Goal: Transaction & Acquisition: Purchase product/service

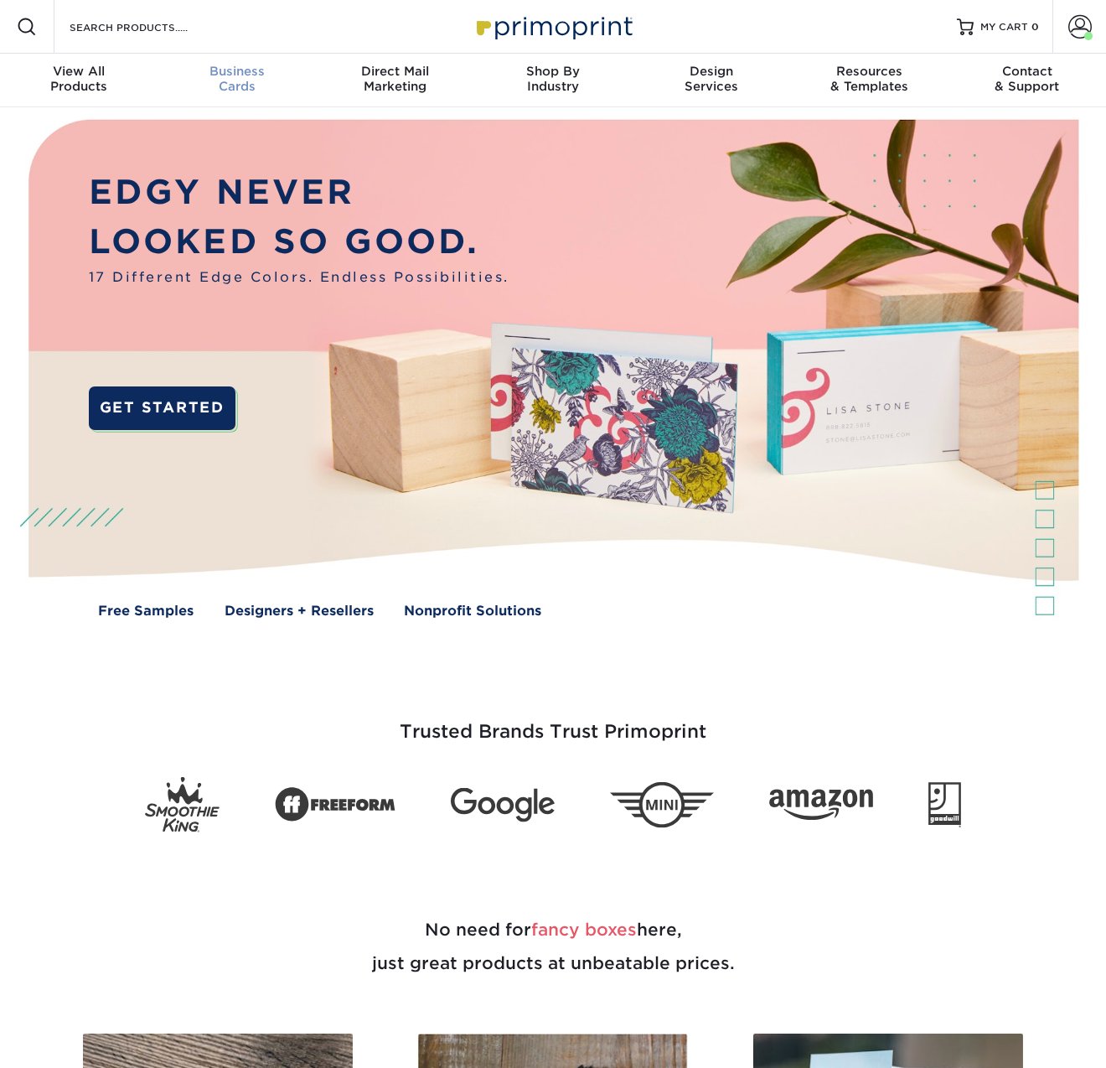
click at [241, 73] on span "Business" at bounding box center [237, 71] width 158 height 15
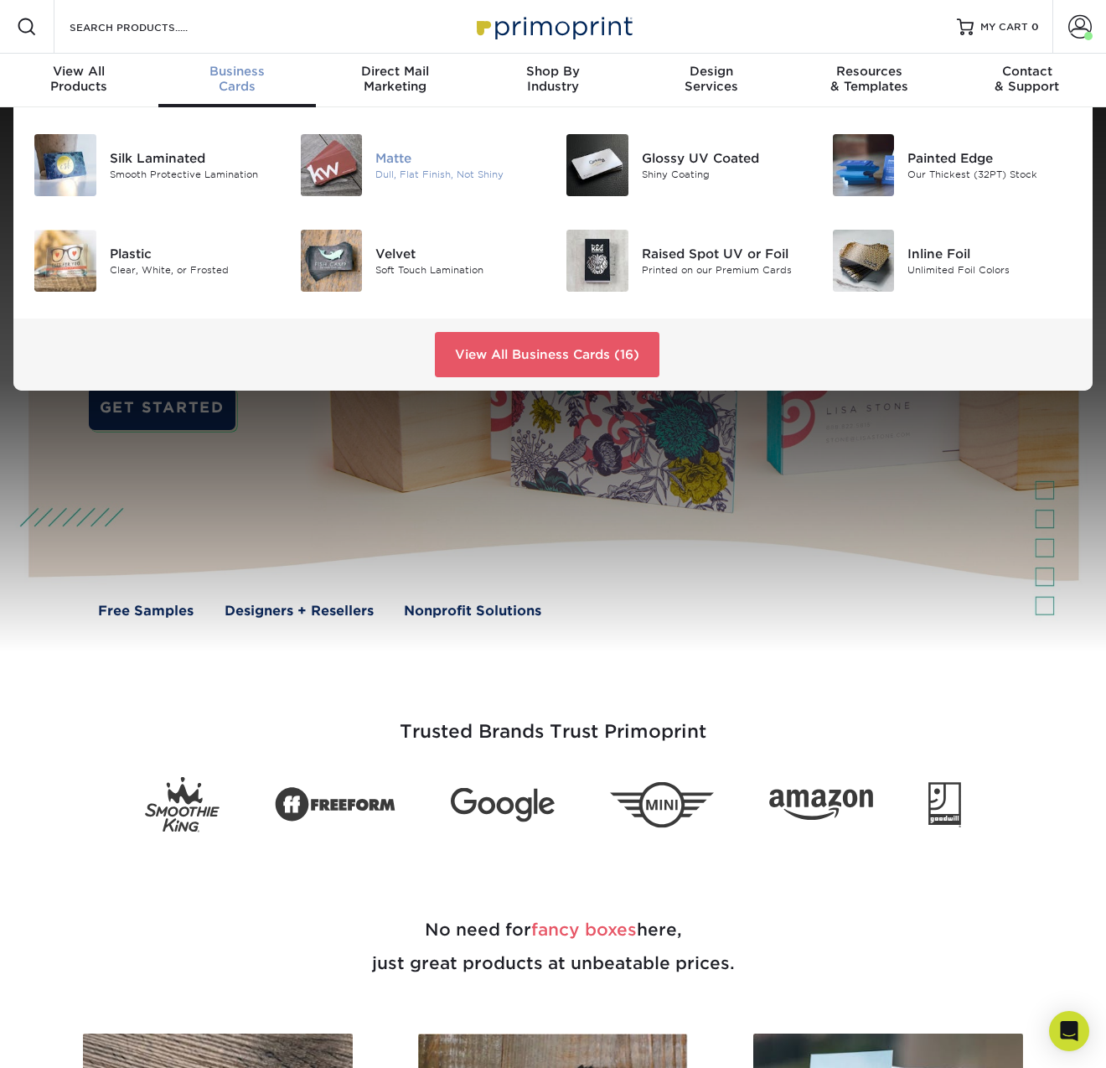
click at [356, 152] on img at bounding box center [332, 165] width 62 height 62
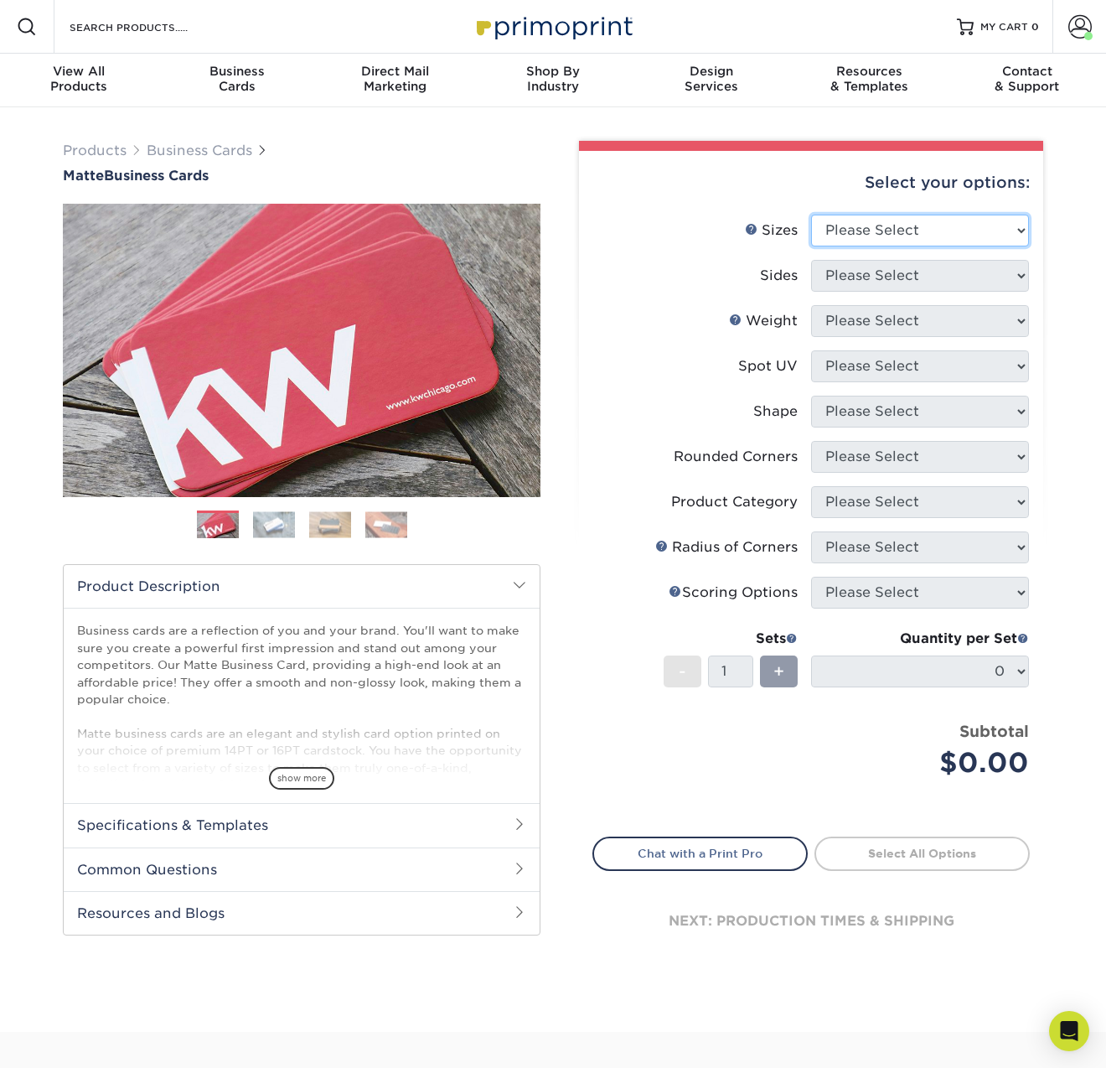
click at [1005, 230] on select "Please Select 1.5" x 3.5" - Mini 1.75" x 3.5" - Mini 2" x 2" - Square 2" x 3" -…" at bounding box center [920, 231] width 218 height 32
select select "2.12x3.38"
click at [811, 215] on select "Please Select 1.5" x 3.5" - Mini 1.75" x 3.5" - Mini 2" x 2" - Square 2" x 3" -…" at bounding box center [920, 231] width 218 height 32
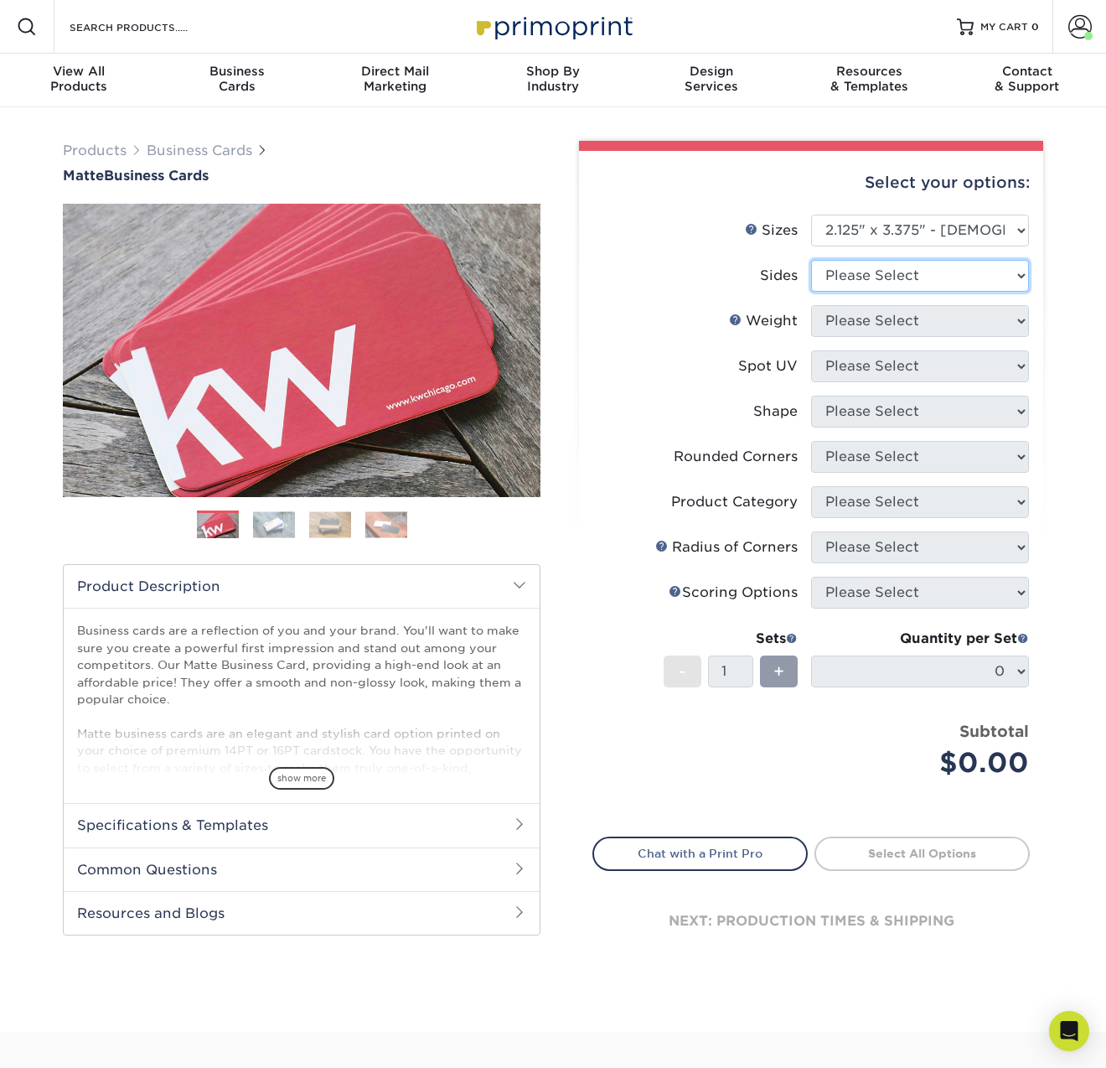
click at [994, 283] on select "Please Select Print Both Sides Print Front Only" at bounding box center [920, 276] width 218 height 32
click at [1009, 273] on select "Please Select Print Both Sides Print Front Only" at bounding box center [920, 276] width 218 height 32
select select "13abbda7-1d64-4f25-8bb2-c179b224825d"
click at [811, 260] on select "Please Select Print Both Sides Print Front Only" at bounding box center [920, 276] width 218 height 32
click at [961, 320] on select "Please Select 16PT 14PT" at bounding box center [920, 321] width 218 height 32
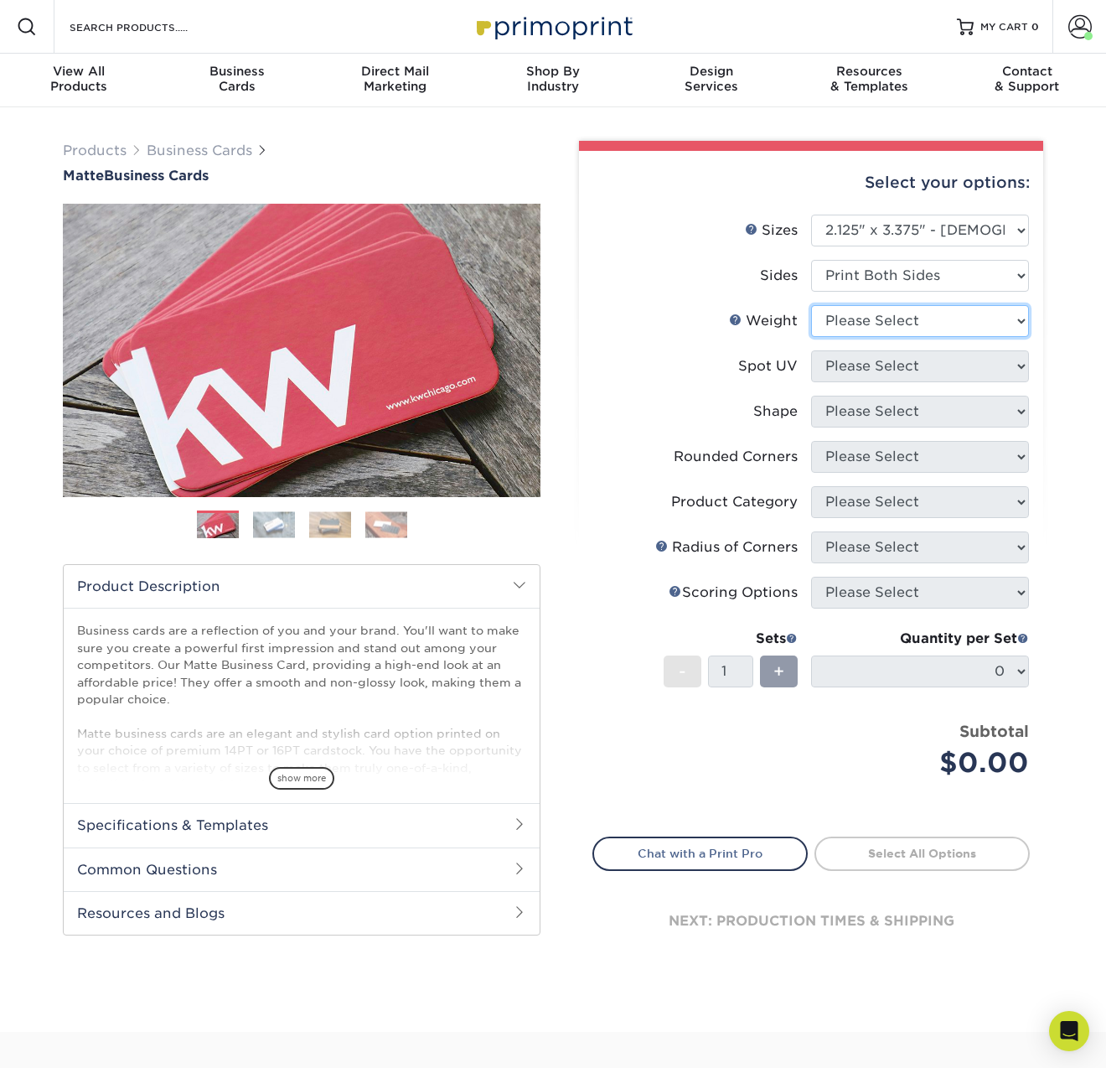
select select "16PT"
click at [811, 305] on select "Please Select 16PT 14PT" at bounding box center [920, 321] width 218 height 32
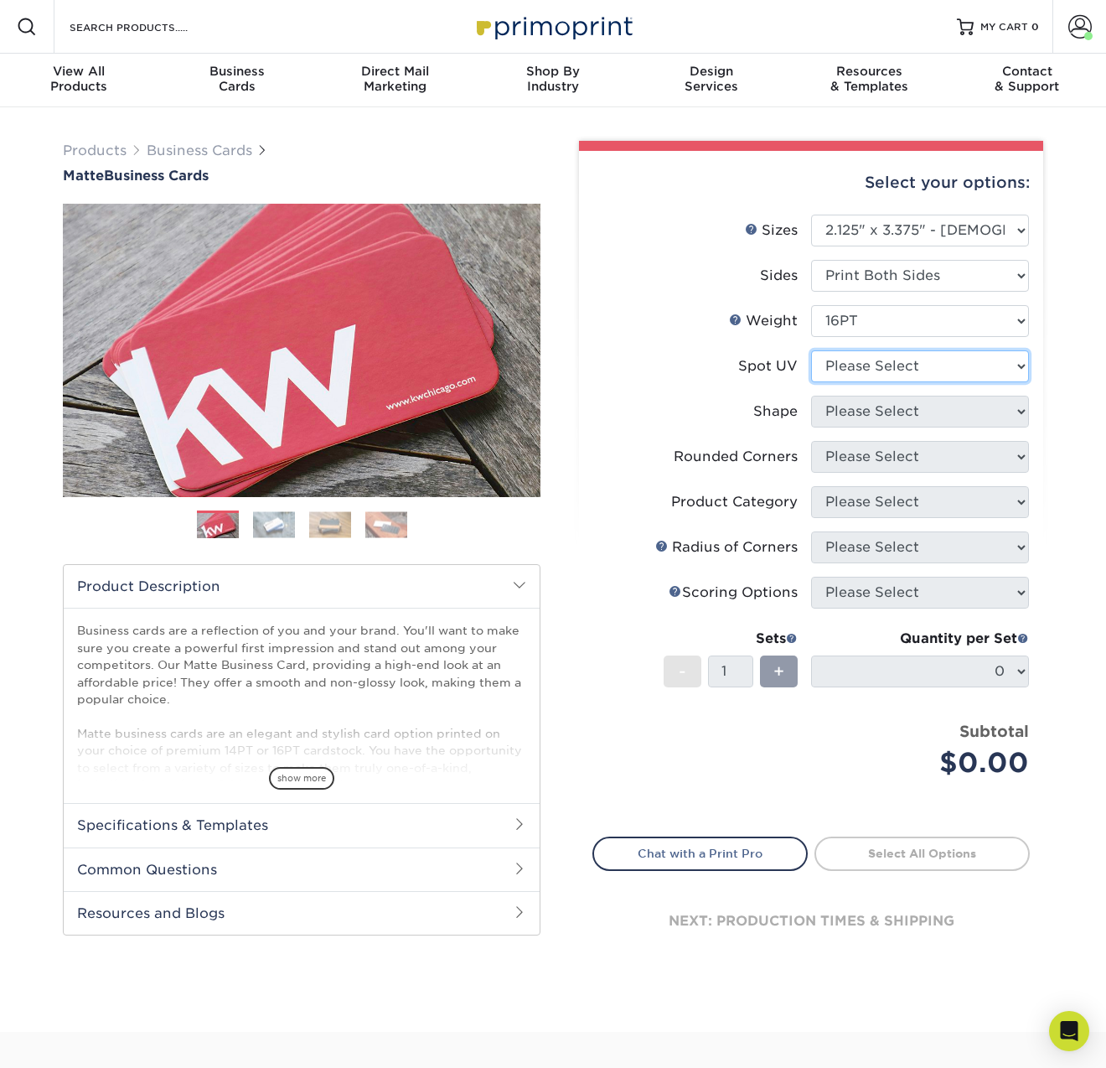
click at [906, 365] on select "Please Select No Spot UV Front and Back (Both Sides) Front Only Back Only" at bounding box center [920, 366] width 218 height 32
select select "3"
click at [811, 350] on select "Please Select No Spot UV Front and Back (Both Sides) Front Only Back Only" at bounding box center [920, 366] width 218 height 32
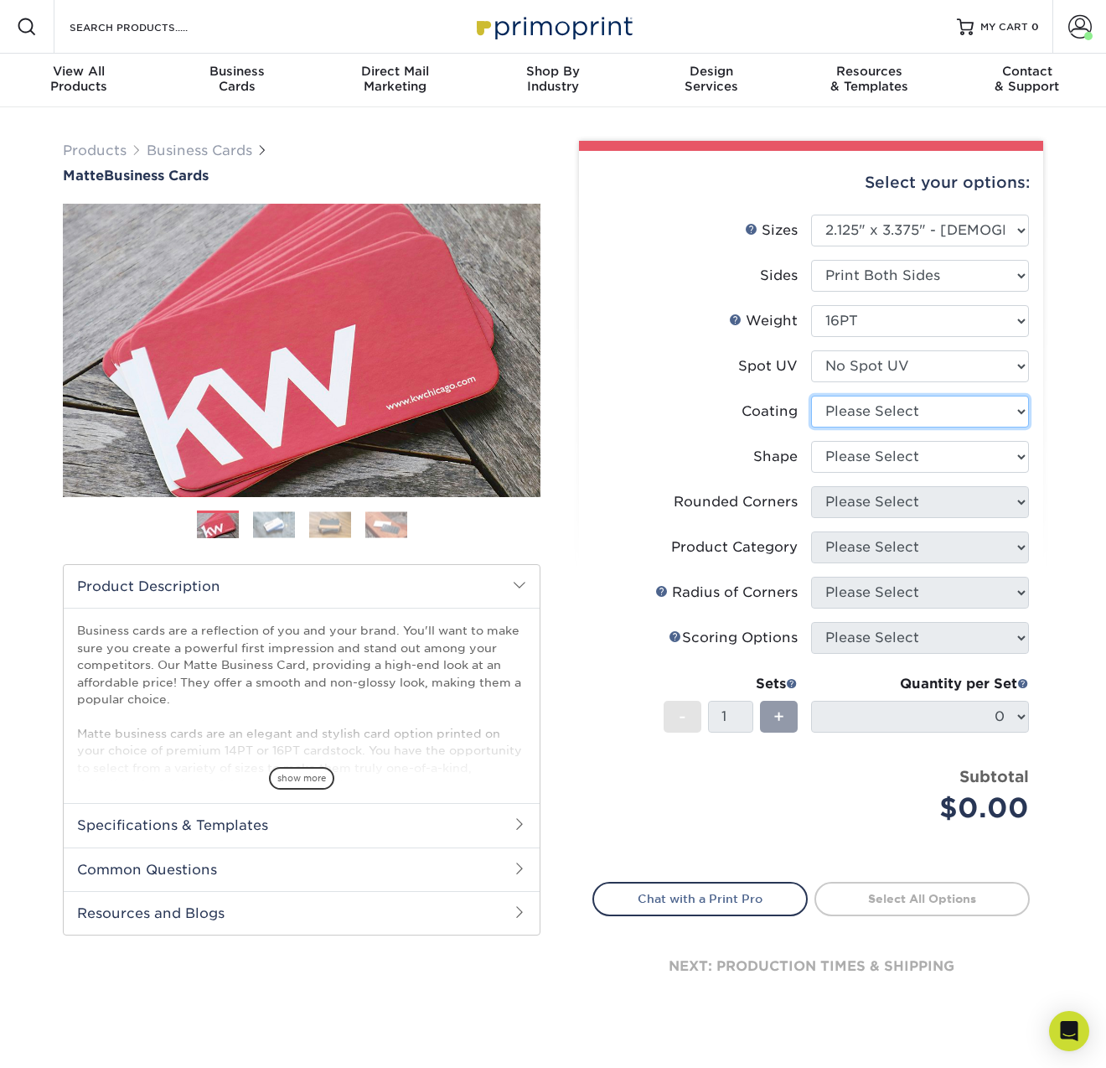
click at [940, 413] on select at bounding box center [920, 412] width 218 height 32
select select "121bb7b5-3b4d-429f-bd8d-bbf80e953313"
click at [811, 396] on select at bounding box center [920, 412] width 218 height 32
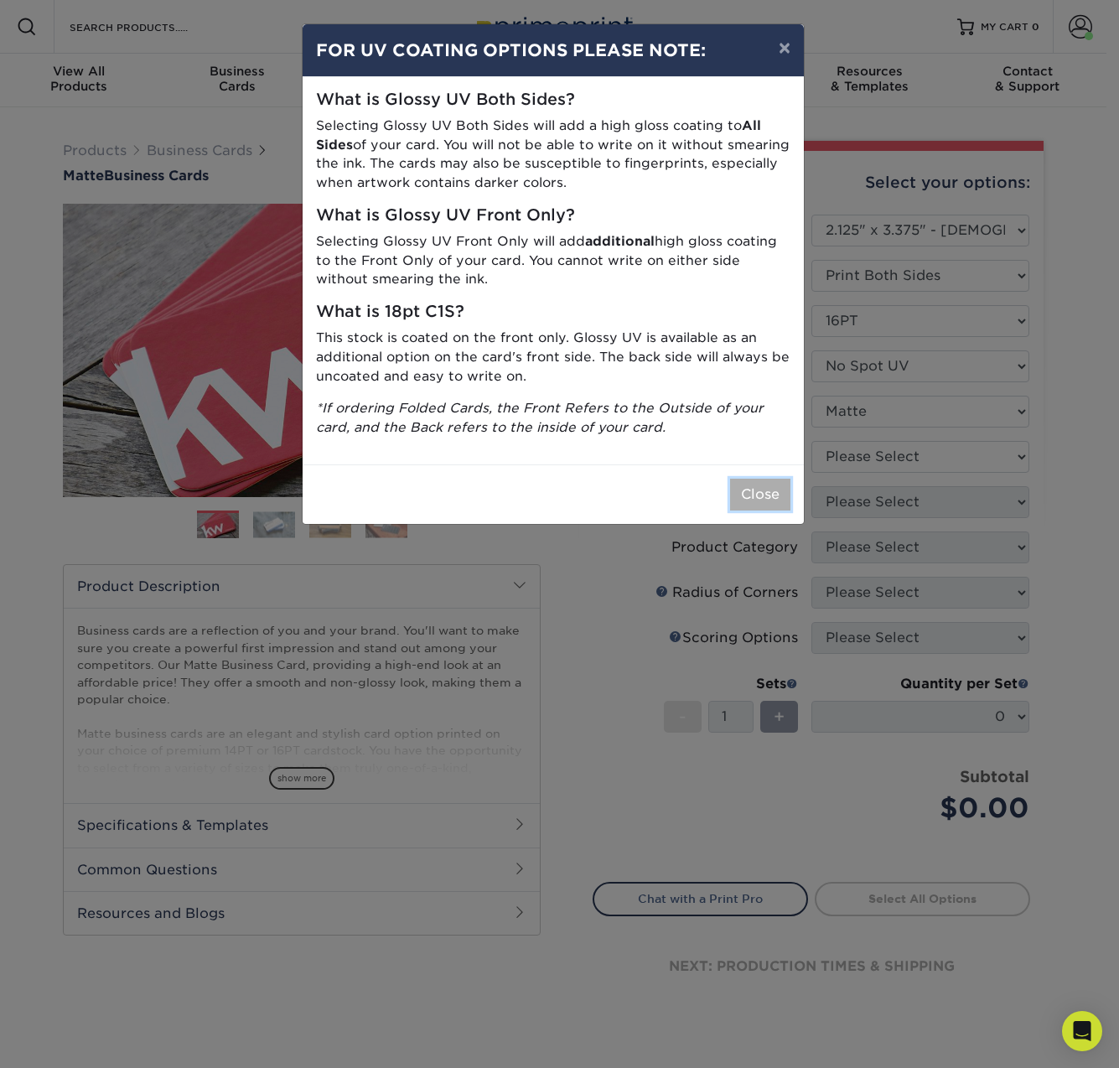
click at [766, 482] on button "Close" at bounding box center [760, 495] width 60 height 32
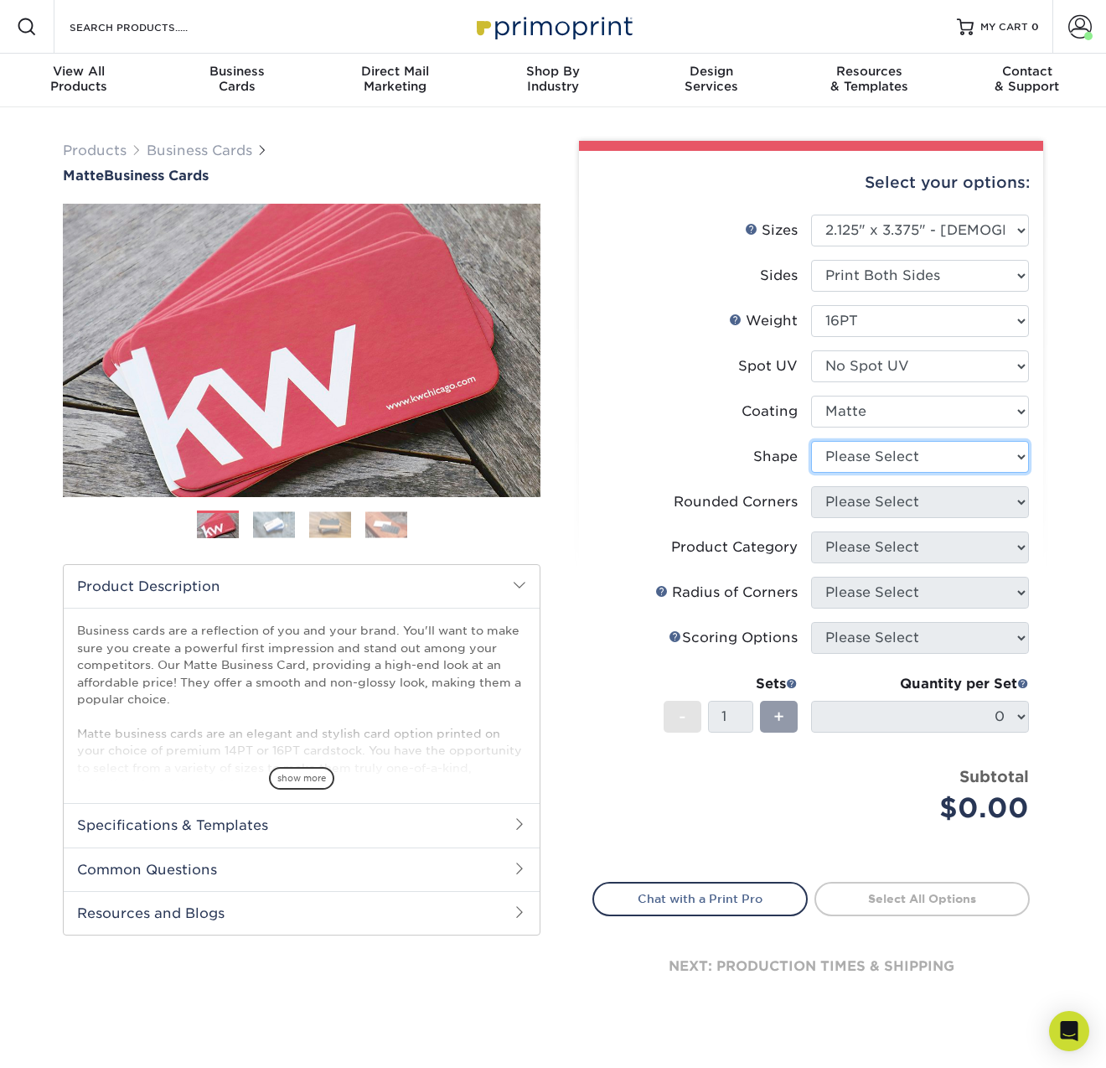
click at [922, 448] on select "Please Select Standard" at bounding box center [920, 457] width 218 height 32
select select "standard"
click at [811, 441] on select "Please Select Standard" at bounding box center [920, 457] width 218 height 32
click at [966, 465] on select "Please Select Standard" at bounding box center [920, 457] width 218 height 32
click at [811, 441] on select "Please Select Standard" at bounding box center [920, 457] width 218 height 32
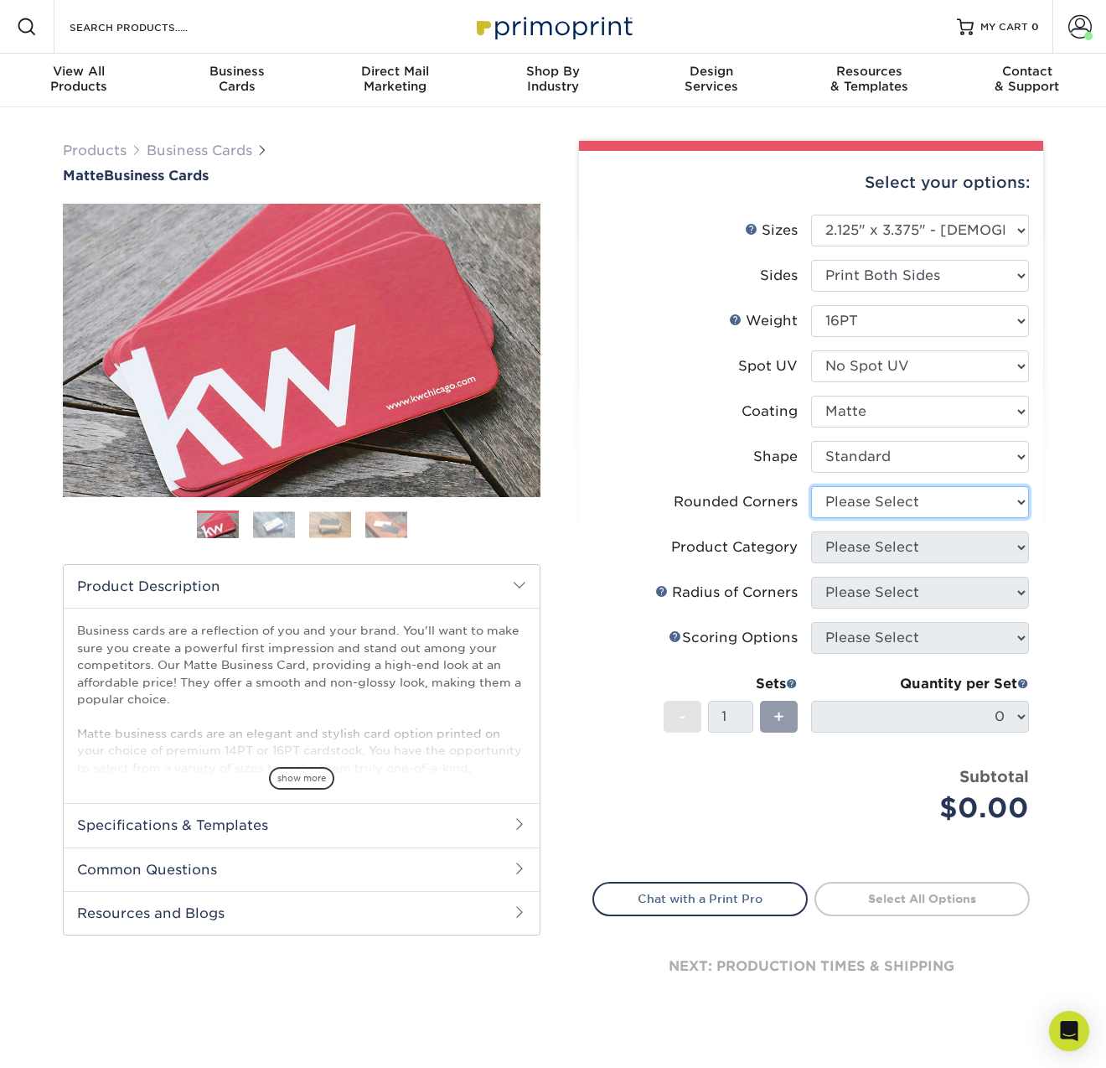
click at [948, 500] on select "Please Select Yes - Round 2 Corners Yes - Round 4 Corners No" at bounding box center [920, 502] width 218 height 32
select select "0"
click at [811, 486] on select "Please Select Yes - Round 2 Corners Yes - Round 4 Corners No" at bounding box center [920, 502] width 218 height 32
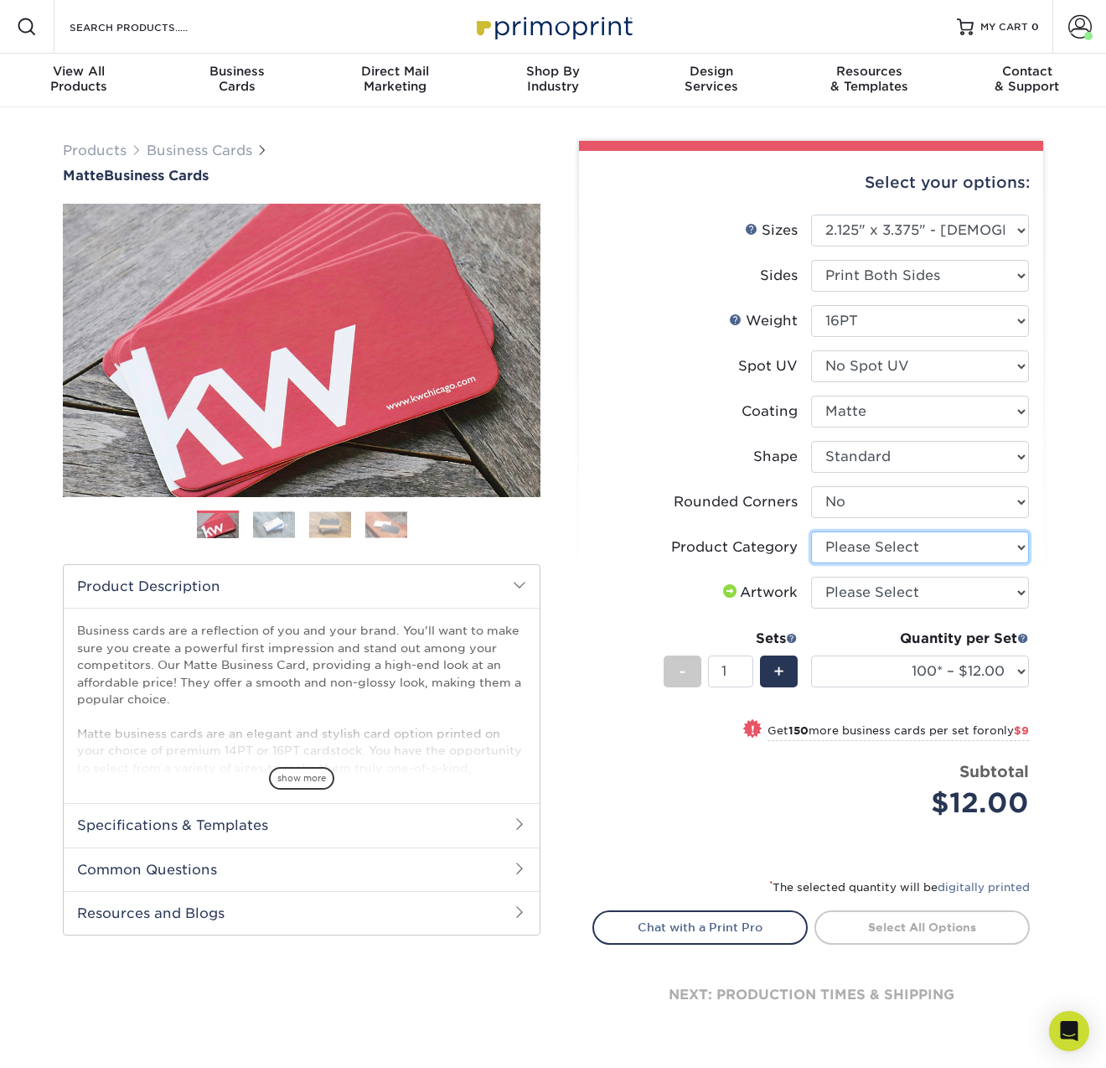
click at [981, 546] on select "Please Select Business Cards" at bounding box center [920, 547] width 218 height 32
select select "3b5148f1-0588-4f88-a218-97bcfdce65c1"
click at [811, 531] on select "Please Select Business Cards" at bounding box center [920, 547] width 218 height 32
click at [1018, 591] on select "Please Select I will upload files I need a design - $100" at bounding box center [920, 593] width 218 height 32
select select "upload"
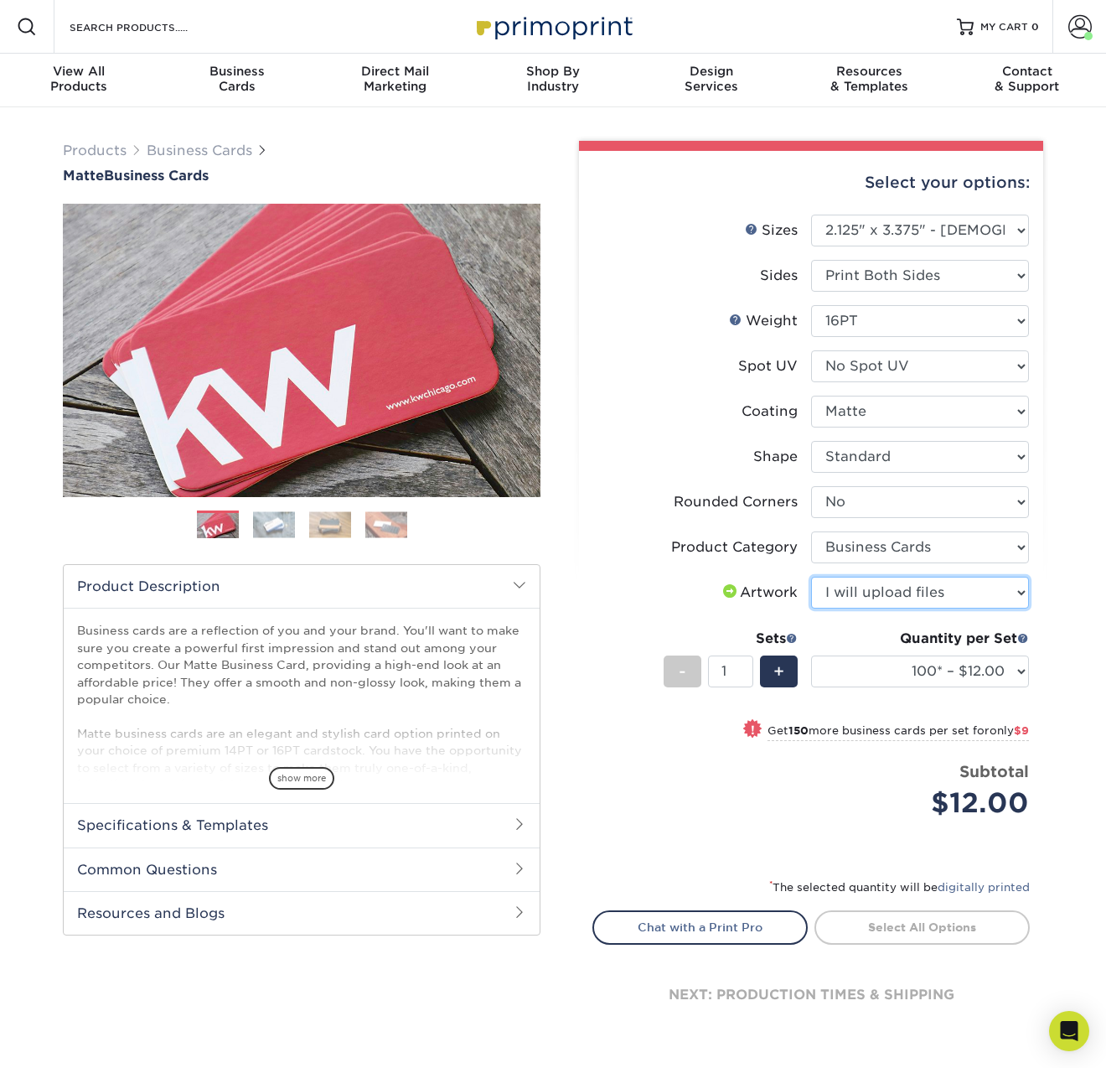
click at [811, 577] on select "Please Select I will upload files I need a design - $100" at bounding box center [920, 593] width 218 height 32
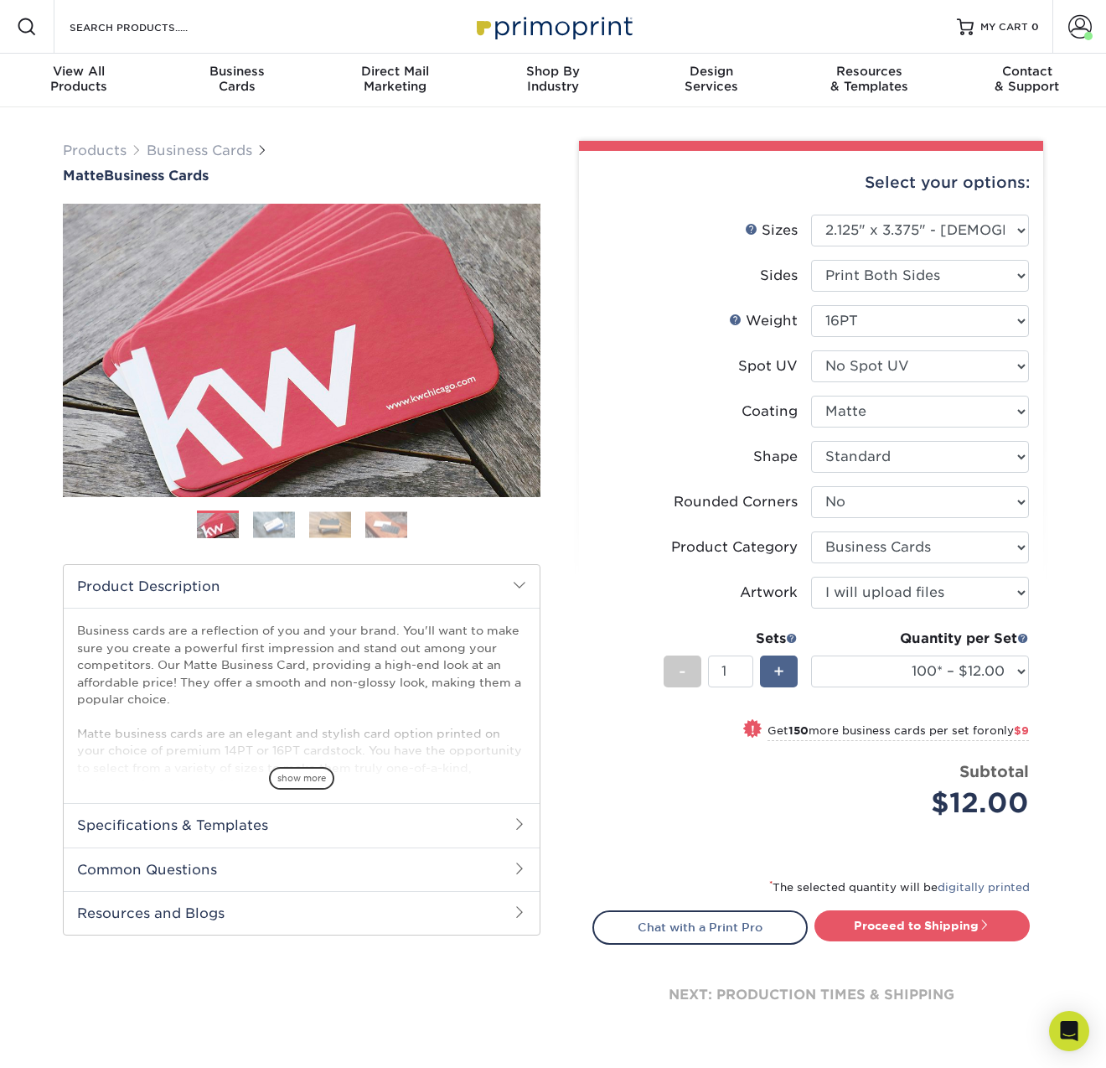
click at [771, 665] on div "+" at bounding box center [779, 671] width 38 height 32
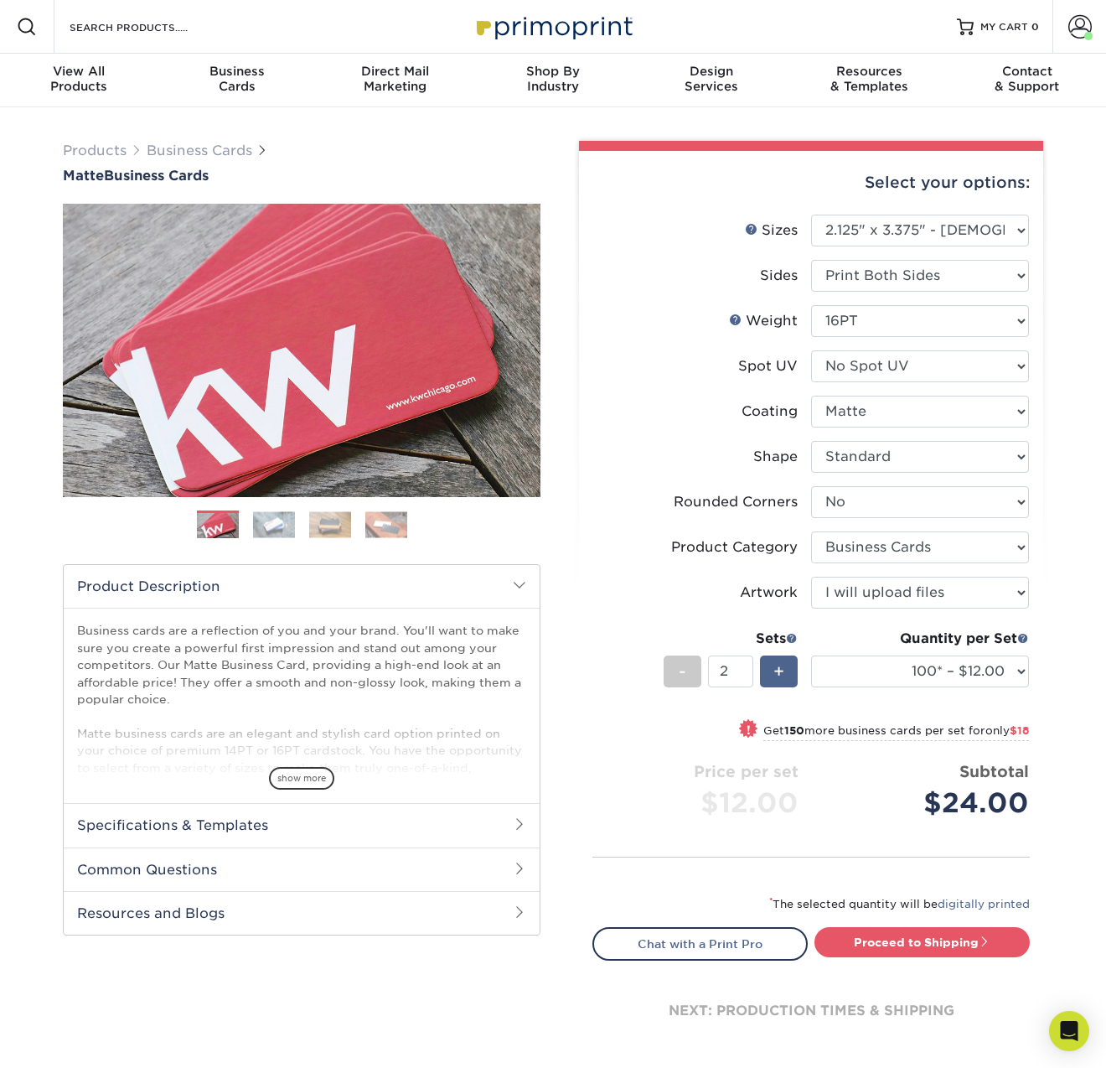
click at [771, 665] on div "+" at bounding box center [779, 671] width 38 height 32
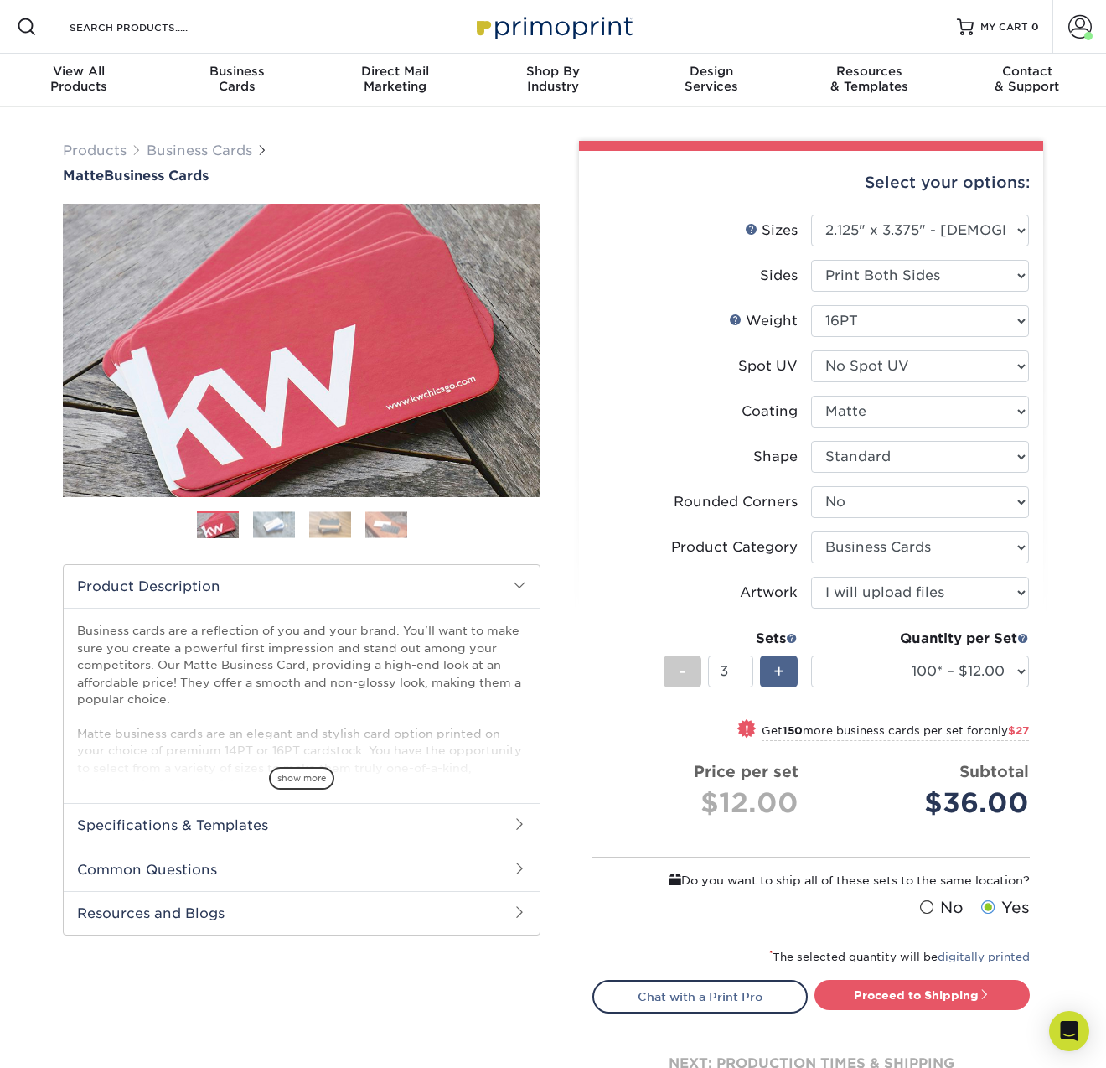
click at [771, 665] on div "+" at bounding box center [779, 671] width 38 height 32
click at [770, 665] on div "+" at bounding box center [779, 671] width 38 height 32
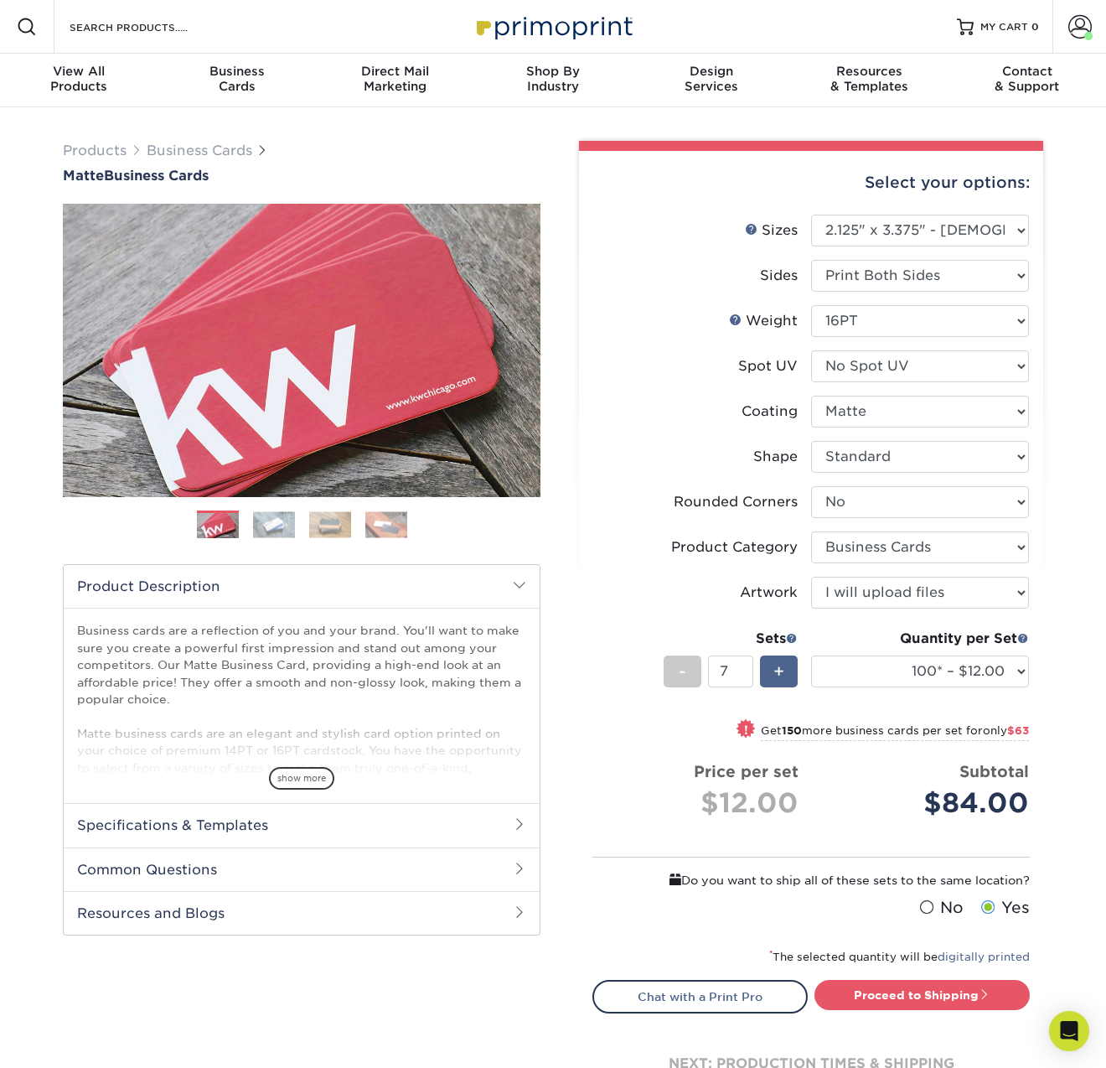
type input "8"
click at [1011, 677] on select "100* – $12.00 250* – $21.00 500 – $42.00 1000 – $60.00 2500 – $129.00 5000 – $1…" at bounding box center [920, 671] width 218 height 32
click at [811, 655] on select "100* – $12.00 250* – $21.00 500 – $42.00 1000 – $60.00 2500 – $129.00 5000 – $1…" at bounding box center [920, 671] width 218 height 32
click at [1008, 669] on select "100* – $12.00 250* – $21.00 500 – $42.00 1000 – $60.00 2500 – $129.00 5000 – $1…" at bounding box center [920, 671] width 218 height 32
click at [811, 655] on select "100* – $12.00 250* – $21.00 500 – $42.00 1000 – $60.00 2500 – $129.00 5000 – $1…" at bounding box center [920, 671] width 218 height 32
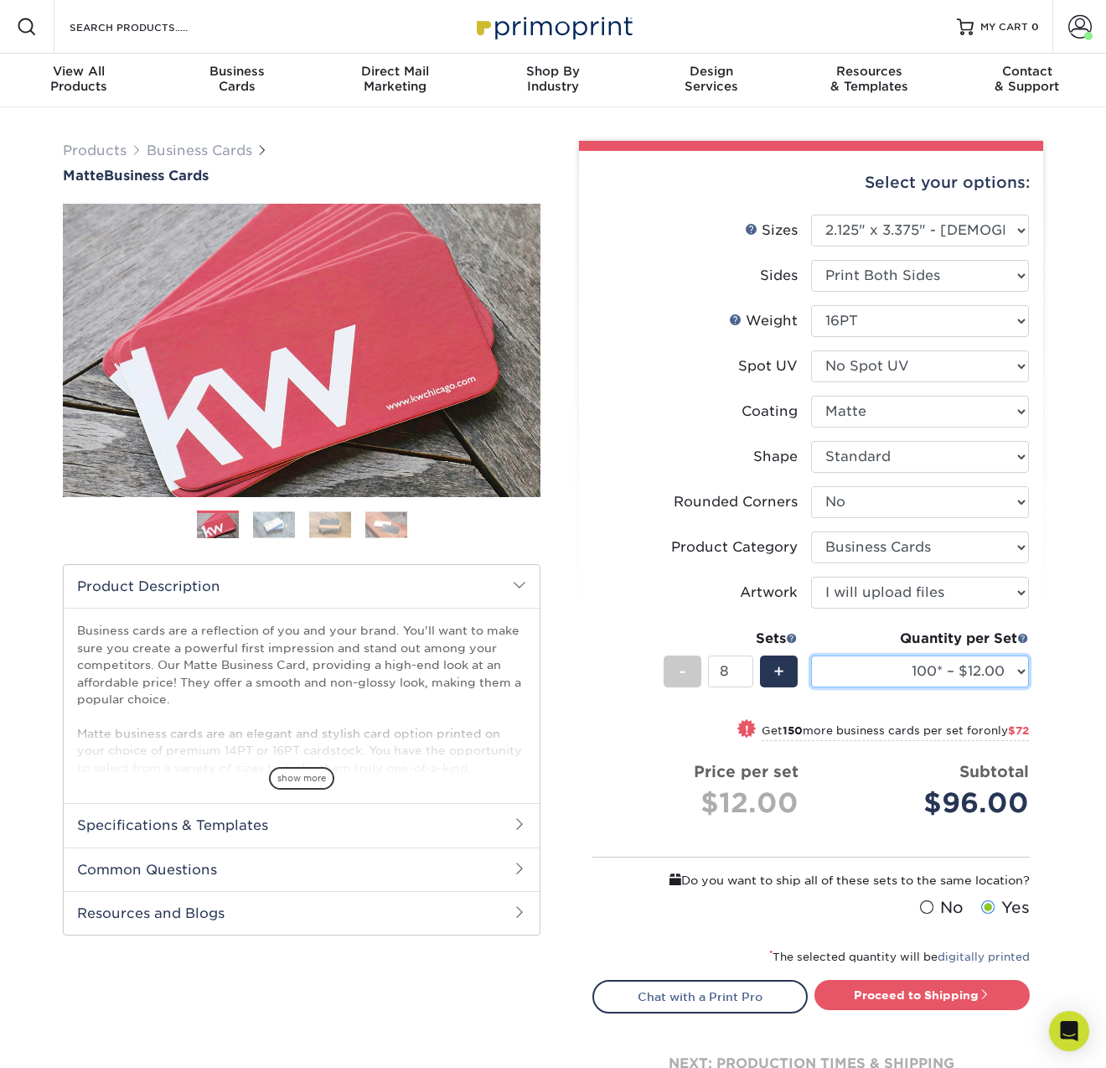
click at [1002, 670] on select "100* – $12.00 250* – $21.00 500 – $42.00 1000 – $60.00 2500 – $129.00 5000 – $1…" at bounding box center [920, 671] width 218 height 32
select select "250* – $21.00"
click at [811, 655] on select "100* – $12.00 250* – $21.00 500 – $42.00 1000 – $60.00 2500 – $129.00 5000 – $1…" at bounding box center [920, 671] width 218 height 32
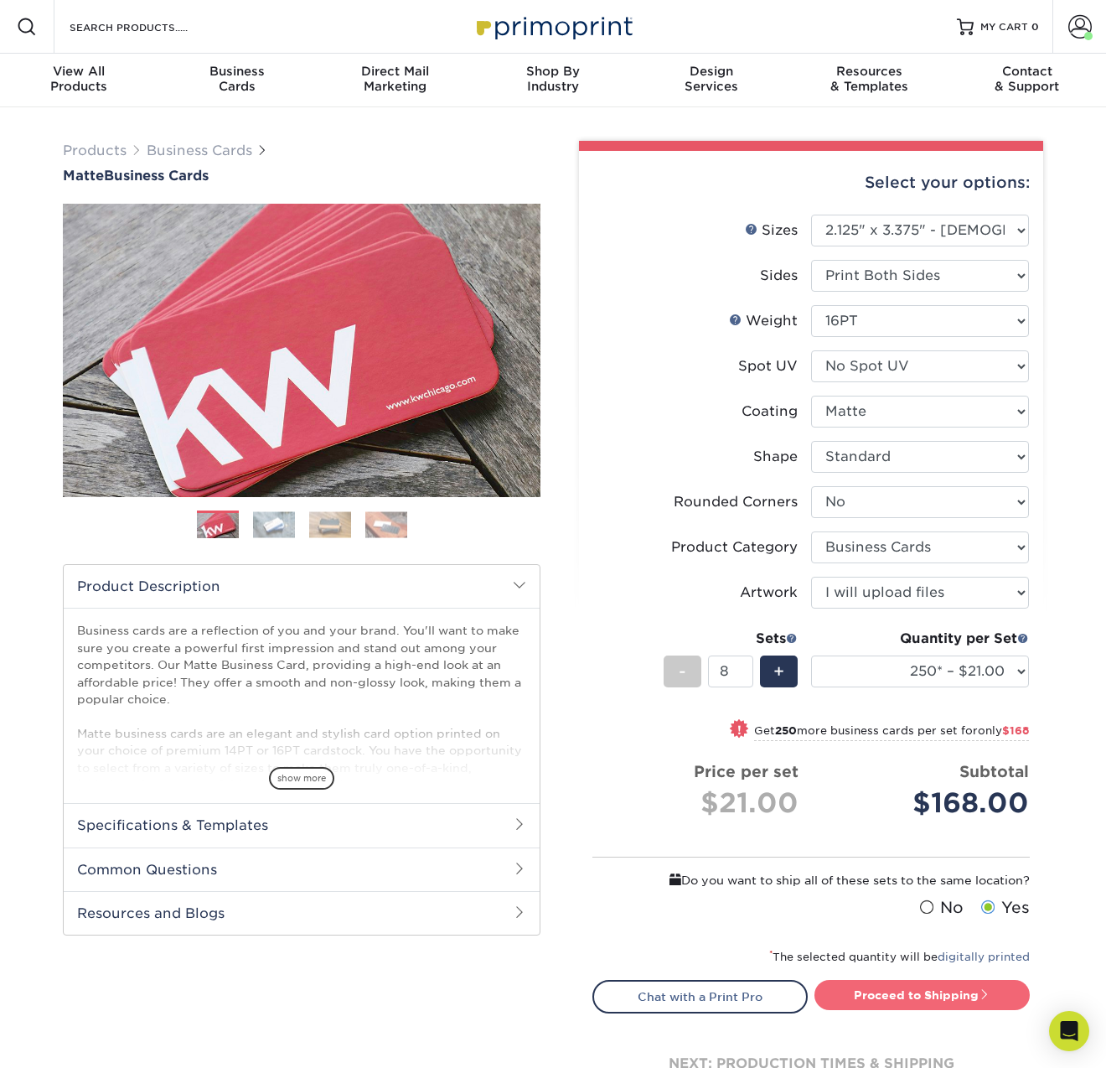
click at [929, 992] on link "Proceed to Shipping" at bounding box center [922, 995] width 215 height 30
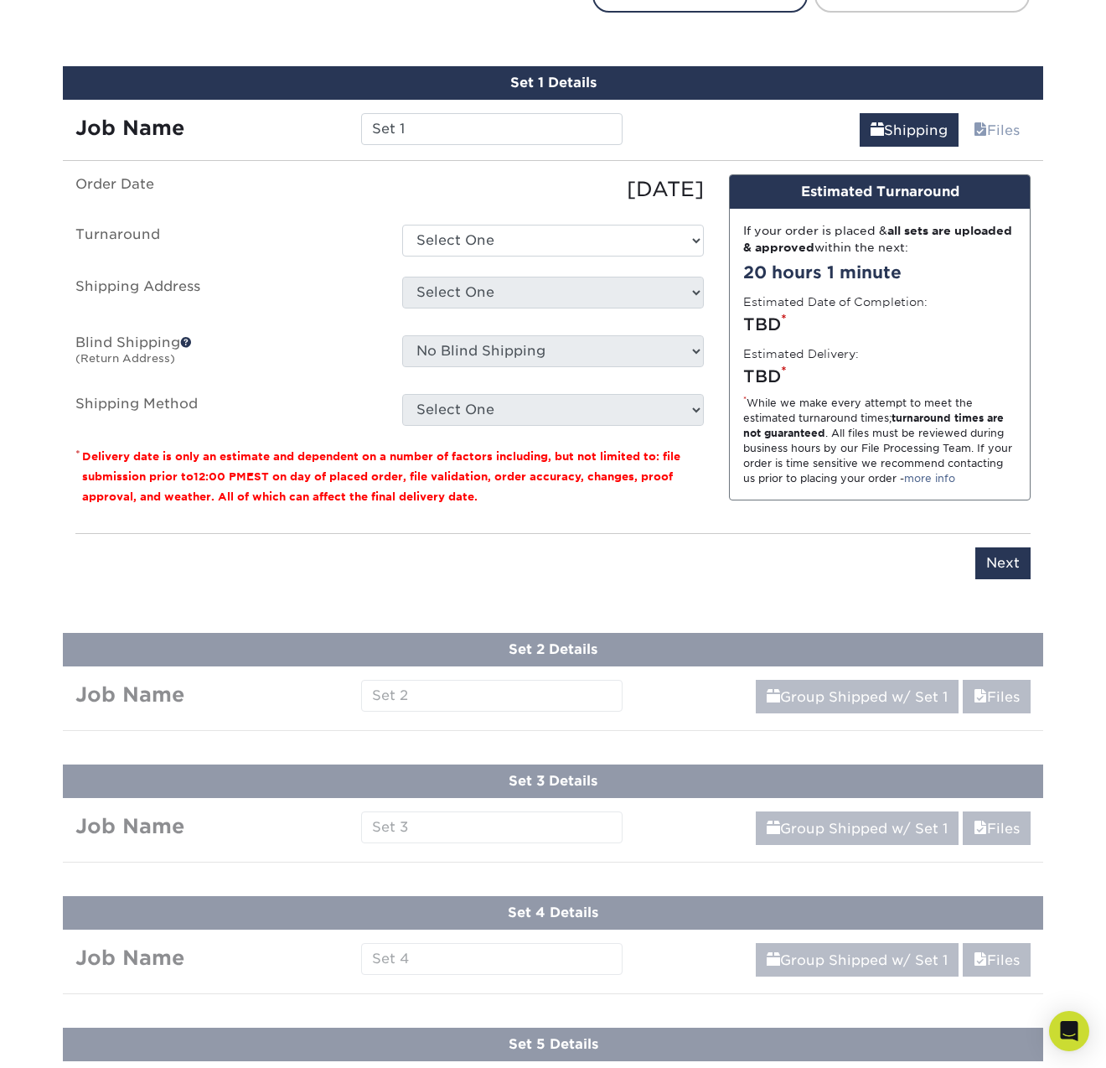
scroll to position [1025, 0]
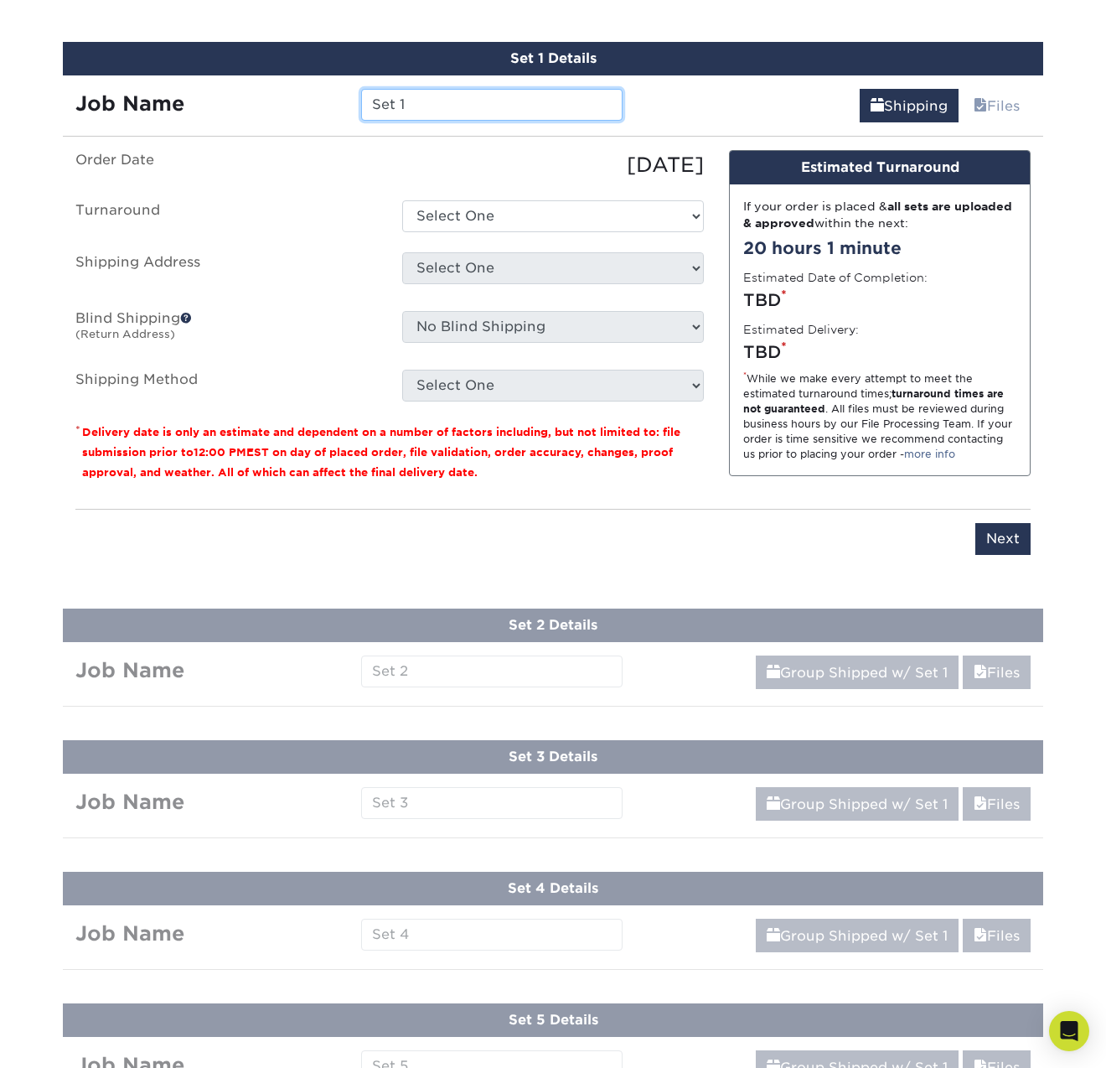
drag, startPoint x: 427, startPoint y: 106, endPoint x: 341, endPoint y: 98, distance: 86.7
click at [341, 98] on div "Job Name Set 1" at bounding box center [349, 105] width 572 height 32
click at [445, 105] on input "[PERSON_NAME]" at bounding box center [491, 105] width 261 height 32
type input "[PERSON_NAME]"
click at [433, 676] on div "Products Business Cards Matte Business Cards Previous Next 100 $ 9" at bounding box center [553, 299] width 1106 height 2434
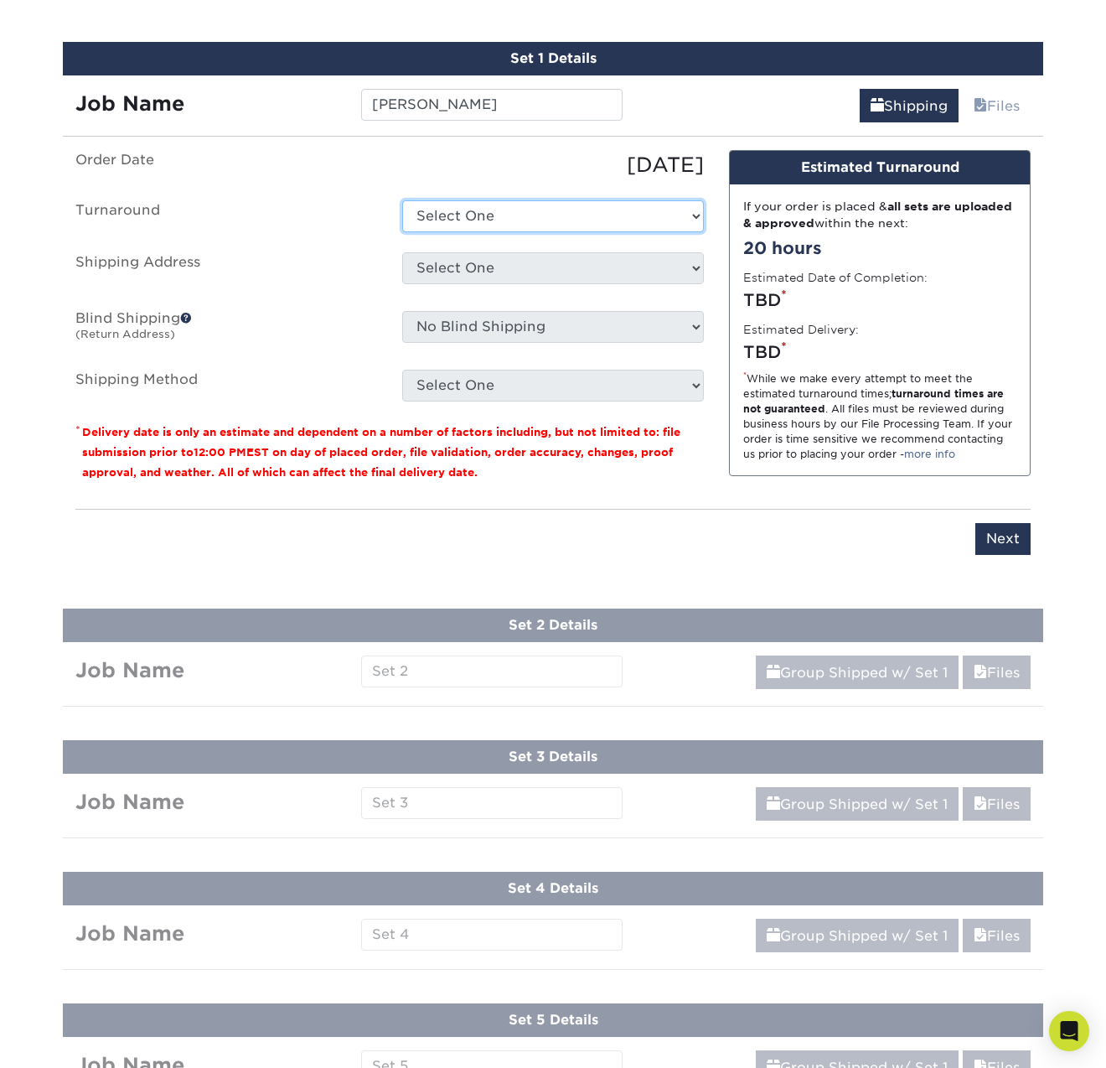
click at [687, 213] on select "Select One 2-4 Business Days 2 Day Next Business Day" at bounding box center [553, 216] width 302 height 32
select select "05575fab-b638-48a3-83ec-712e12f77a80"
click at [402, 200] on select "Select One 2-4 Business Days 2 Day Next Business Day" at bounding box center [553, 216] width 302 height 32
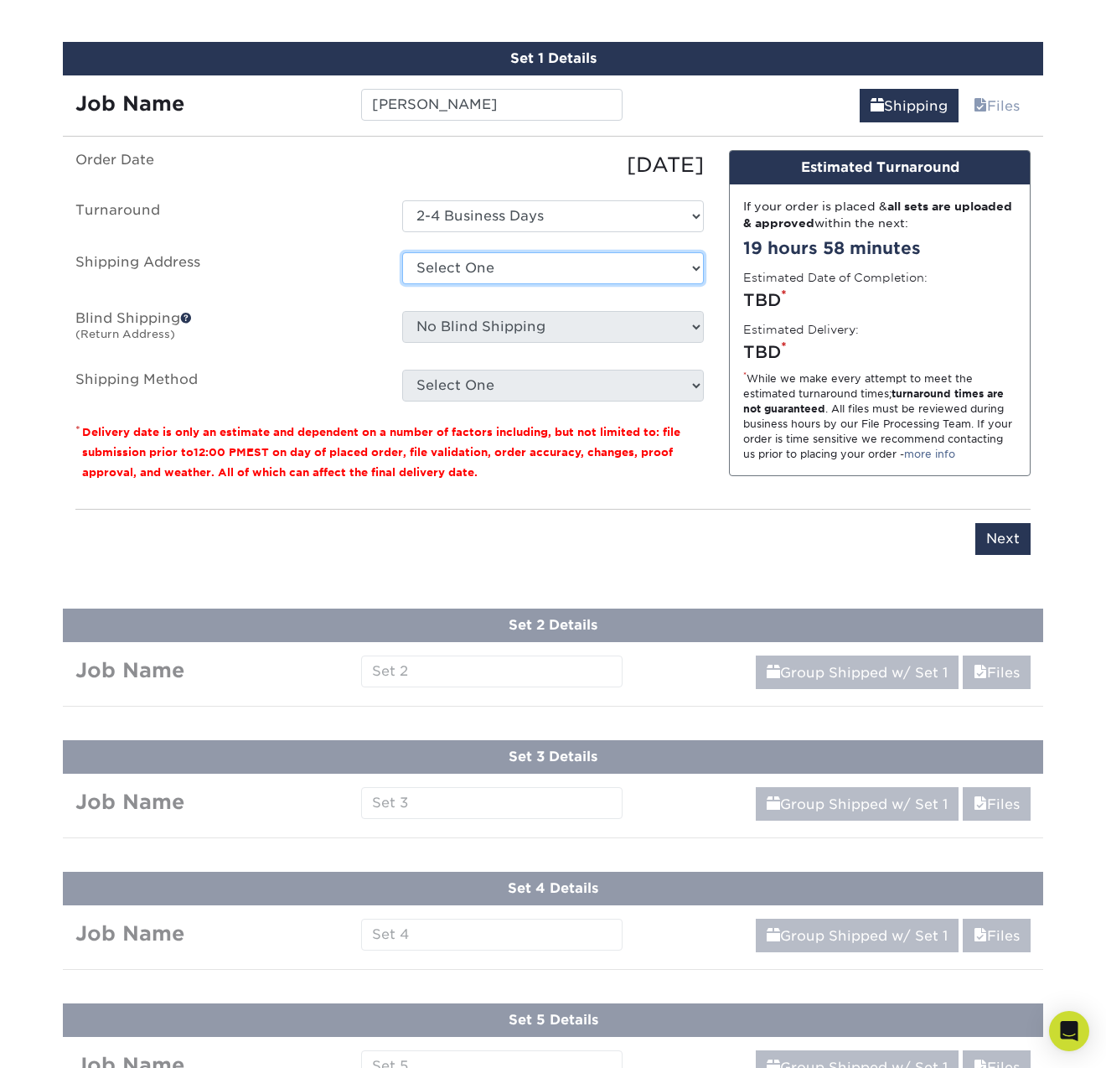
click at [548, 272] on select "Select One [PERSON_NAME] for [PERSON_NAME] Interpower Induction + Add New Addre…" at bounding box center [553, 268] width 302 height 32
select select "284777"
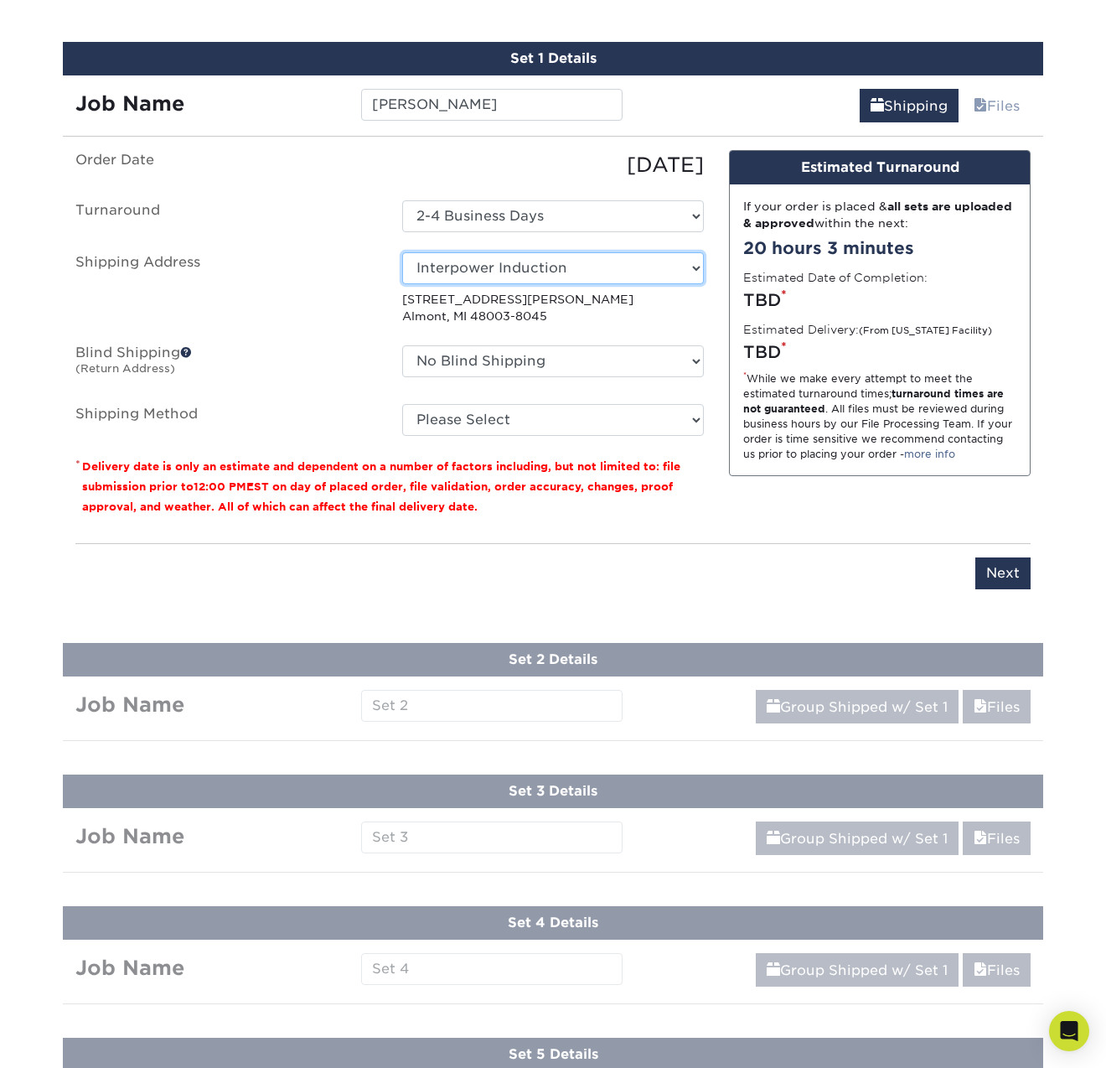
click at [697, 264] on select "Select One [PERSON_NAME] for [PERSON_NAME] Interpower Induction + Add New Addre…" at bounding box center [553, 268] width 302 height 32
click at [310, 322] on label "Shipping Address" at bounding box center [226, 288] width 327 height 73
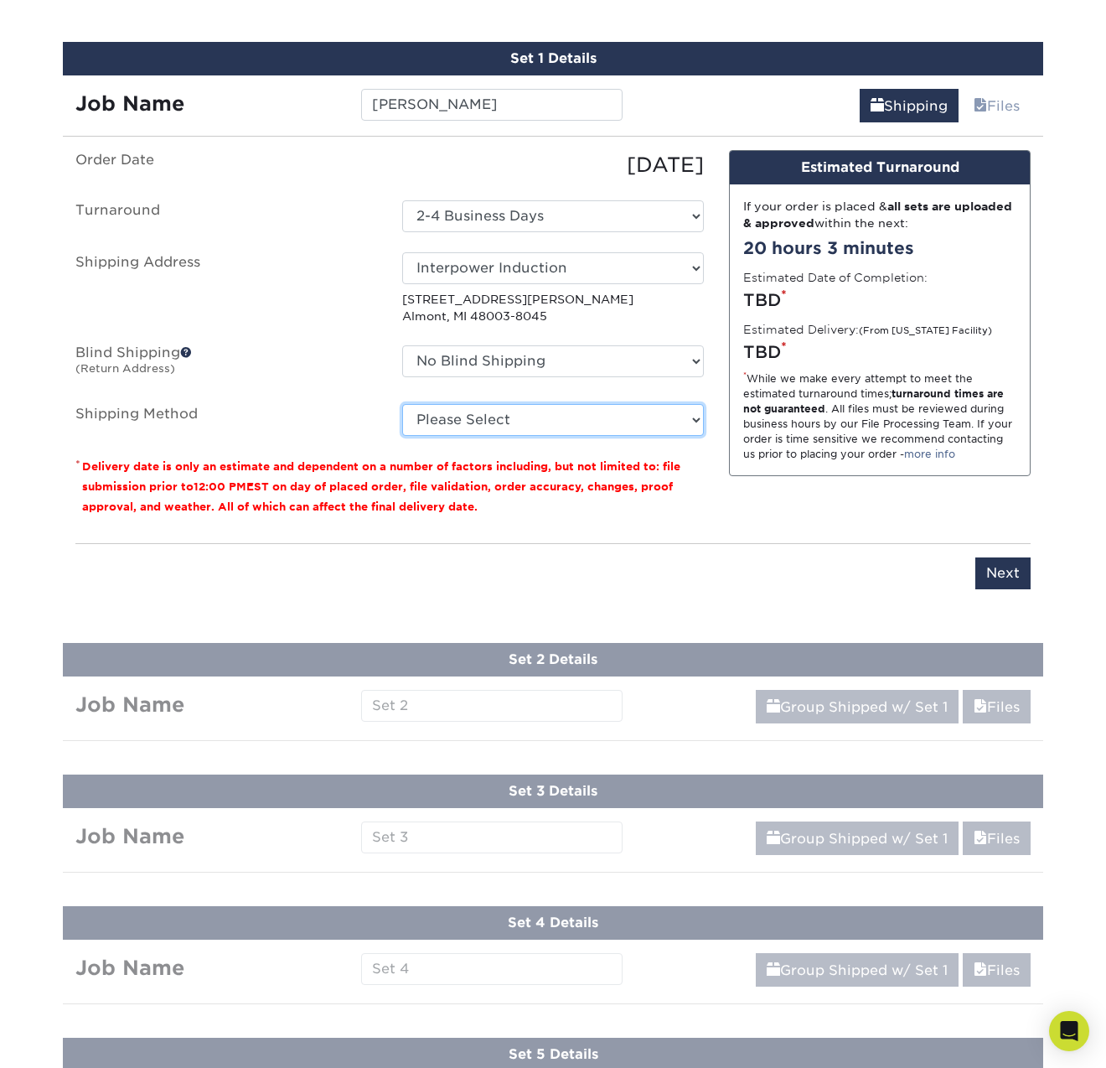
click at [595, 418] on select "Please Select Ground Shipping (+$19.03) 3 Day Shipping Service (+$20.50) 2 Day …" at bounding box center [553, 420] width 302 height 32
select select "03"
click at [402, 404] on select "Please Select Ground Shipping (+$19.03) 3 Day Shipping Service (+$20.50) 2 Day …" at bounding box center [553, 420] width 302 height 32
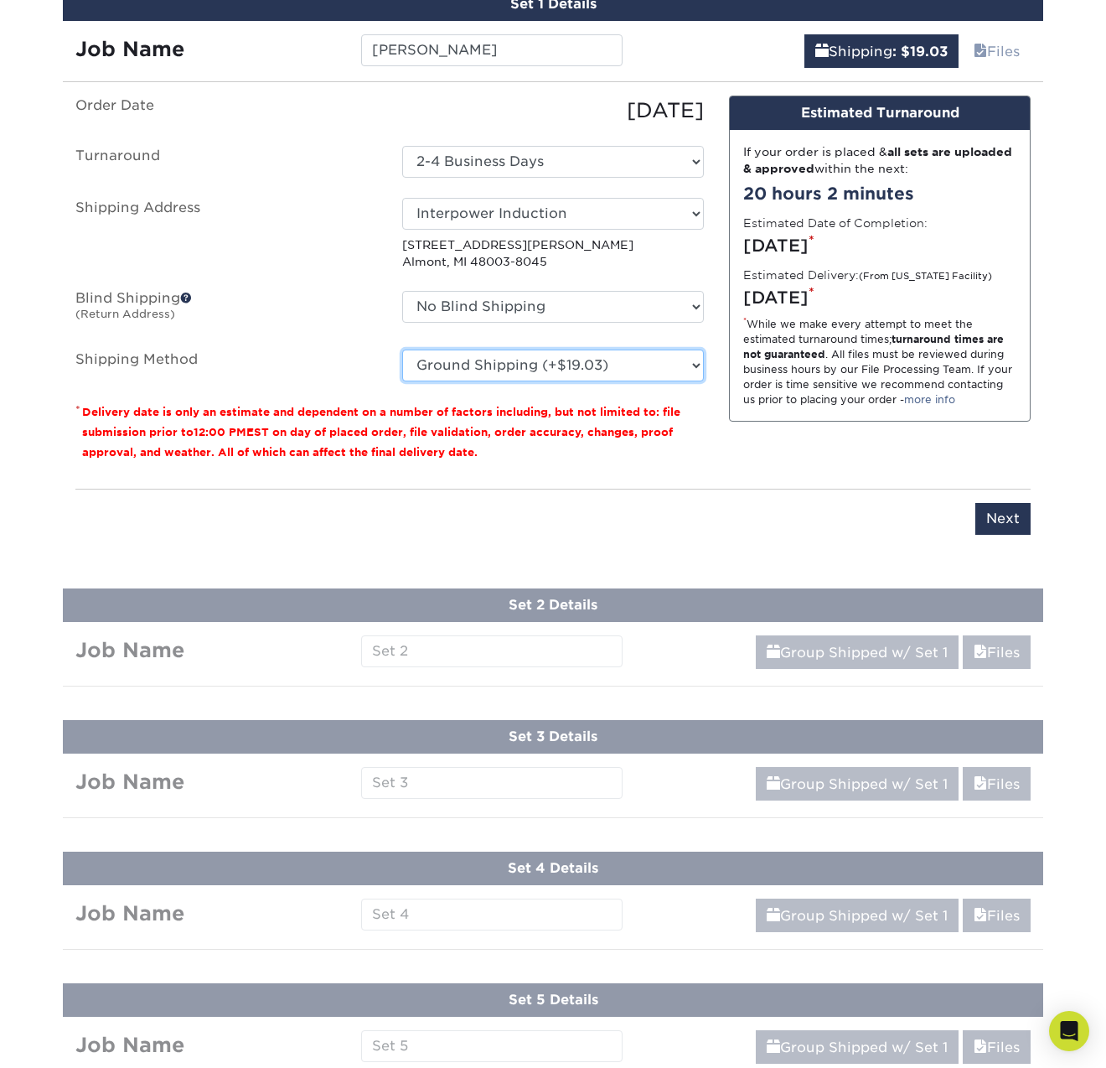
scroll to position [1109, 0]
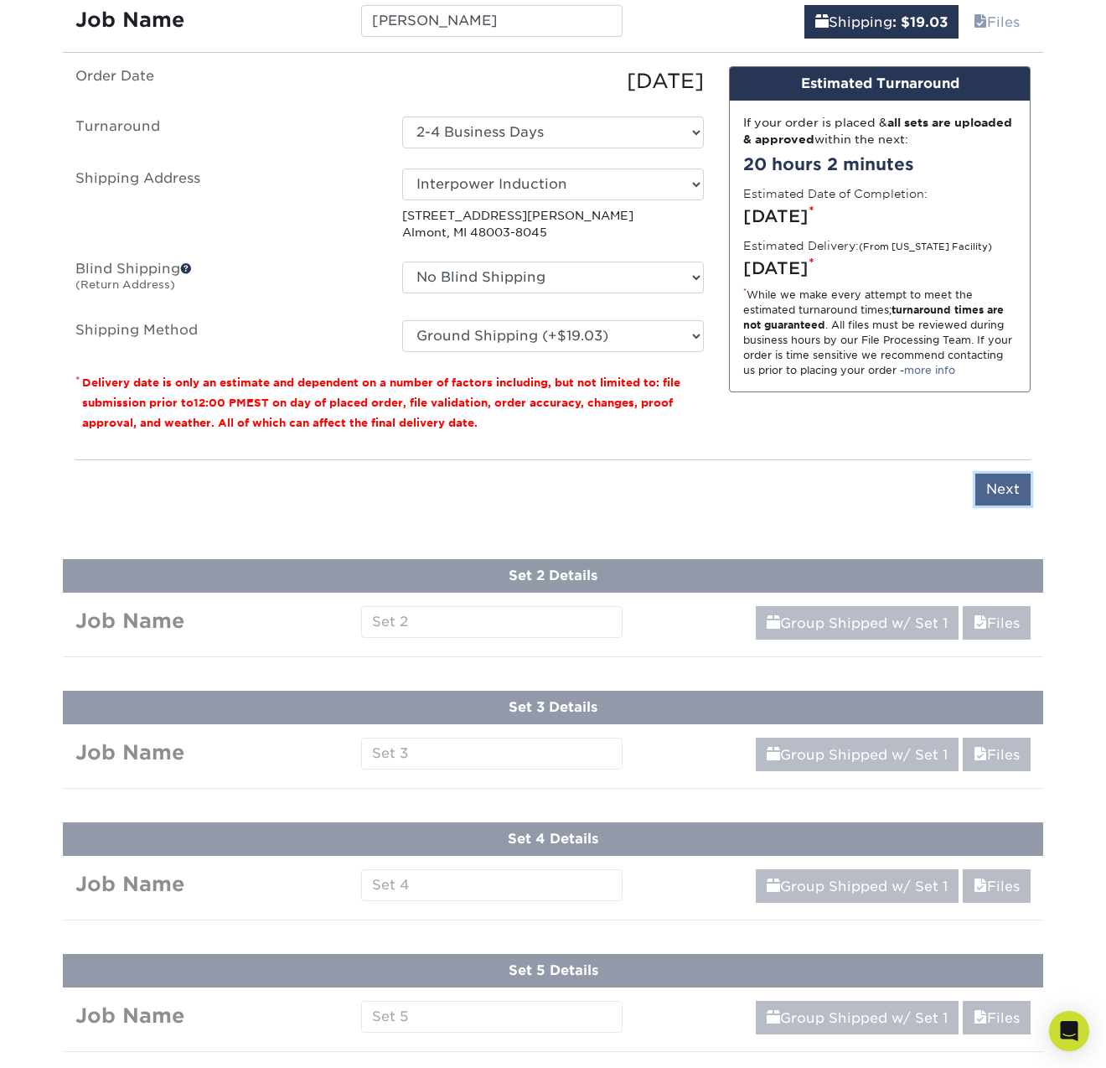
click at [985, 491] on input "Next" at bounding box center [1003, 490] width 55 height 32
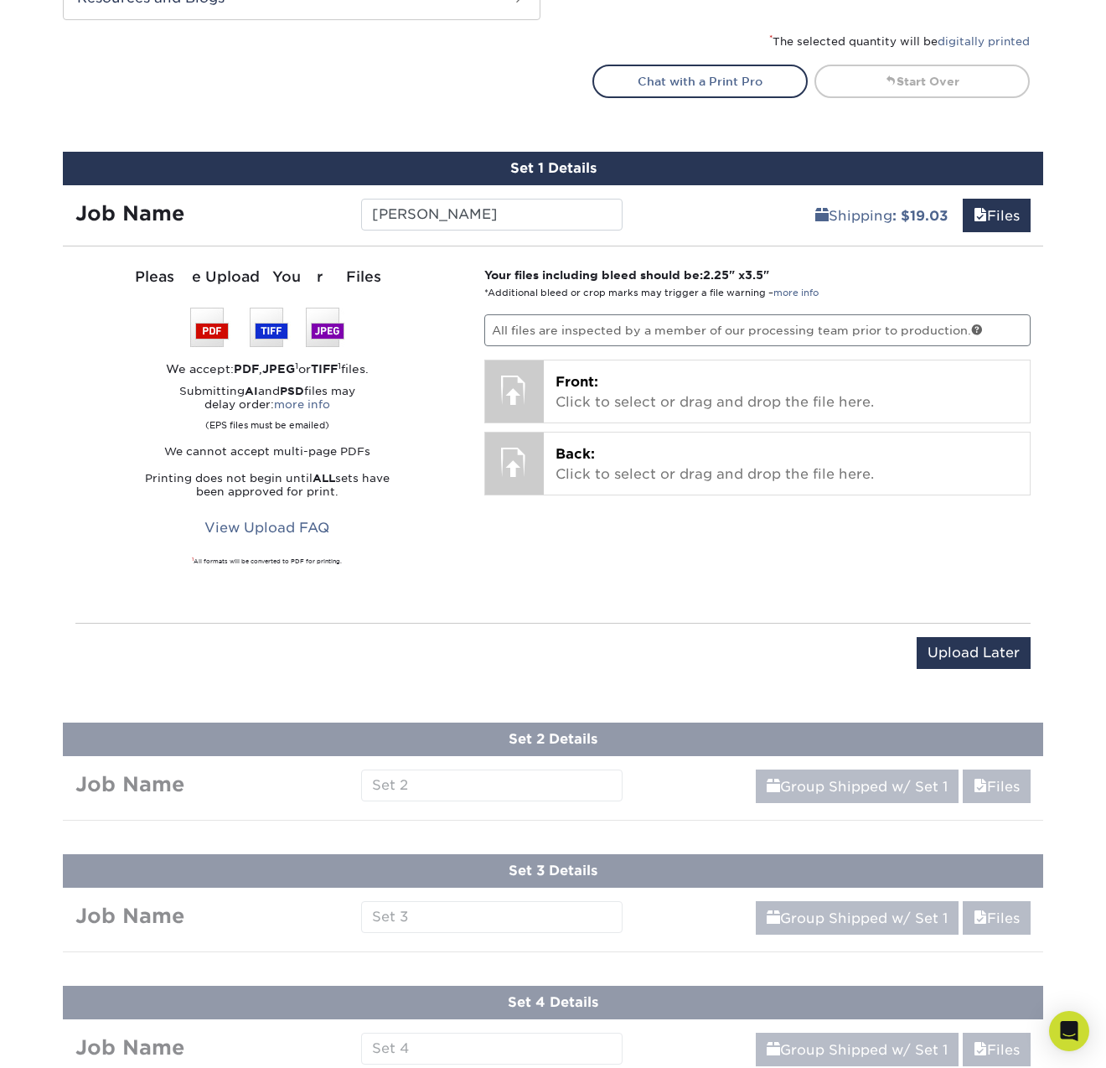
scroll to position [941, 0]
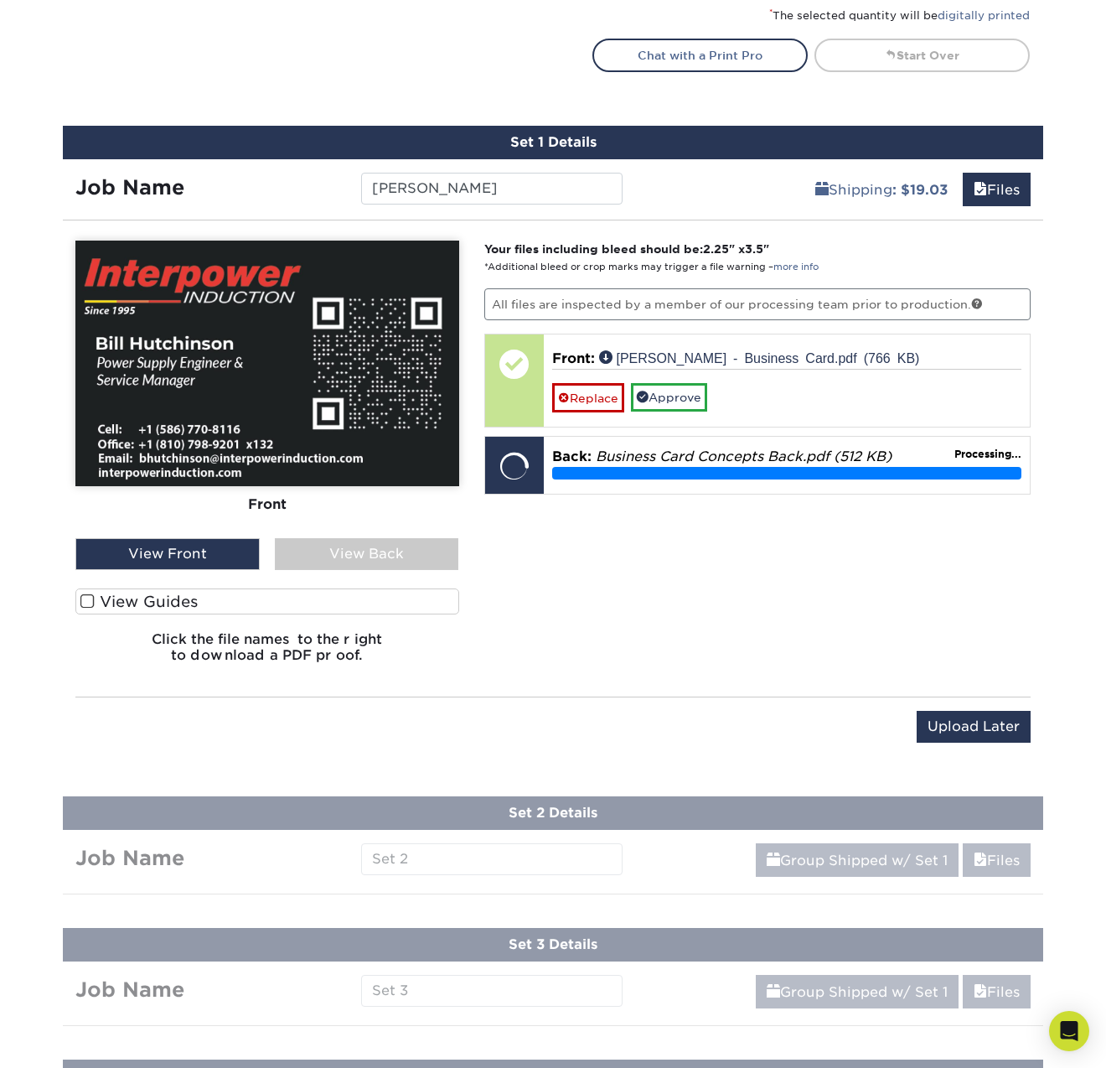
click at [83, 600] on span at bounding box center [87, 601] width 14 height 16
click at [0, 0] on input "View Guides" at bounding box center [0, 0] width 0 height 0
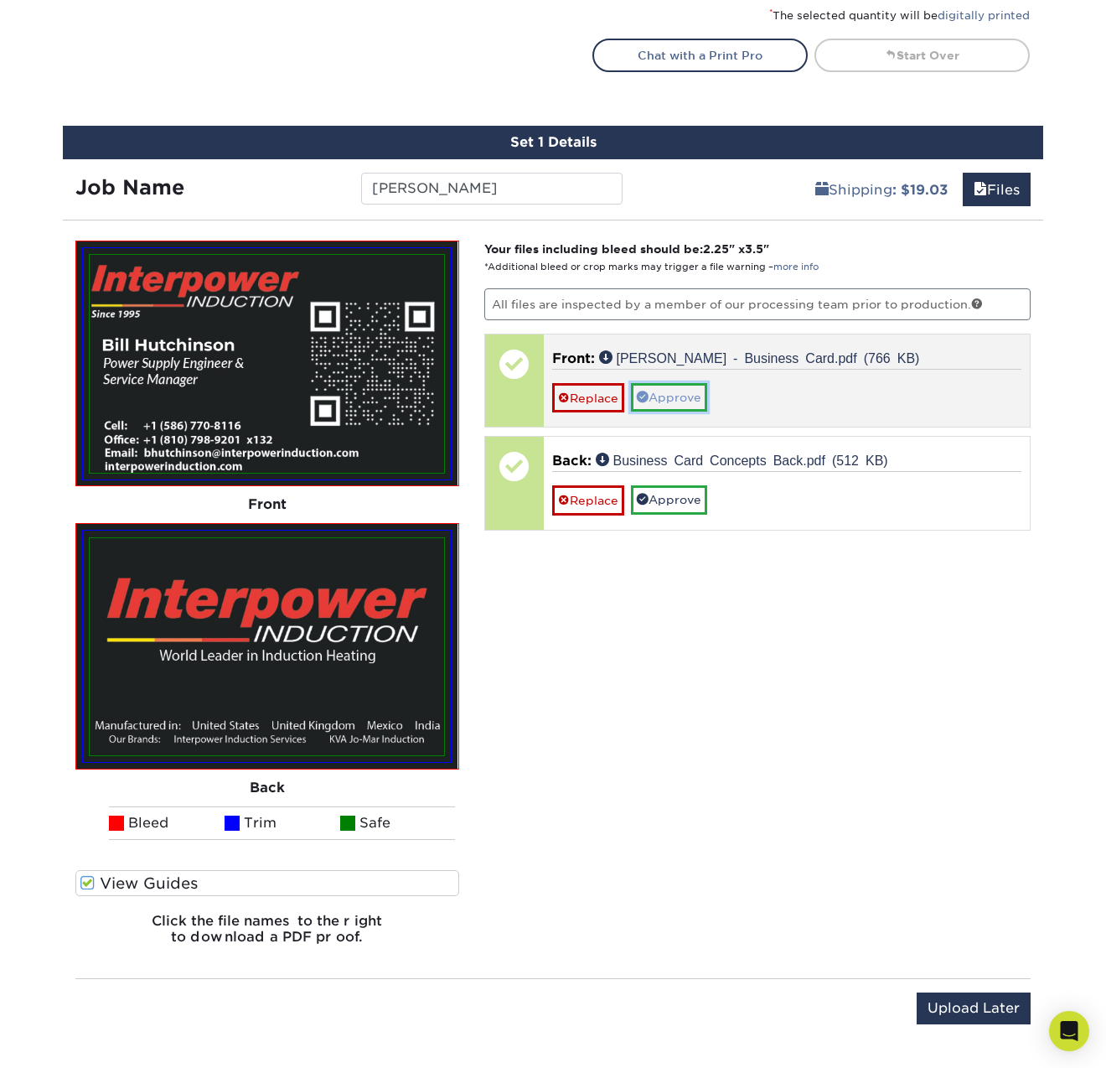
click at [681, 395] on link "Approve" at bounding box center [669, 397] width 76 height 28
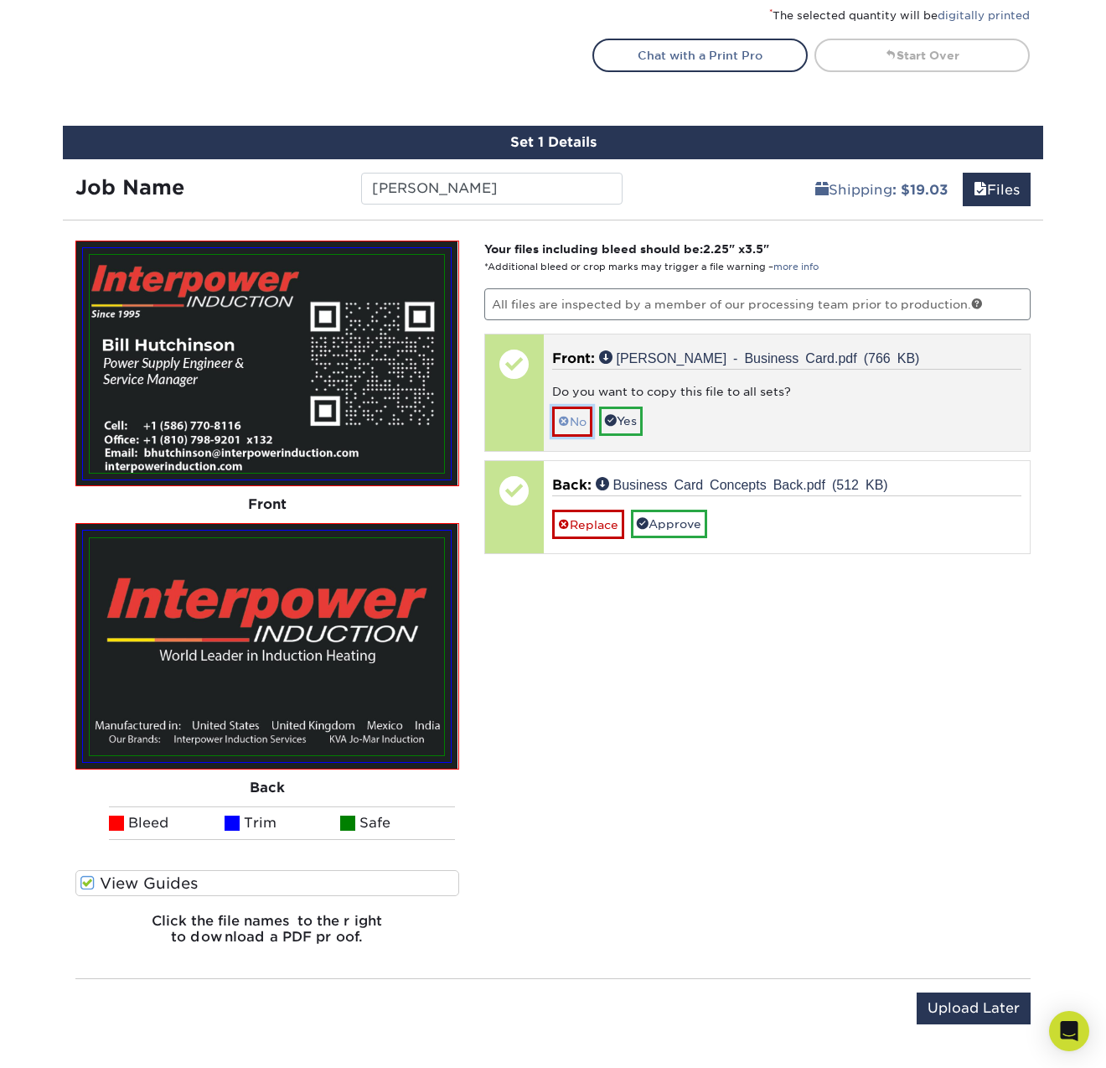
click at [569, 420] on link "No" at bounding box center [572, 421] width 40 height 29
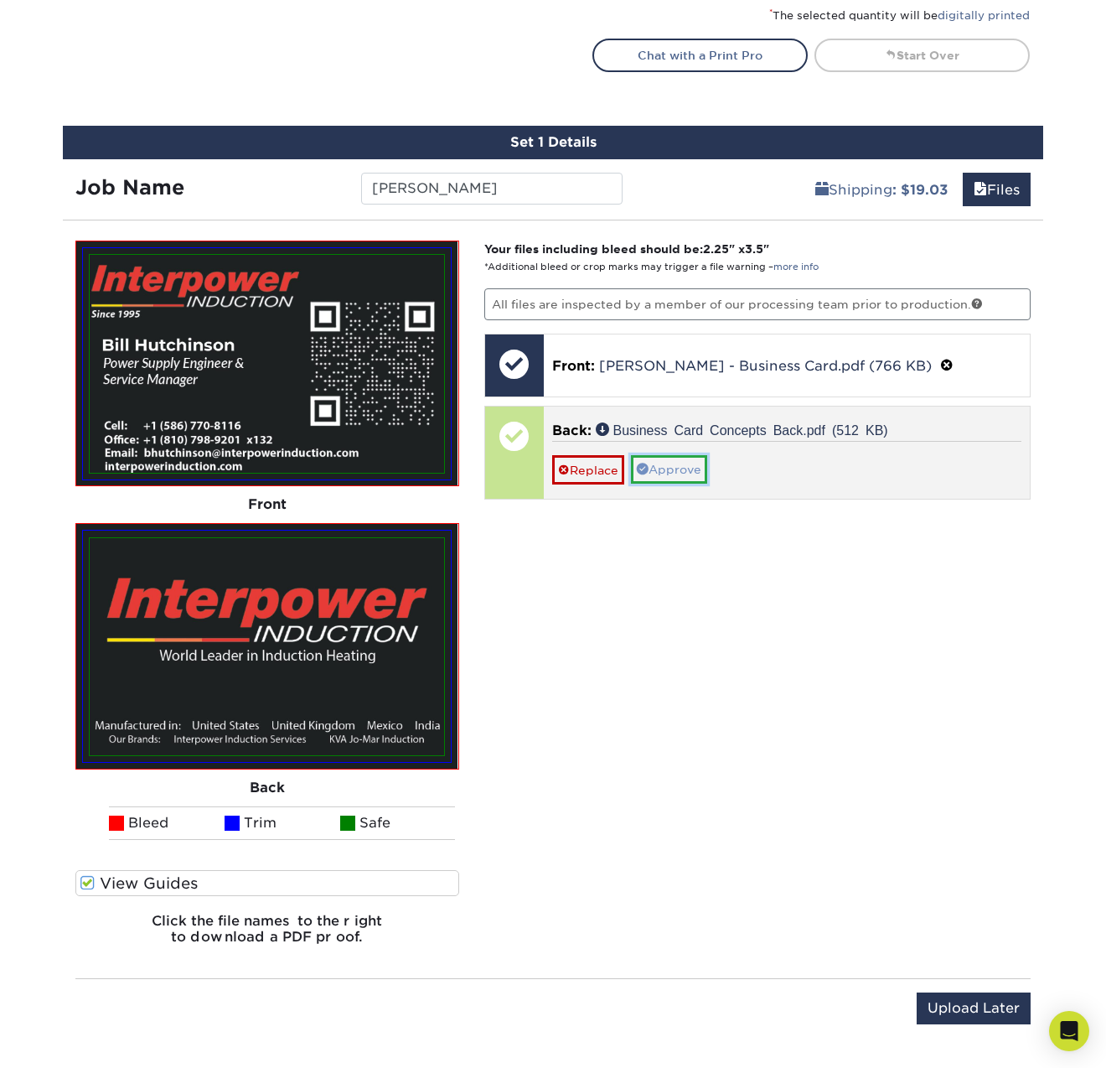
click at [673, 468] on link "Approve" at bounding box center [669, 469] width 76 height 28
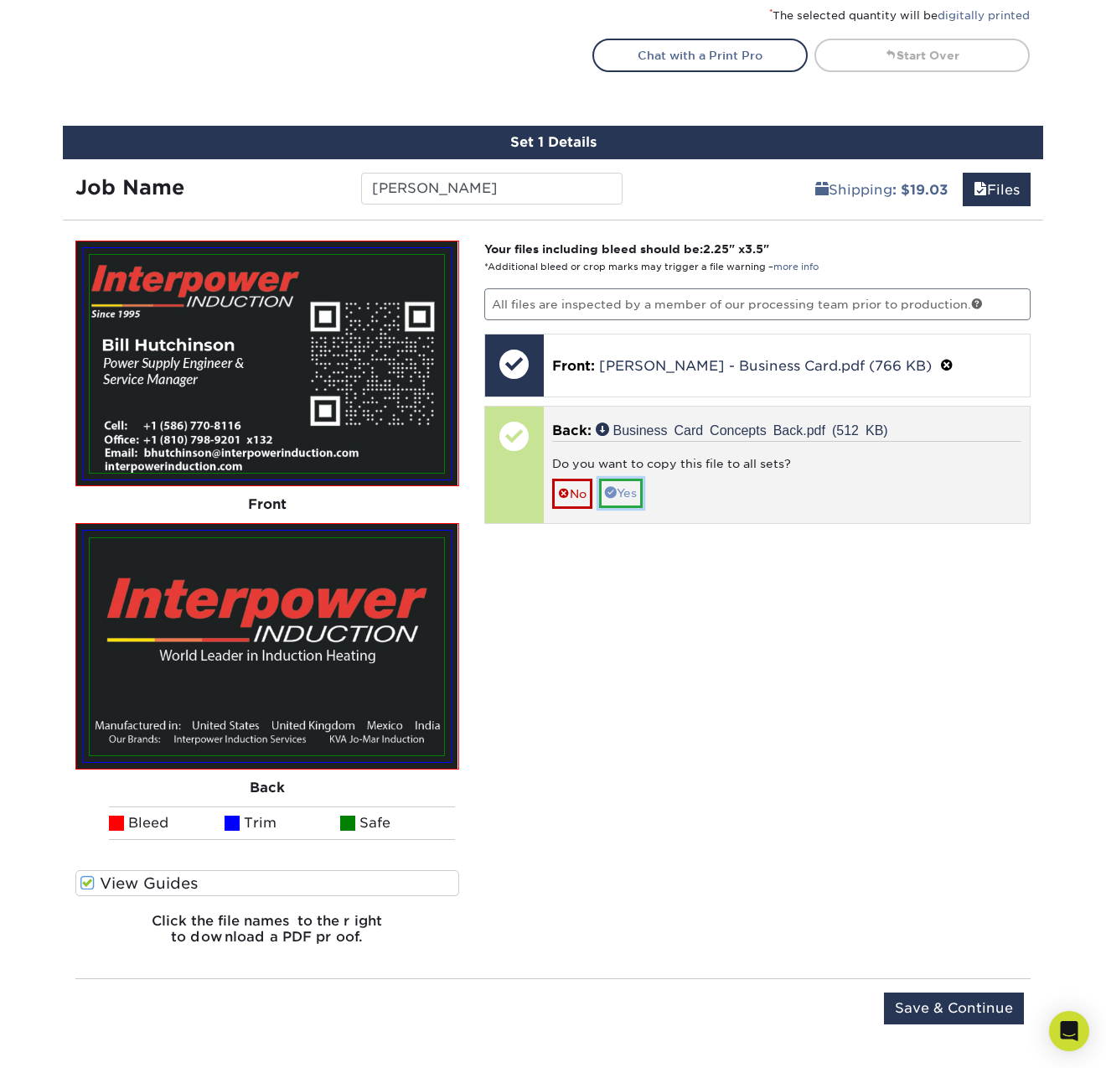
click at [625, 489] on link "Yes" at bounding box center [621, 493] width 44 height 28
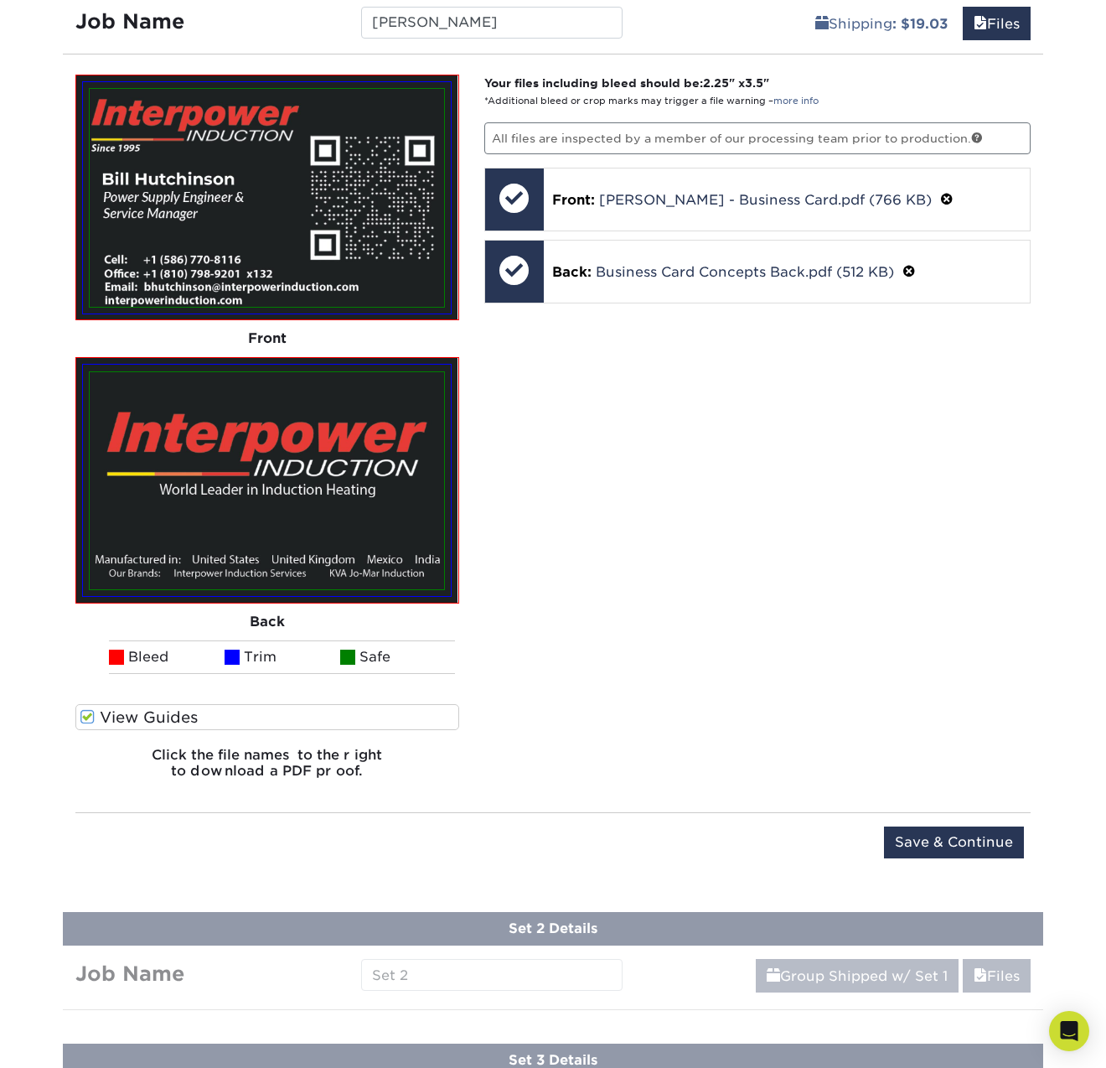
scroll to position [1109, 0]
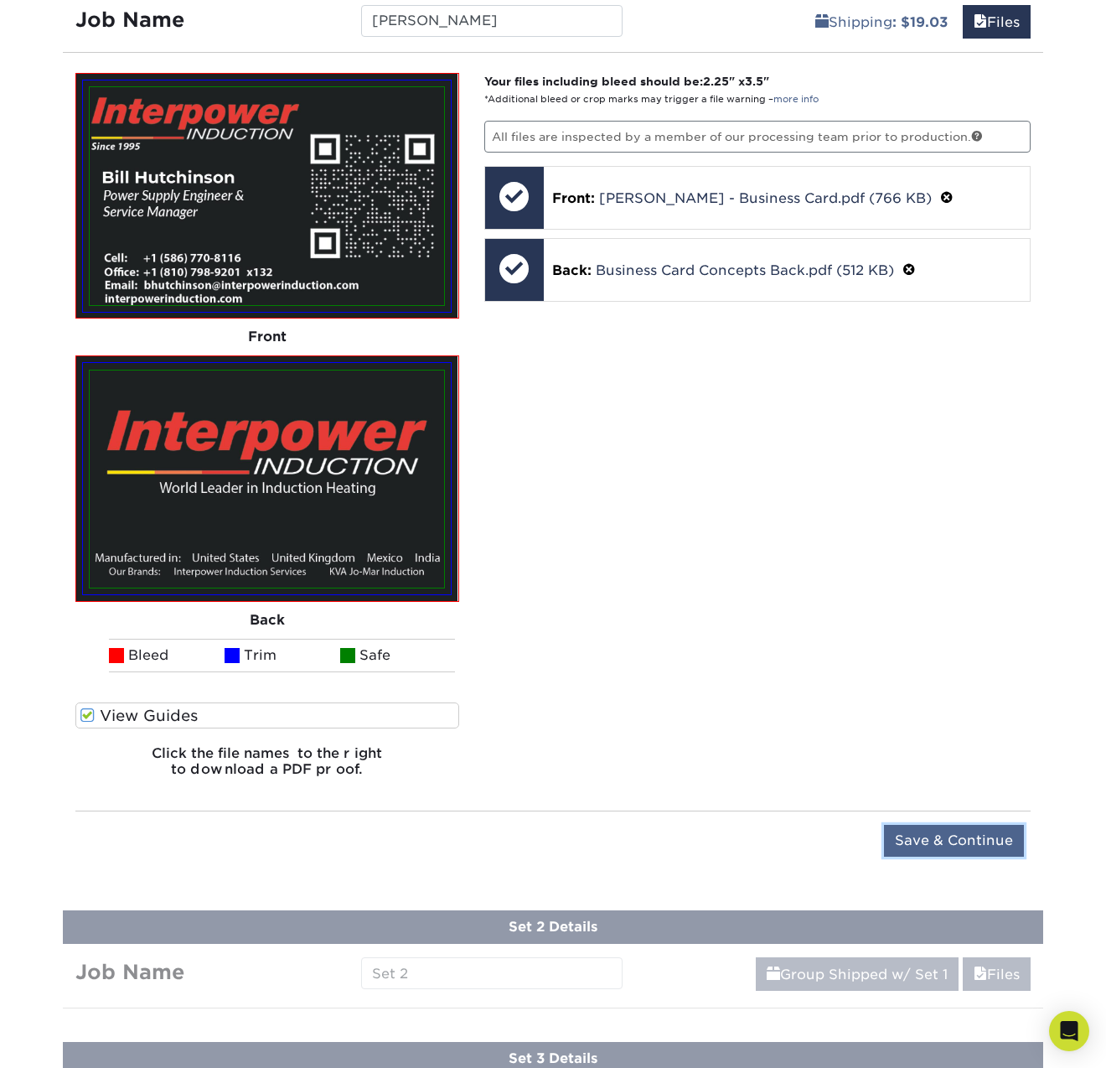
click at [956, 832] on input "Save & Continue" at bounding box center [954, 841] width 140 height 32
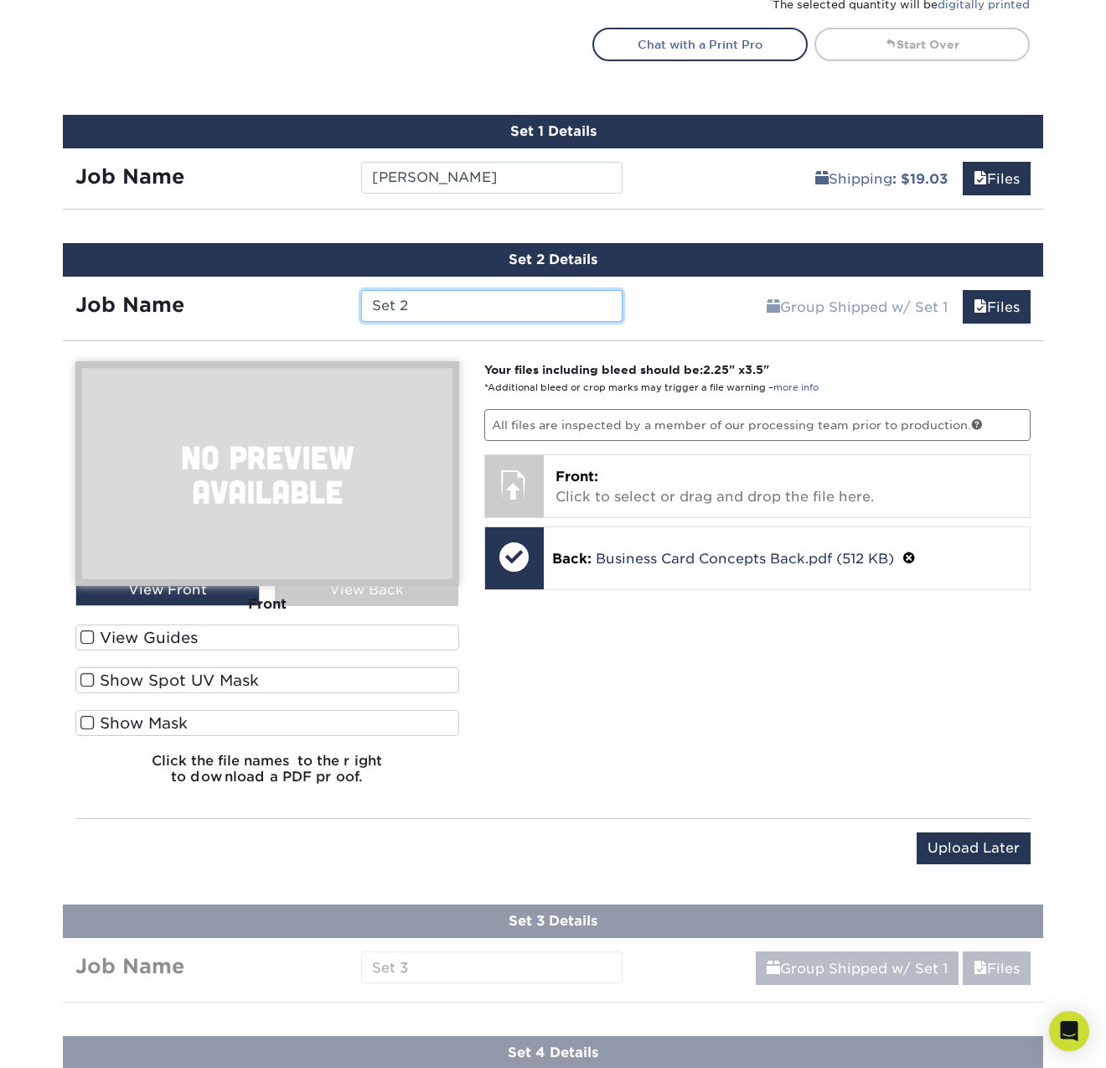
scroll to position [941, 0]
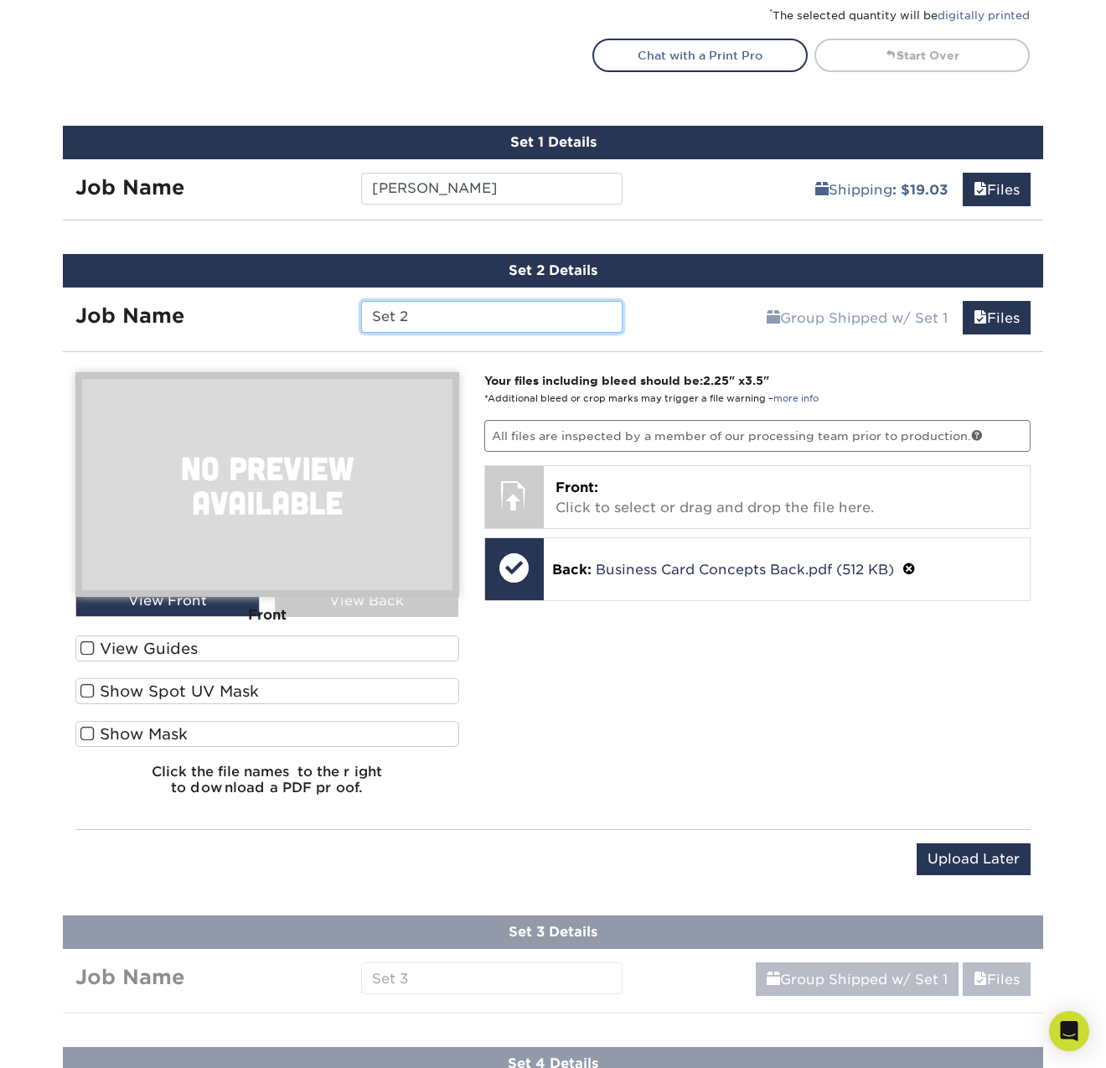
drag, startPoint x: 437, startPoint y: 319, endPoint x: 236, endPoint y: 307, distance: 201.5
click at [237, 308] on div "Job Name Set 2" at bounding box center [349, 317] width 572 height 32
drag, startPoint x: 414, startPoint y: 316, endPoint x: 611, endPoint y: 302, distance: 197.5
click at [607, 303] on input "[PERSON_NAME]" at bounding box center [491, 317] width 261 height 32
type input "[PERSON_NAME]"
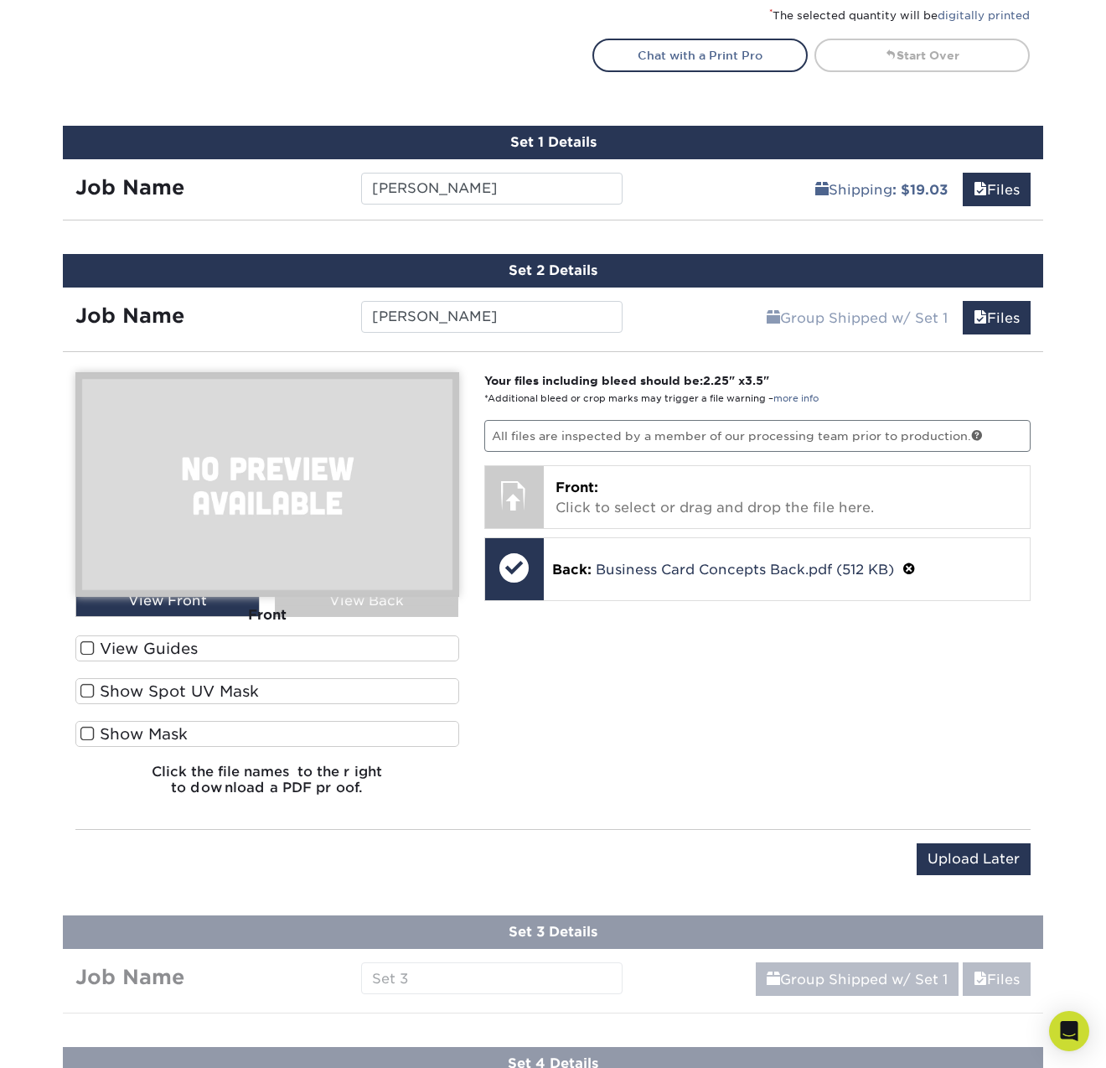
click at [681, 312] on div "Group Shipped w/ Set 1 Files Continue" at bounding box center [839, 312] width 409 height 50
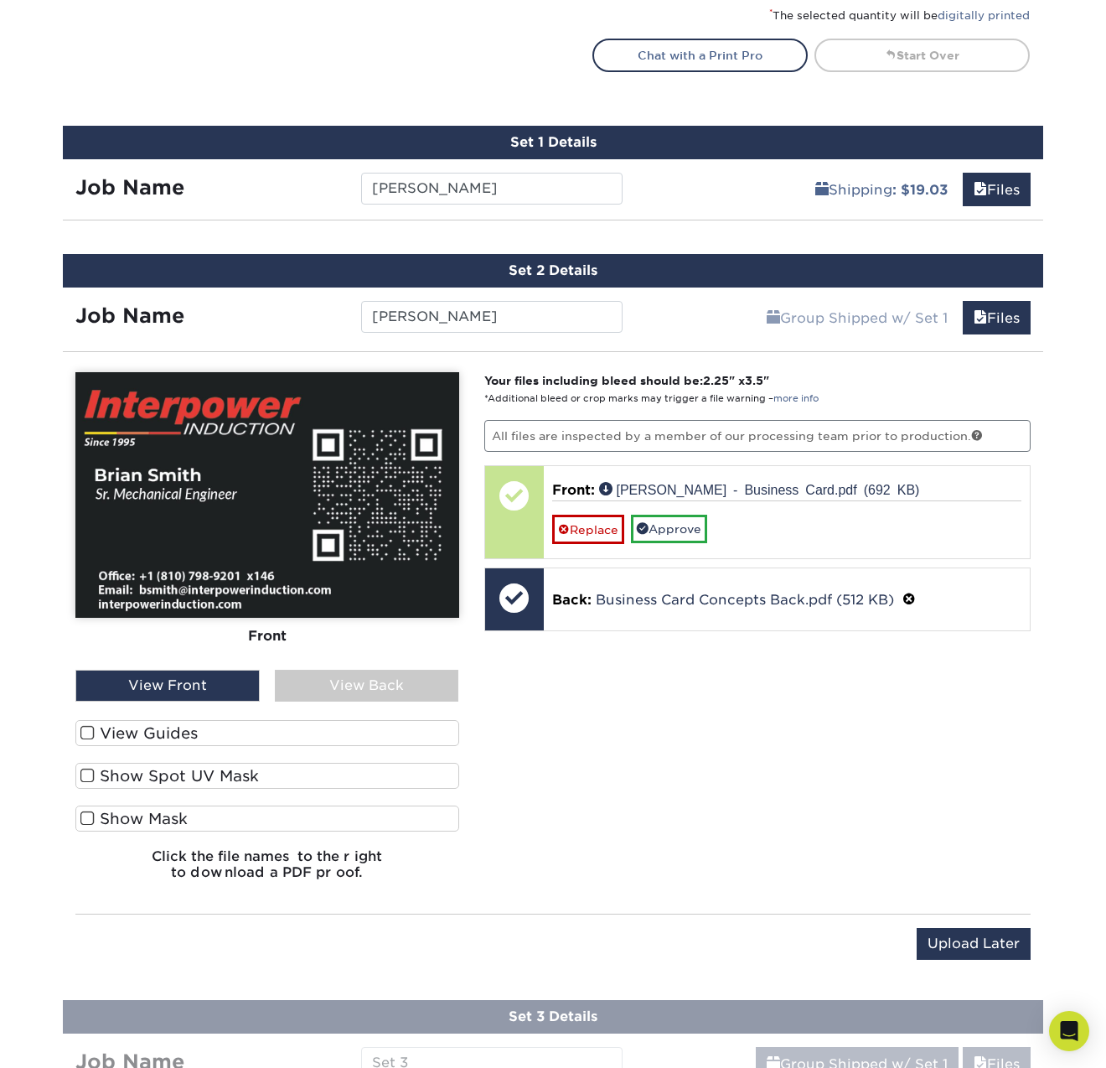
click at [120, 732] on label "View Guides" at bounding box center [267, 733] width 384 height 26
click at [0, 0] on input "View Guides" at bounding box center [0, 0] width 0 height 0
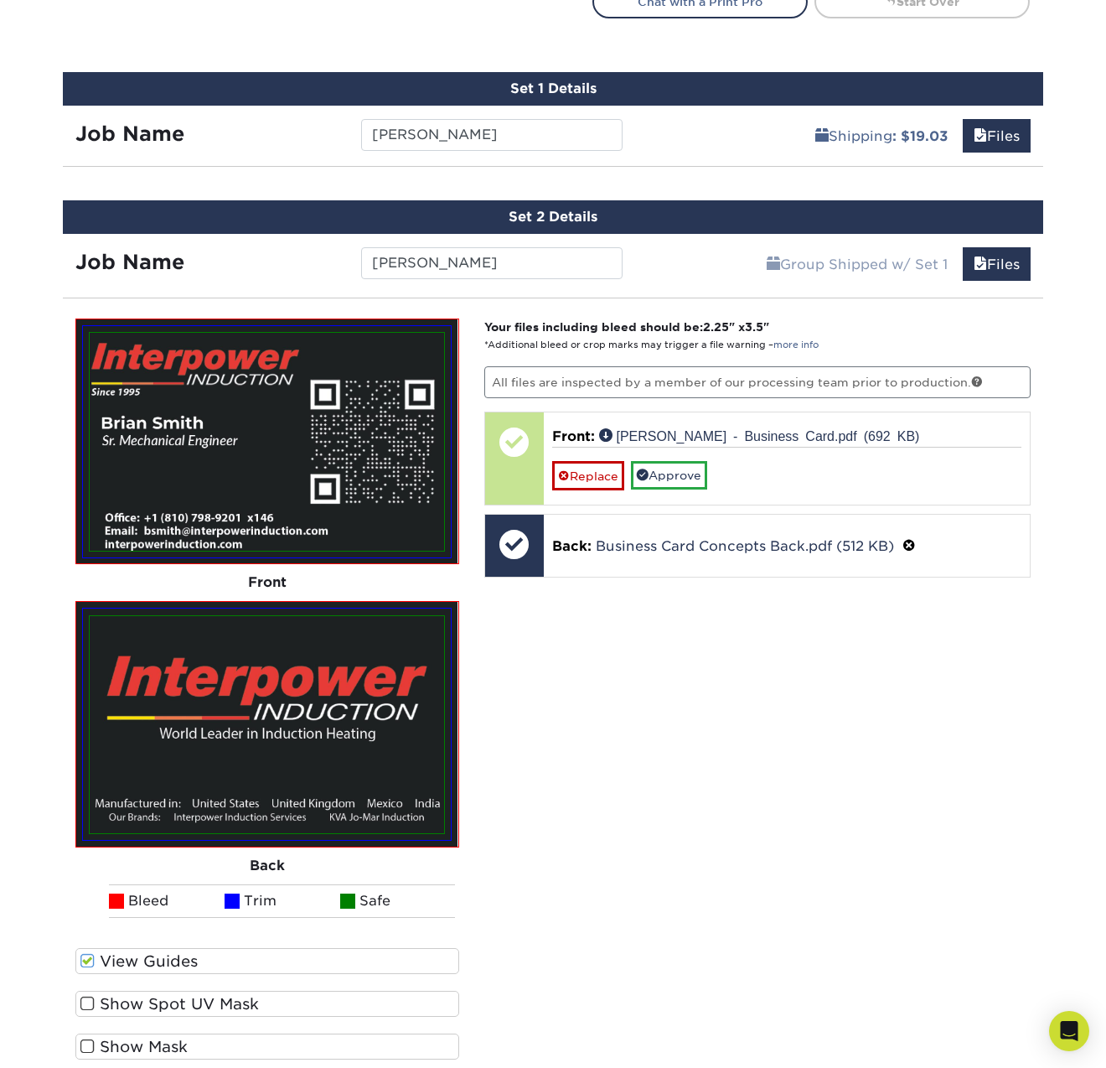
scroll to position [1025, 0]
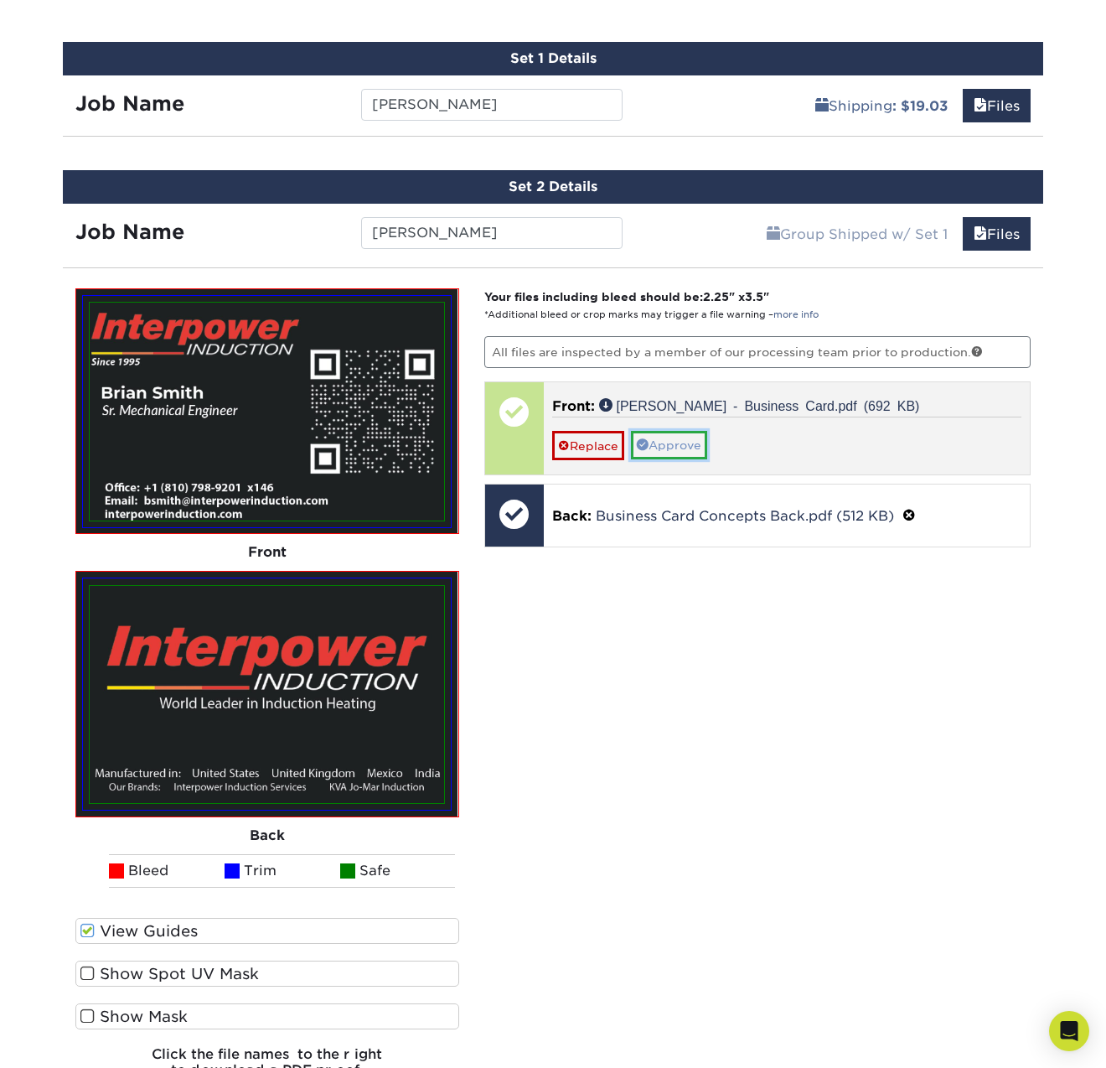
click at [682, 449] on link "Approve" at bounding box center [669, 445] width 76 height 28
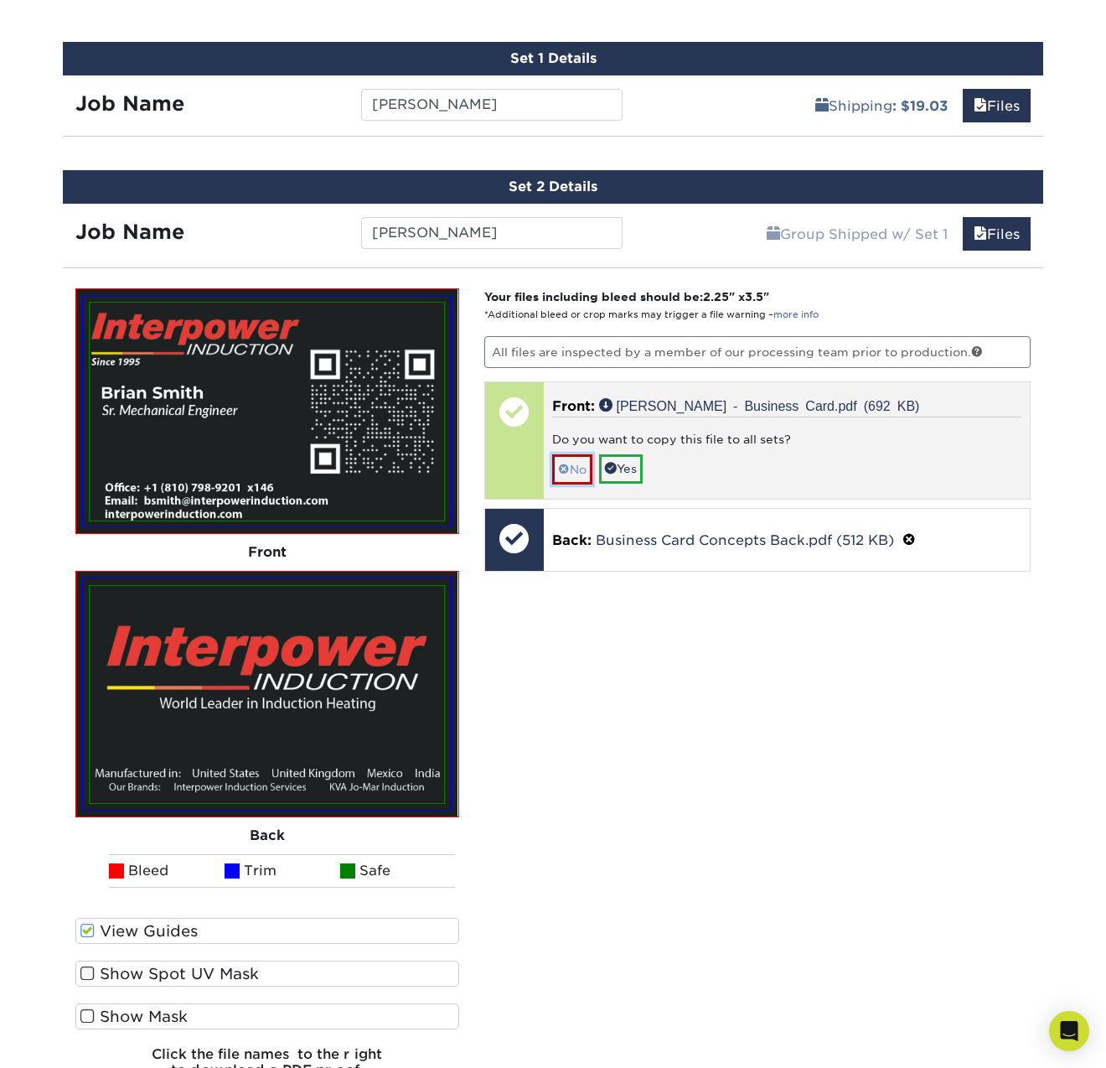
click at [566, 459] on link "No" at bounding box center [572, 468] width 40 height 29
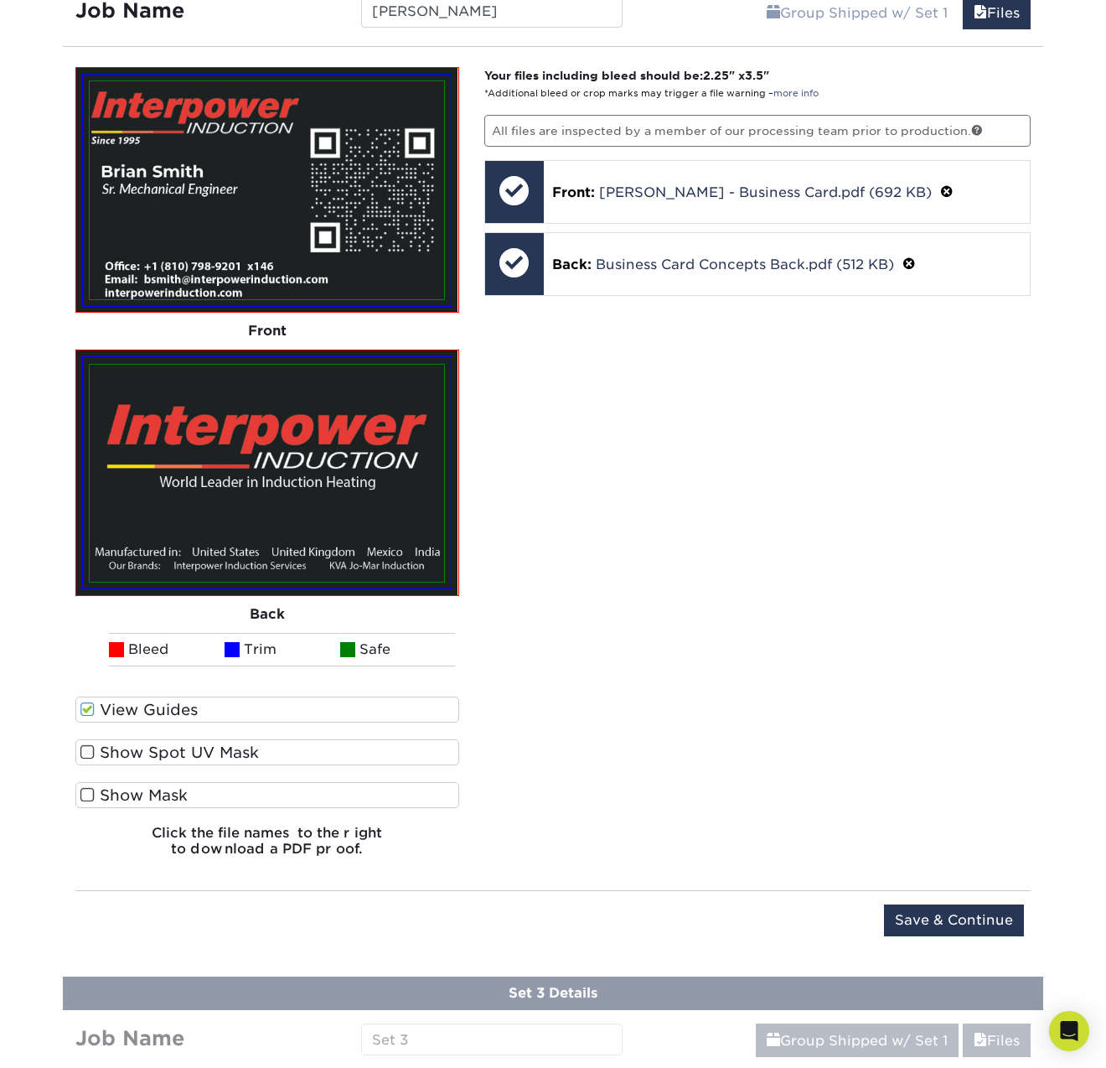
scroll to position [1277, 0]
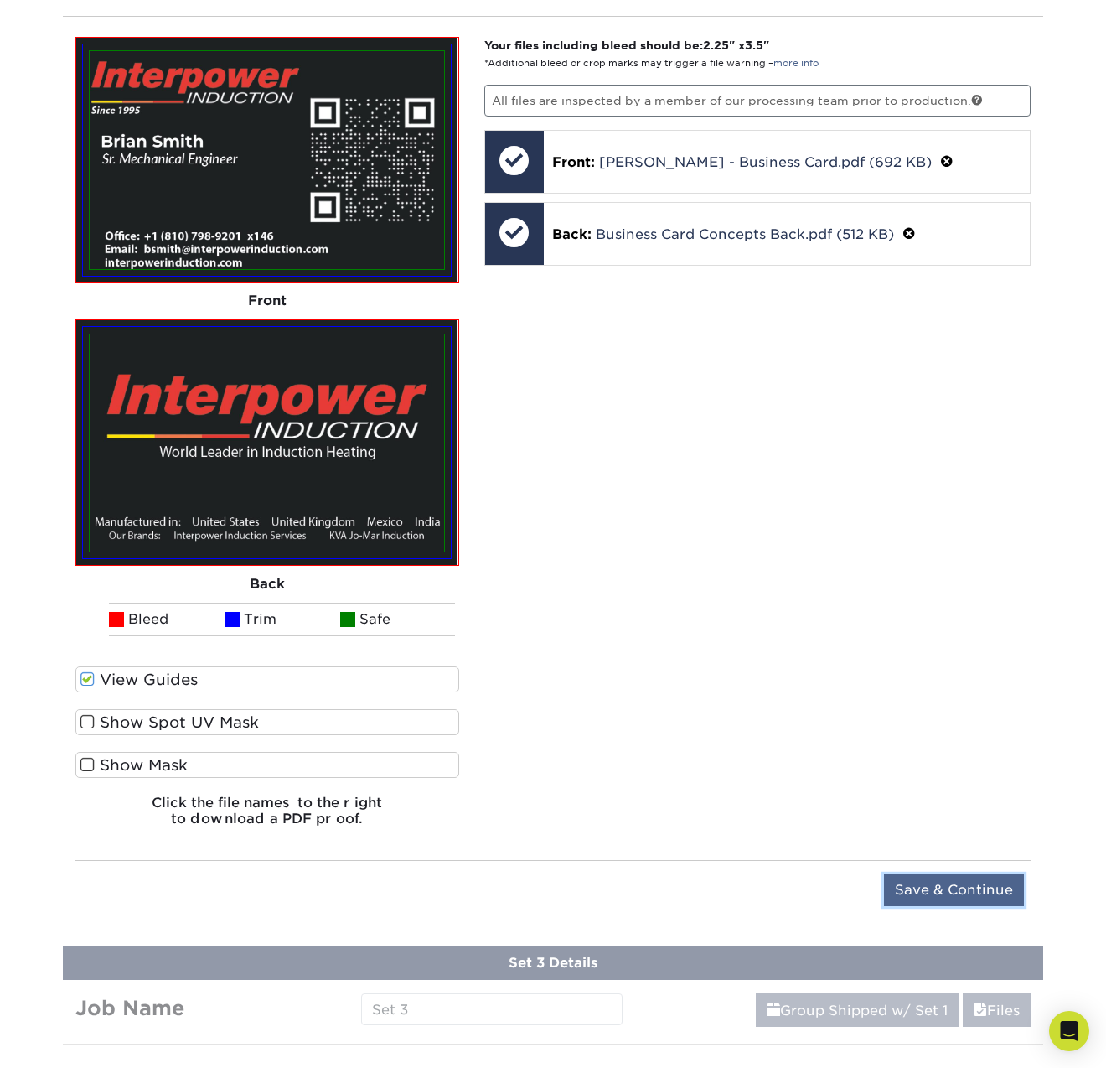
click at [940, 886] on input "Save & Continue" at bounding box center [954, 890] width 140 height 32
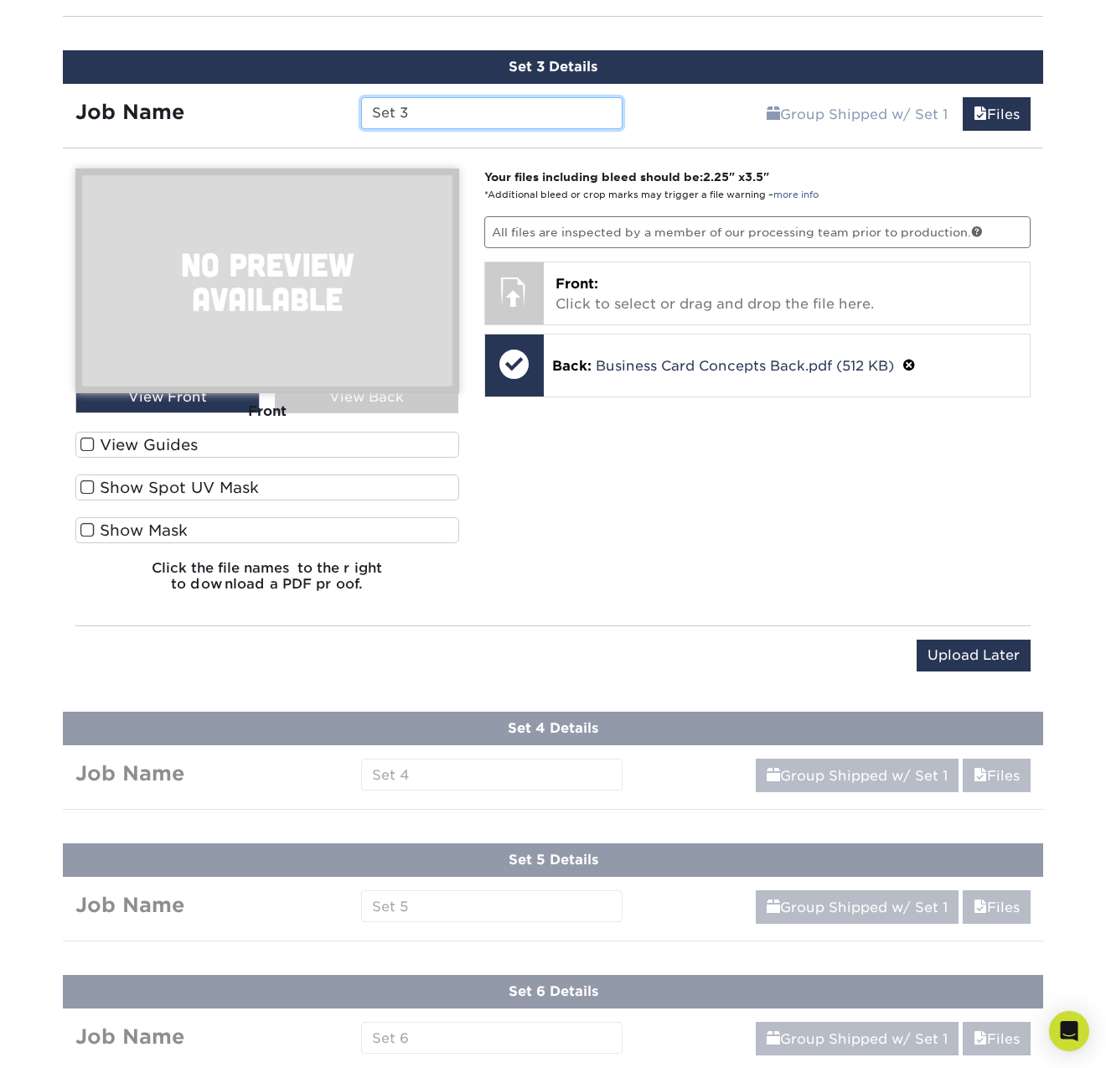
drag, startPoint x: 436, startPoint y: 114, endPoint x: 323, endPoint y: 101, distance: 113.8
click at [324, 98] on div "Job Name Set 3" at bounding box center [349, 113] width 572 height 32
type input "[PERSON_NAME]"
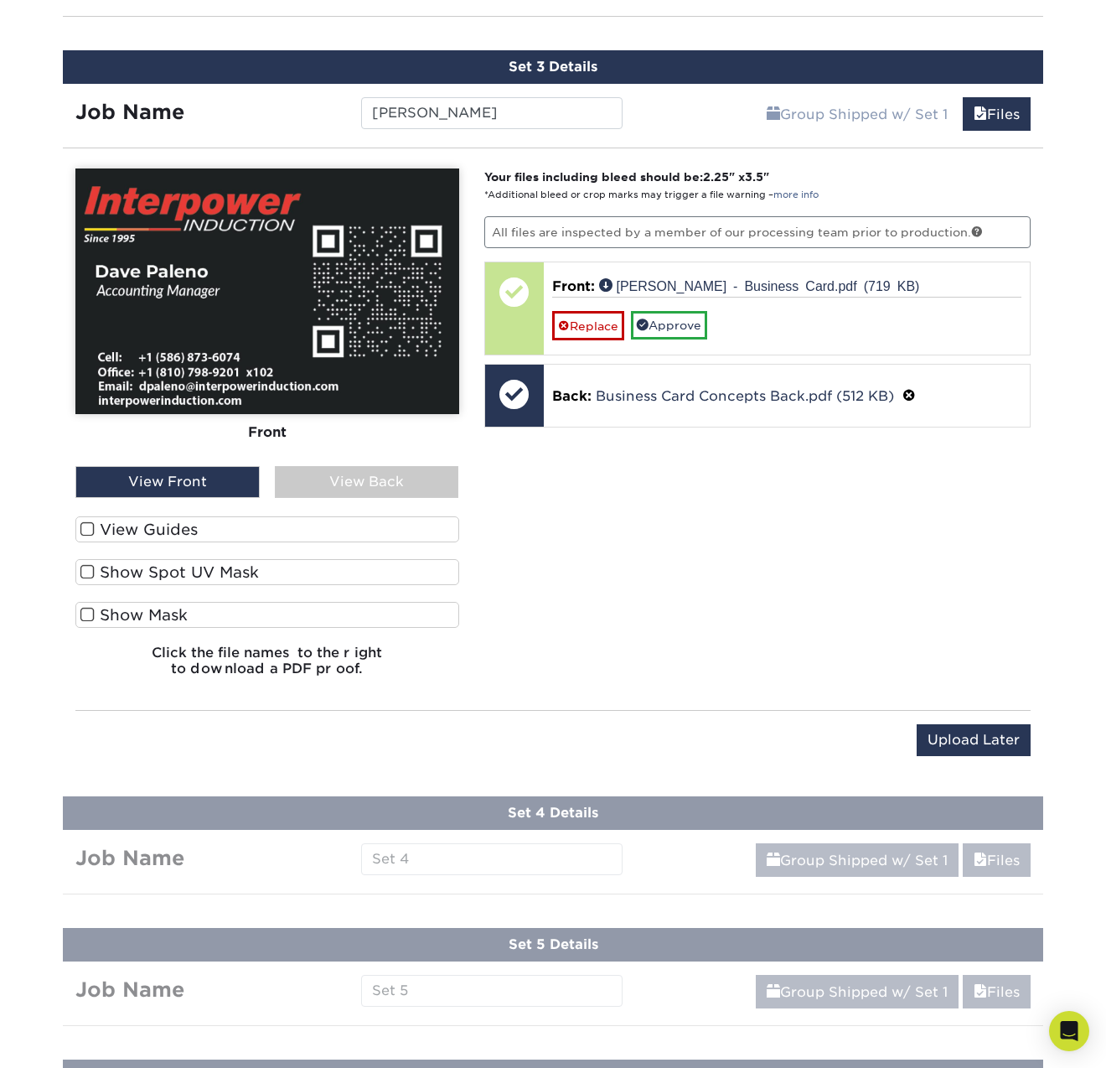
click at [127, 533] on label "View Guides" at bounding box center [267, 529] width 384 height 26
click at [0, 0] on input "View Guides" at bounding box center [0, 0] width 0 height 0
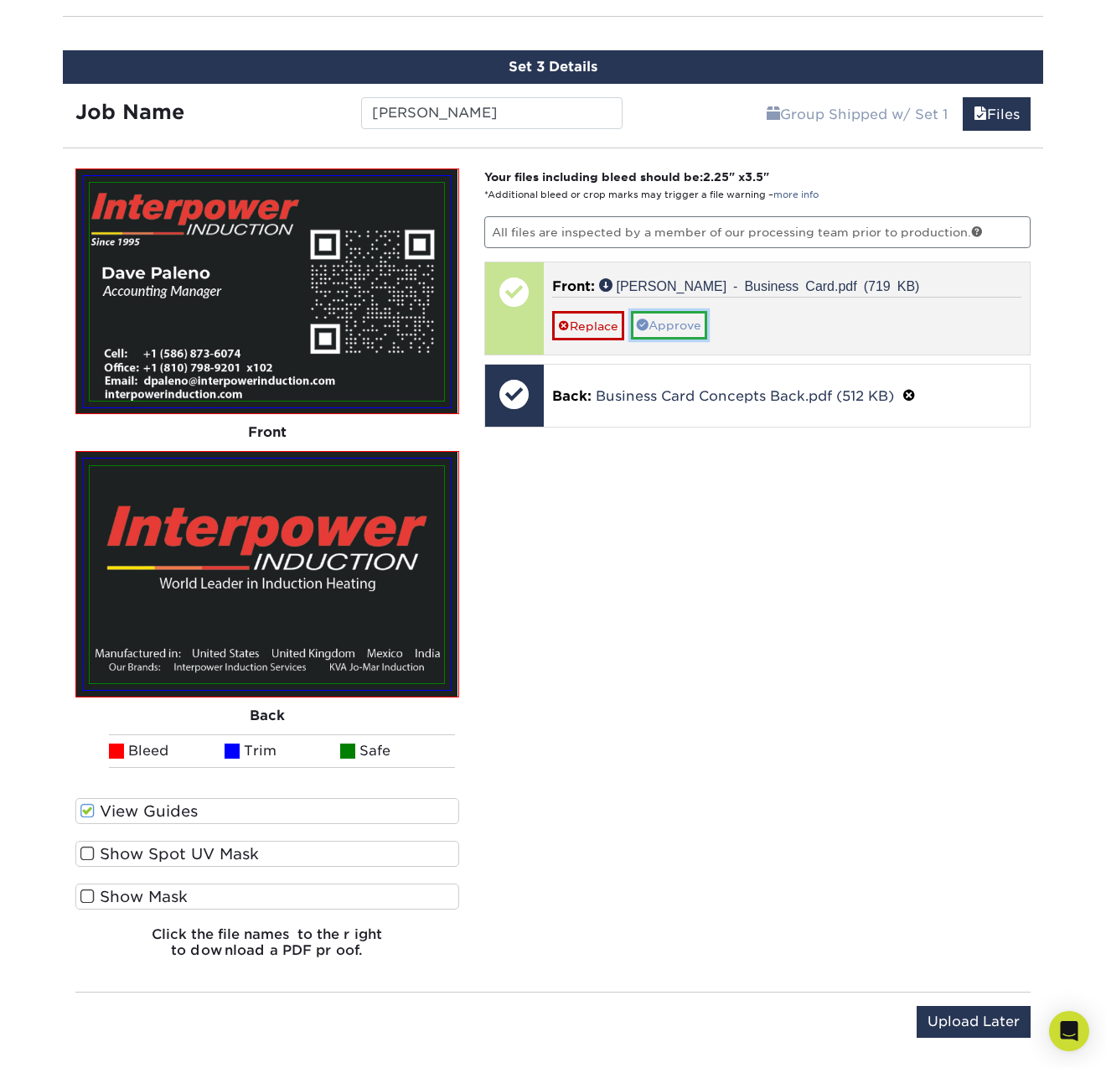
click at [686, 316] on link "Approve" at bounding box center [669, 325] width 76 height 28
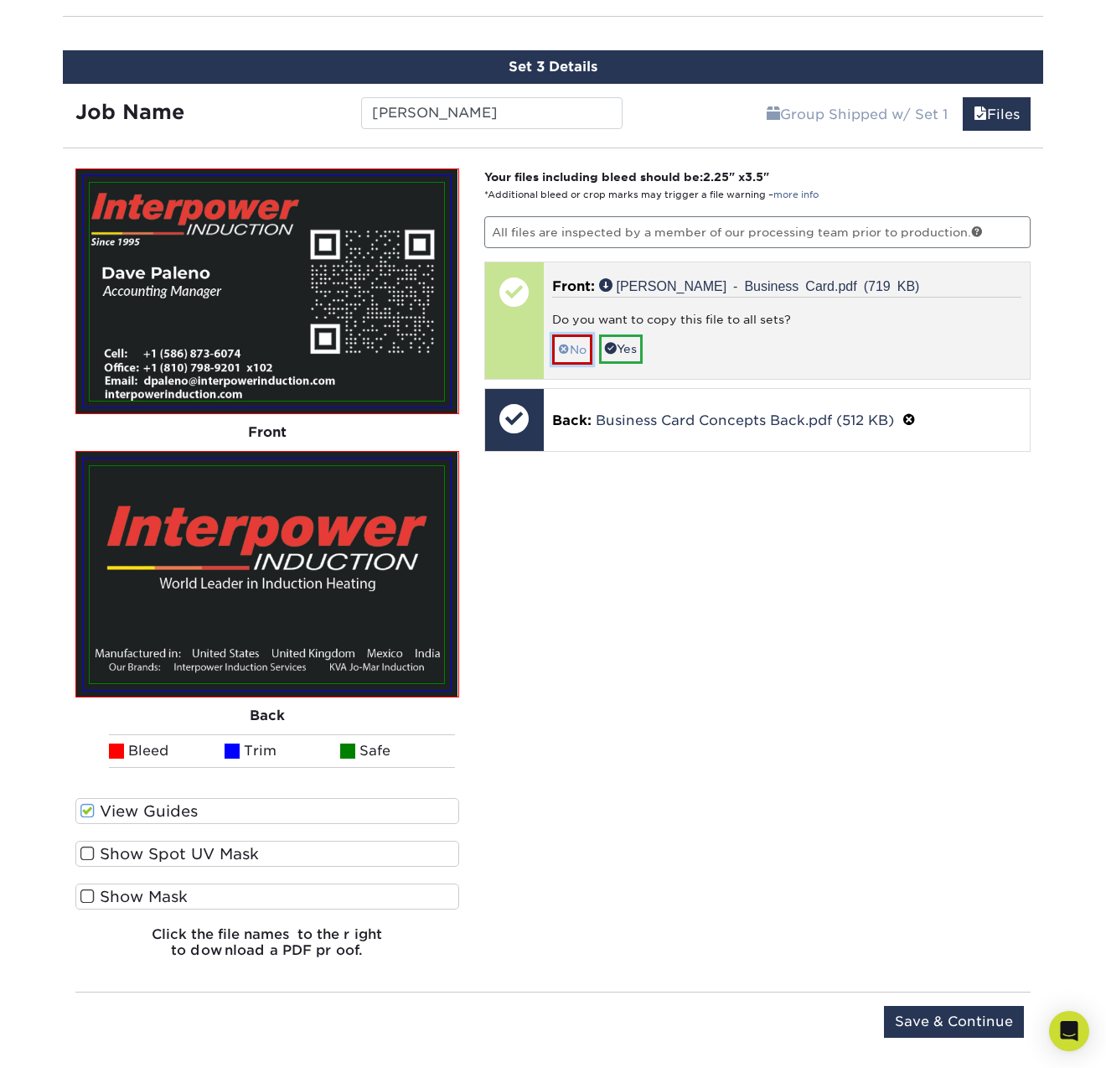
click at [567, 354] on span at bounding box center [564, 349] width 12 height 13
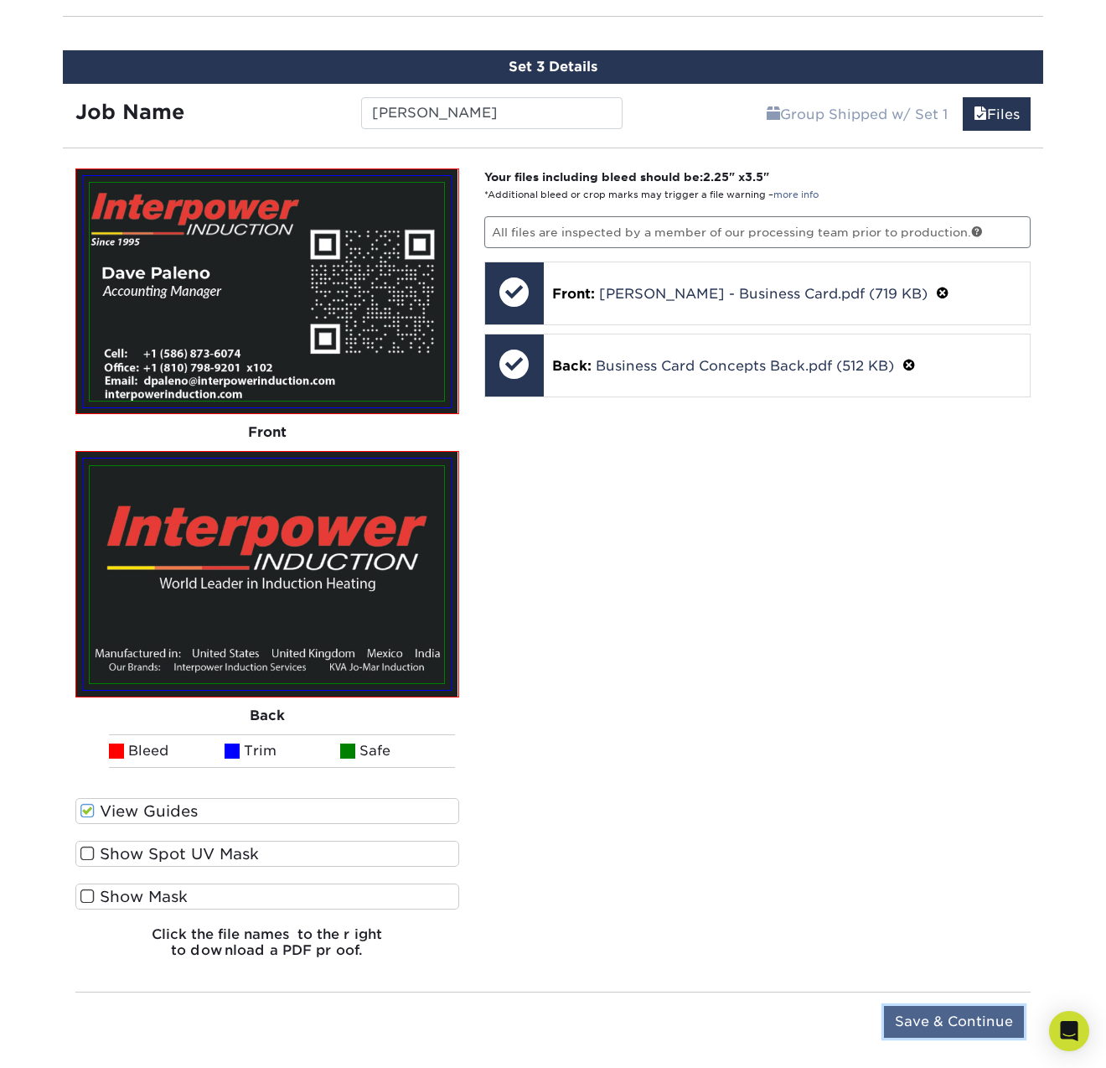
drag, startPoint x: 944, startPoint y: 1022, endPoint x: 924, endPoint y: 1002, distance: 27.9
click at [944, 1021] on input "Save & Continue" at bounding box center [954, 1022] width 140 height 32
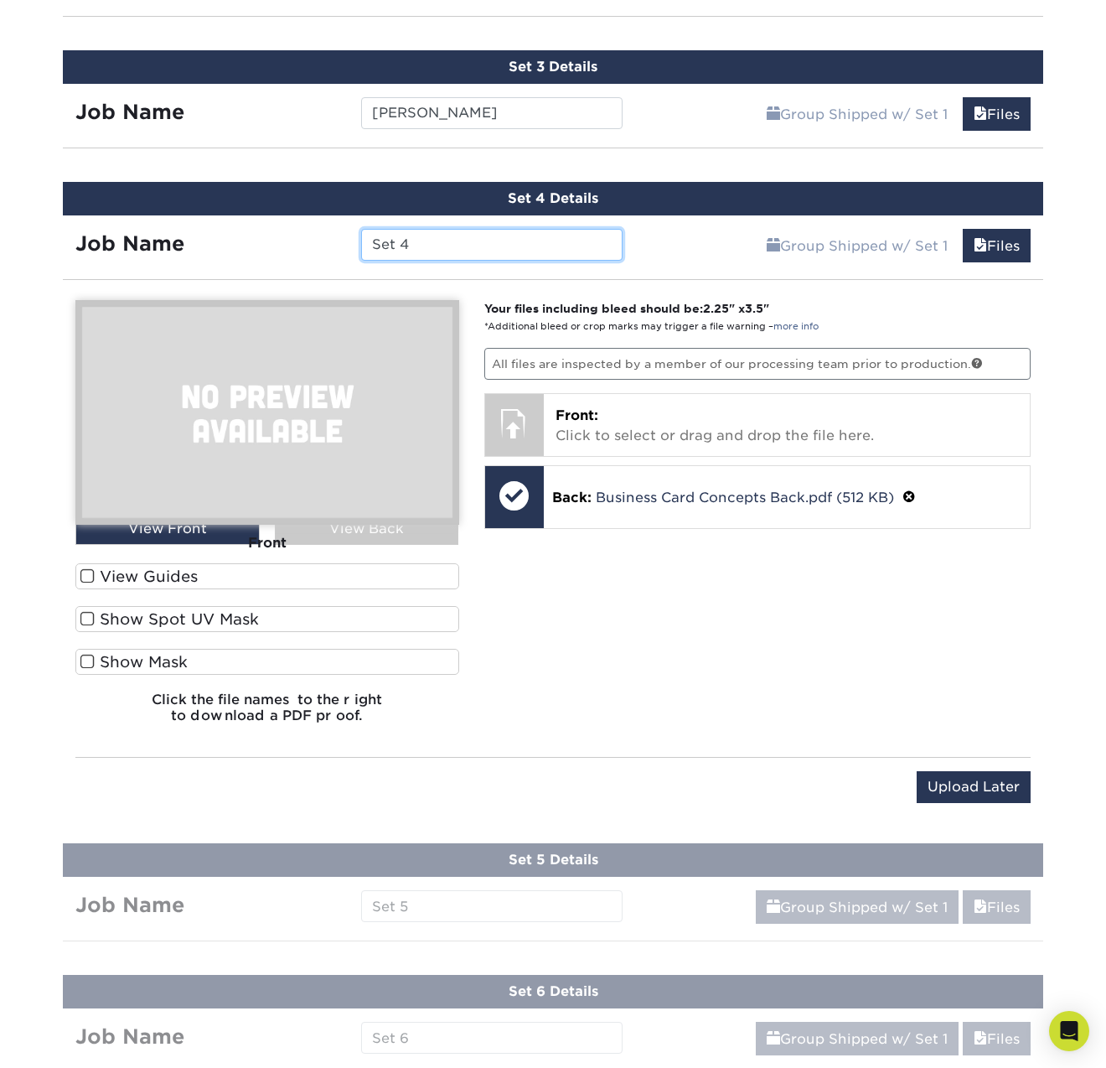
drag, startPoint x: 421, startPoint y: 246, endPoint x: 250, endPoint y: 230, distance: 171.7
click at [277, 236] on div "Job Name Set 4" at bounding box center [349, 245] width 572 height 32
click at [422, 243] on input "Set 4" at bounding box center [491, 245] width 261 height 32
drag, startPoint x: 442, startPoint y: 246, endPoint x: 316, endPoint y: 237, distance: 126.0
click at [316, 237] on div "Job Name Set 4" at bounding box center [349, 245] width 572 height 32
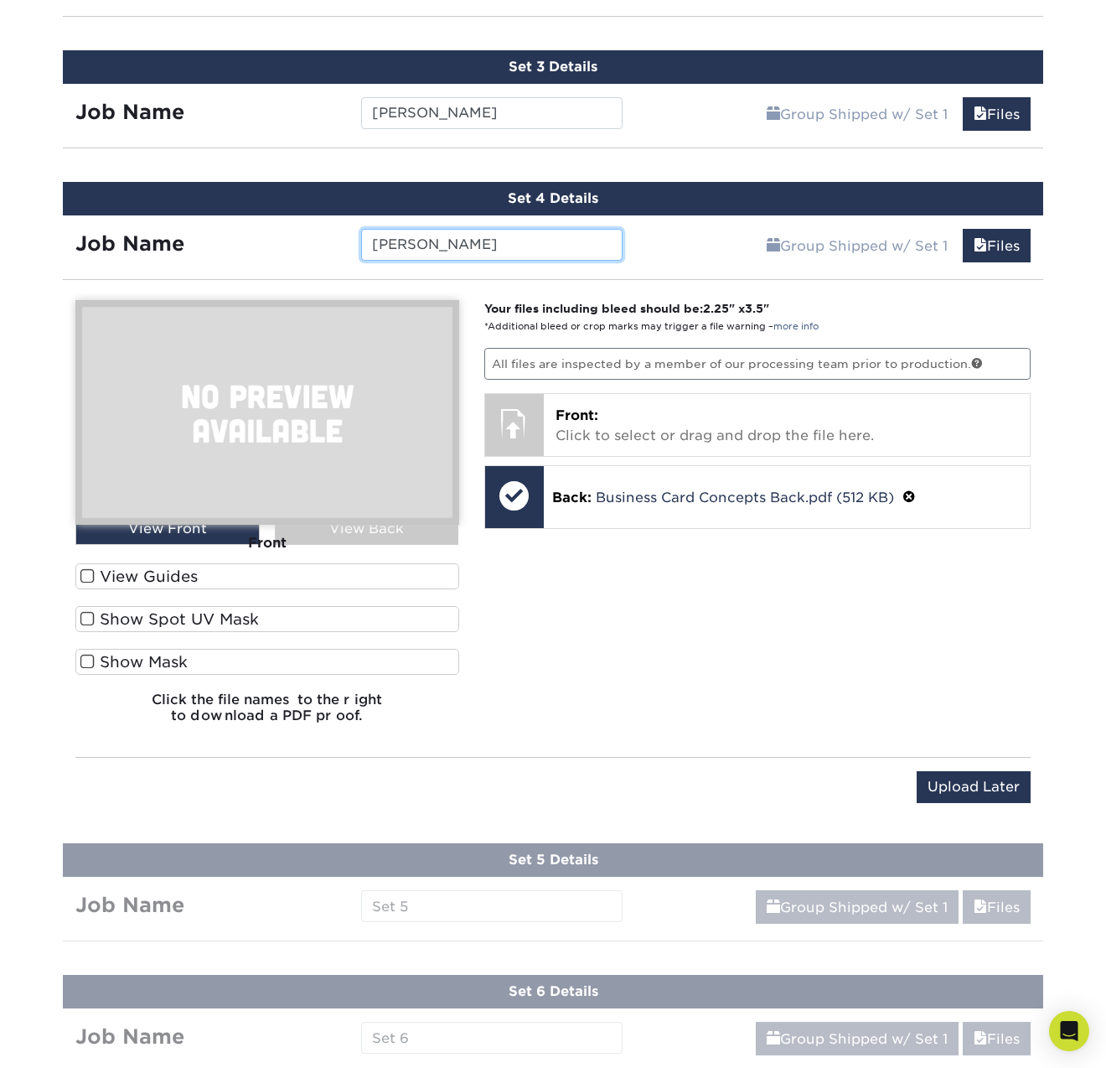
type input "[PERSON_NAME]"
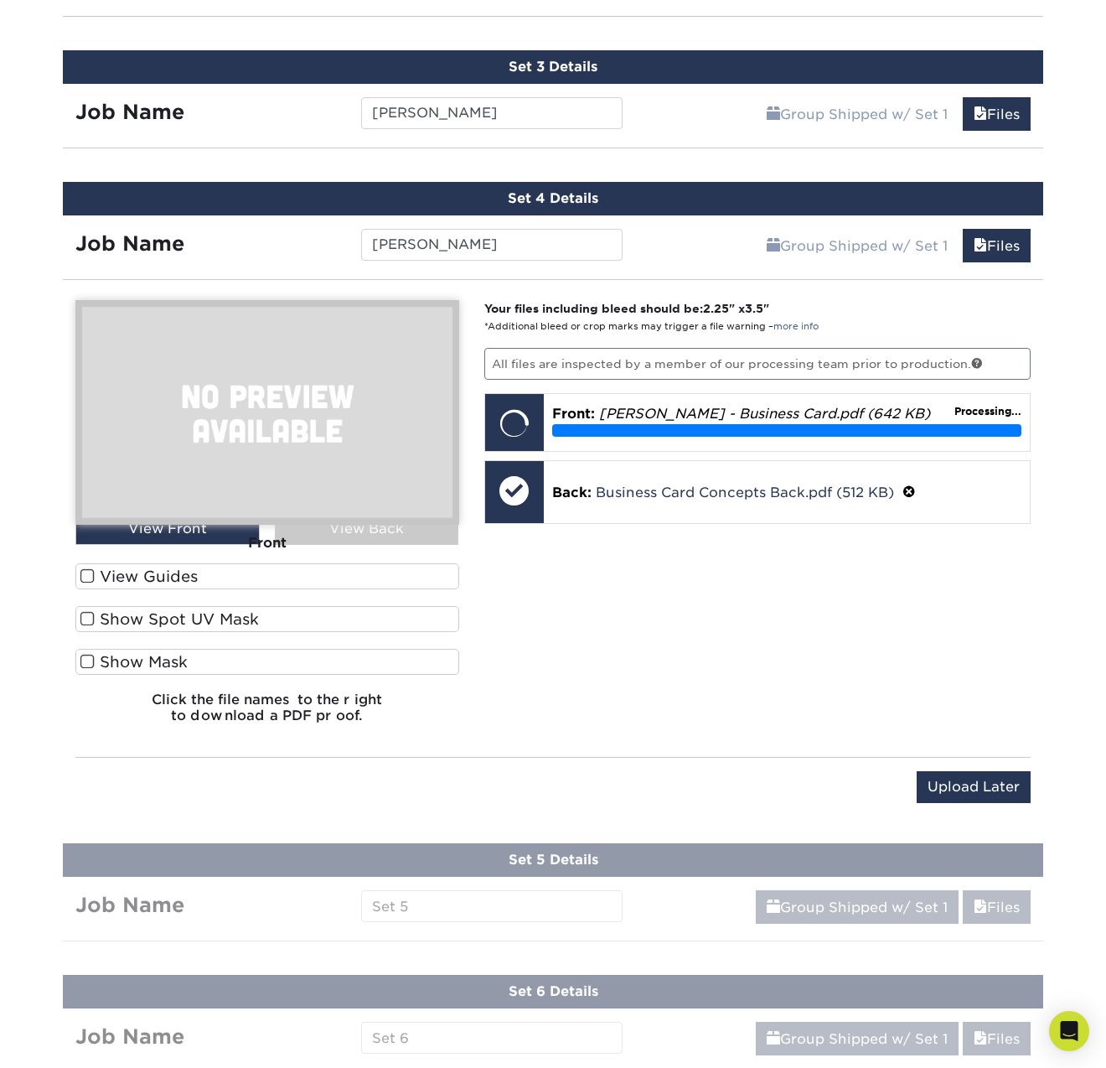
click at [89, 574] on span at bounding box center [87, 576] width 14 height 16
click at [0, 0] on input "View Guides" at bounding box center [0, 0] width 0 height 0
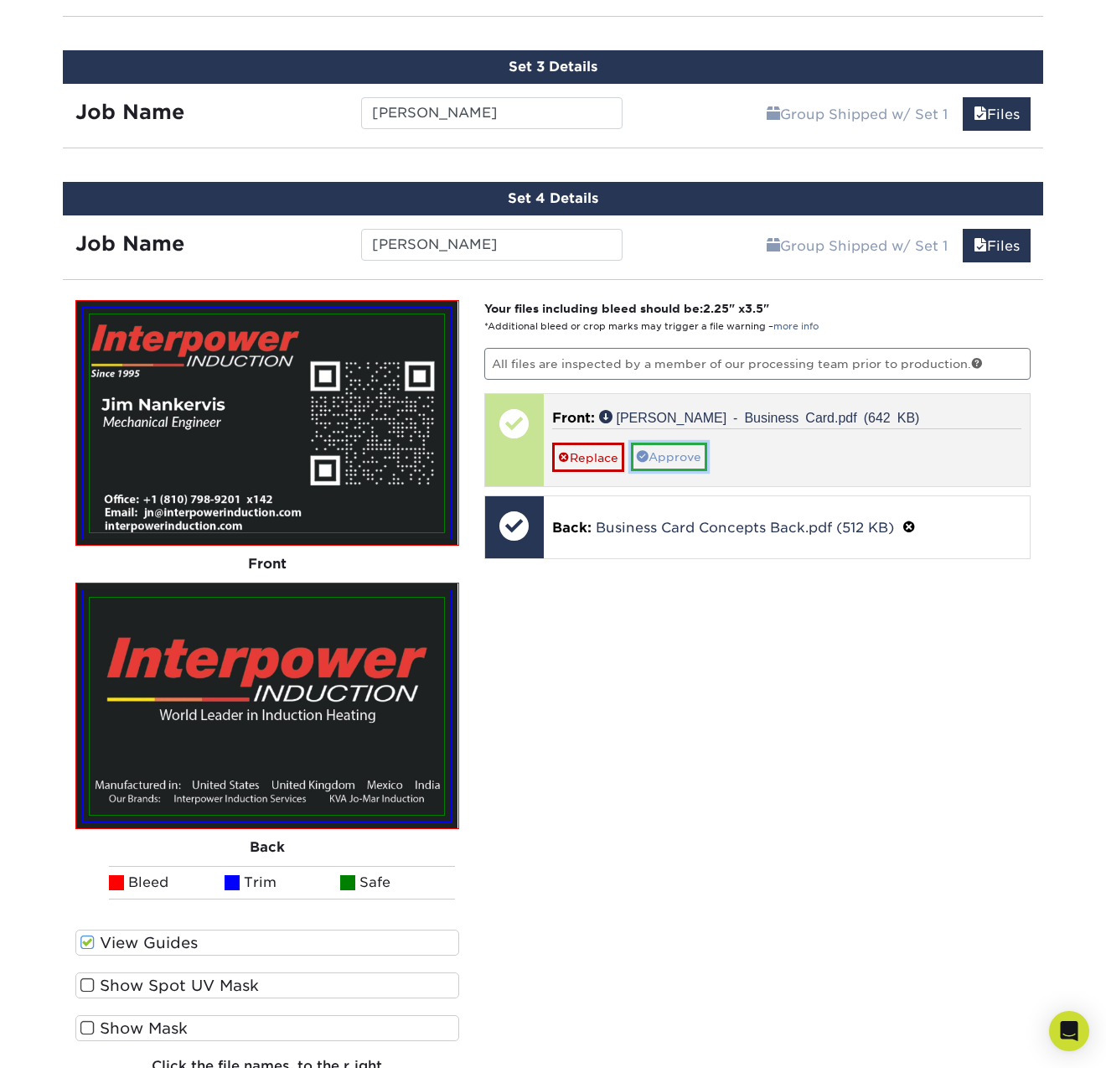
click at [686, 460] on link "Approve" at bounding box center [669, 457] width 76 height 28
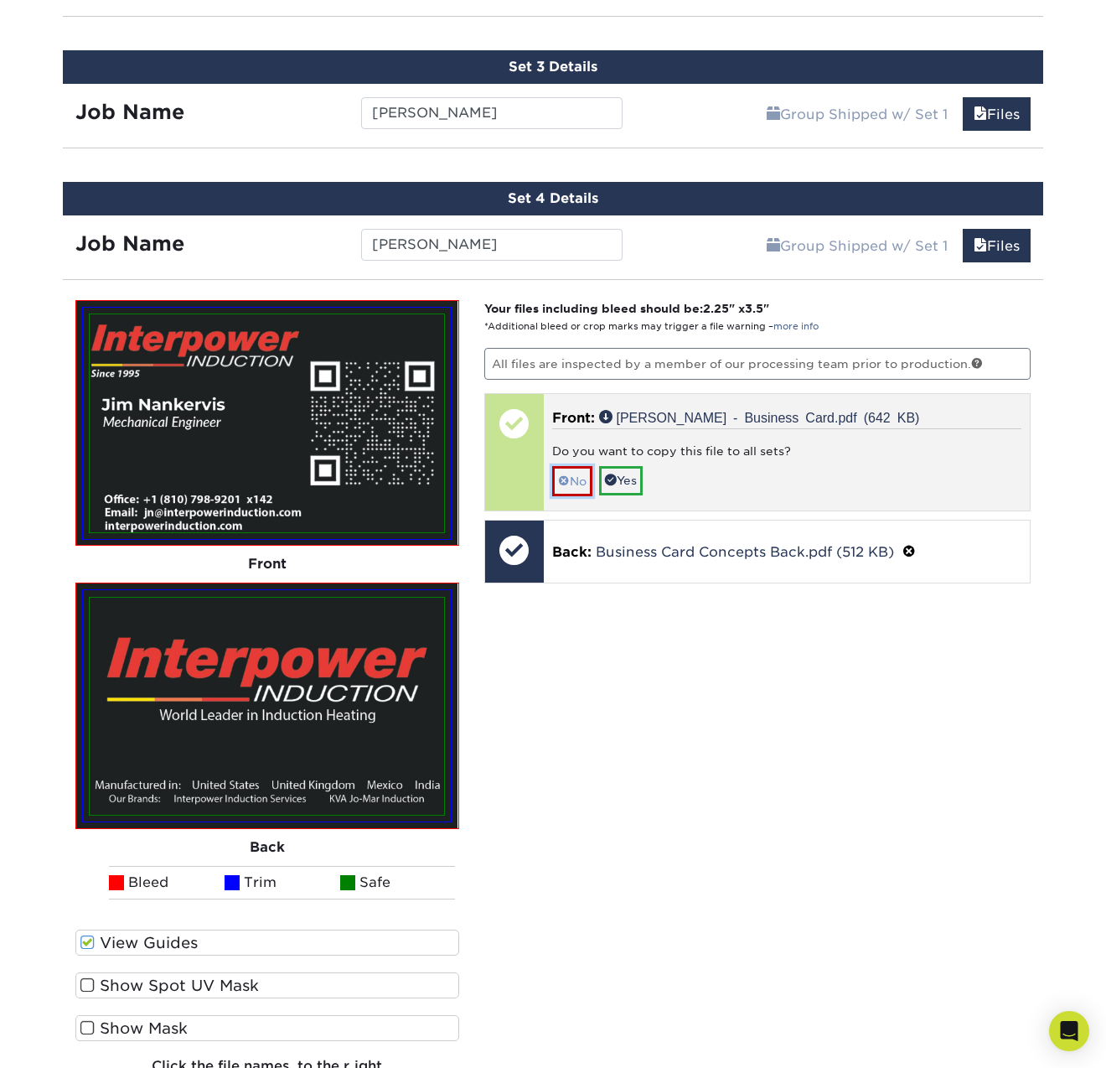
click at [572, 480] on link "No" at bounding box center [572, 480] width 40 height 29
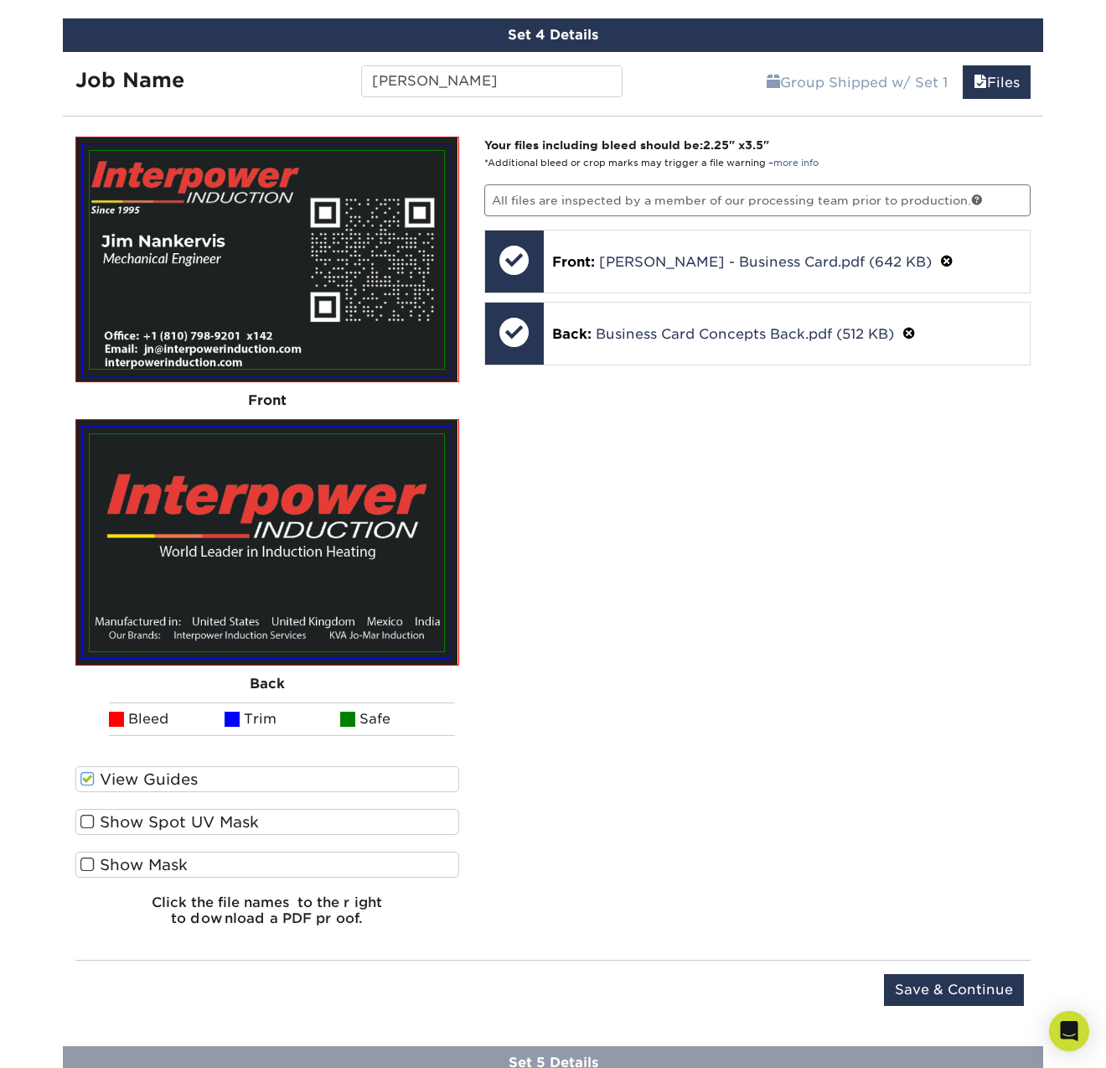
scroll to position [1444, 0]
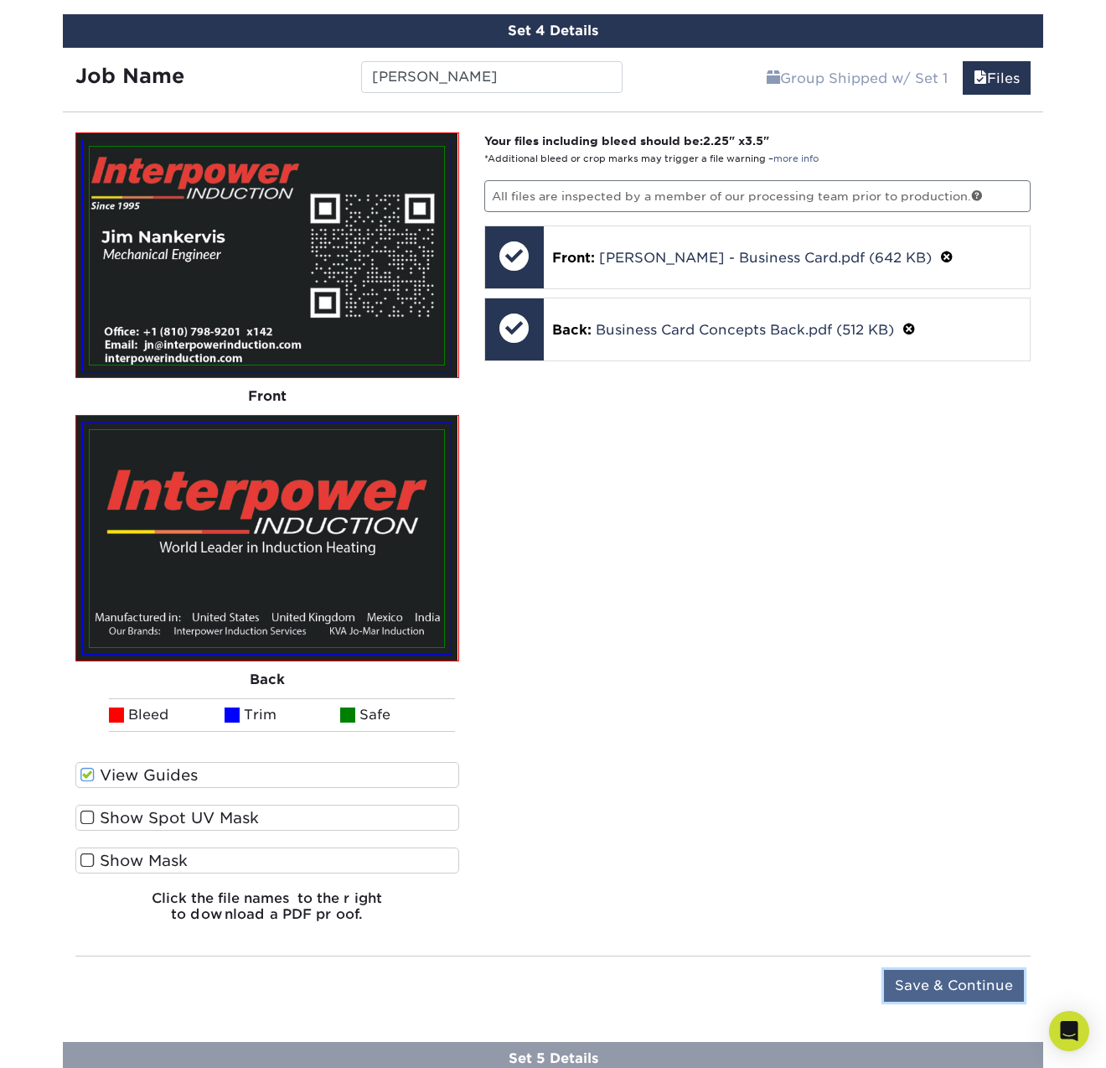
click at [924, 974] on input "Save & Continue" at bounding box center [954, 986] width 140 height 32
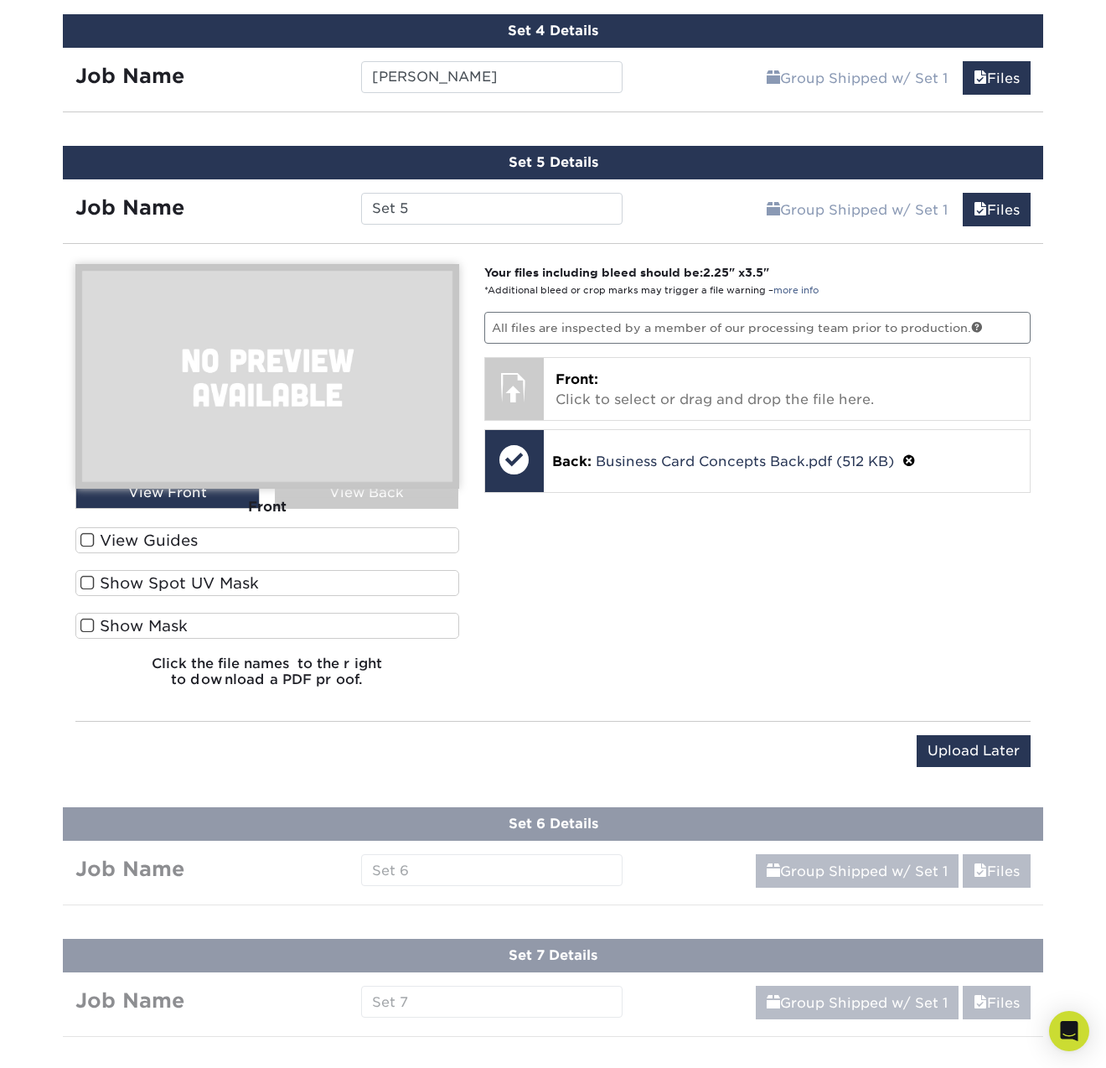
click at [117, 536] on label "View Guides" at bounding box center [267, 540] width 384 height 26
click at [0, 0] on input "View Guides" at bounding box center [0, 0] width 0 height 0
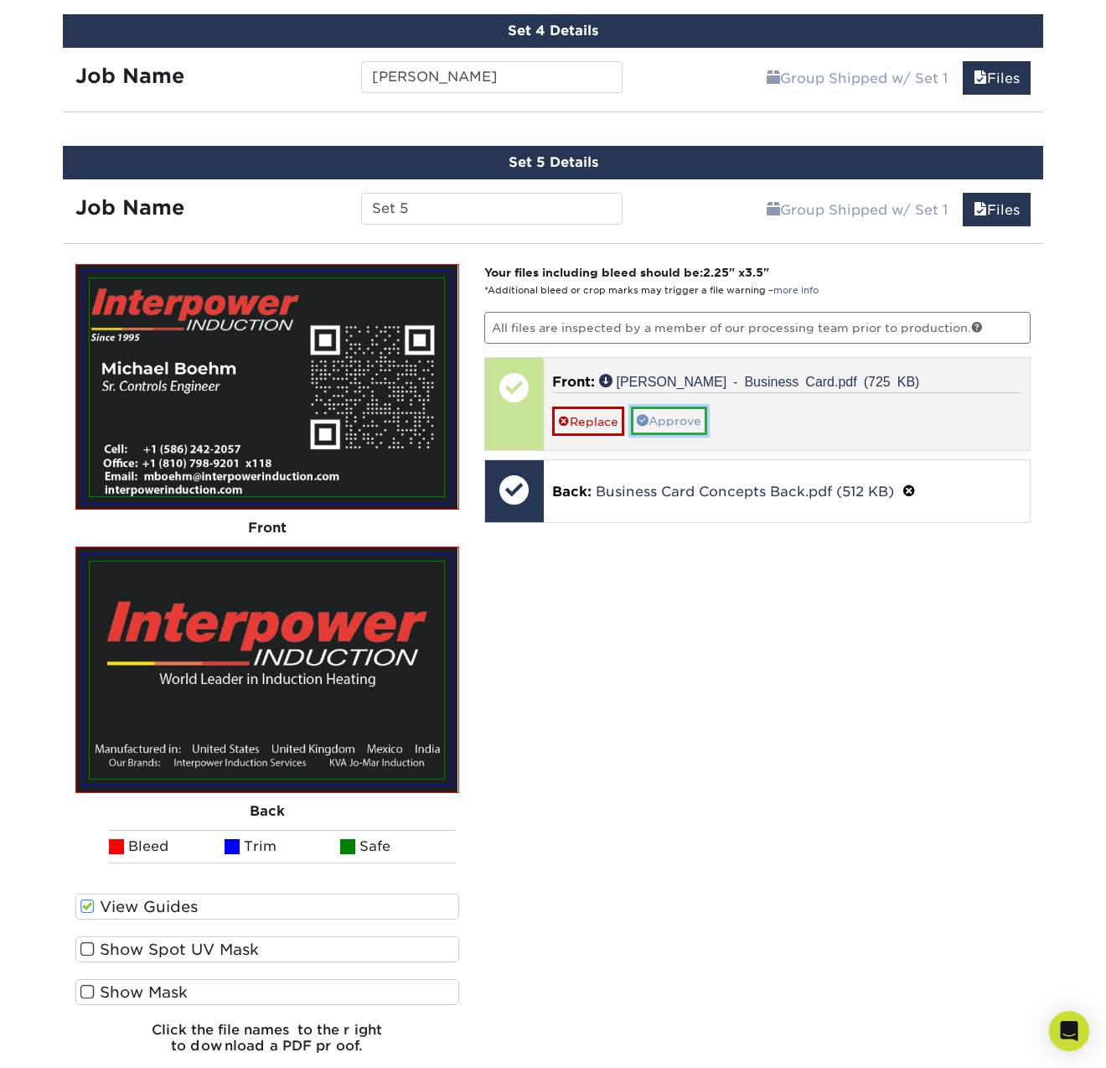
click at [674, 422] on link "Approve" at bounding box center [669, 421] width 76 height 28
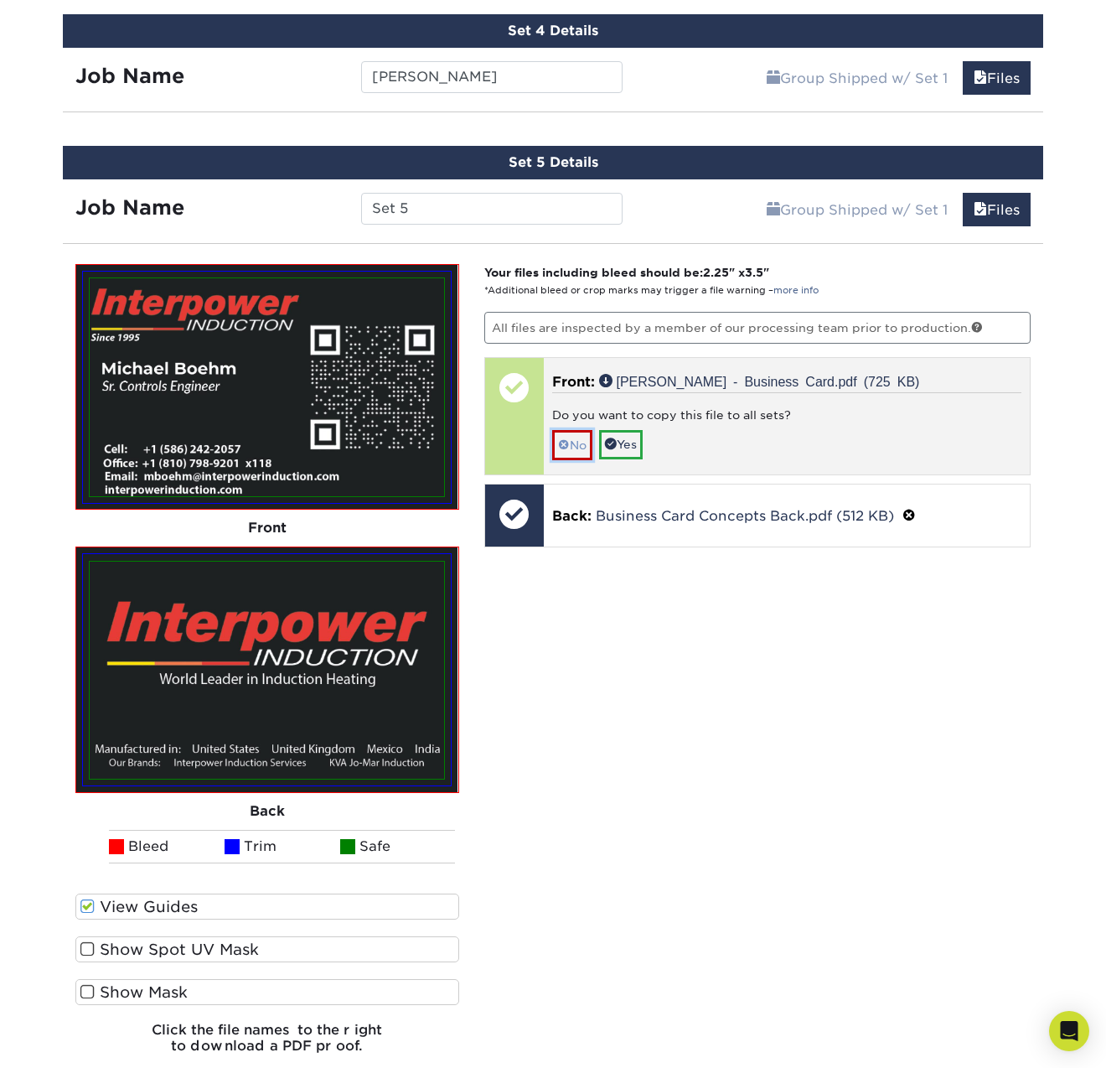
click at [560, 443] on span at bounding box center [564, 444] width 12 height 13
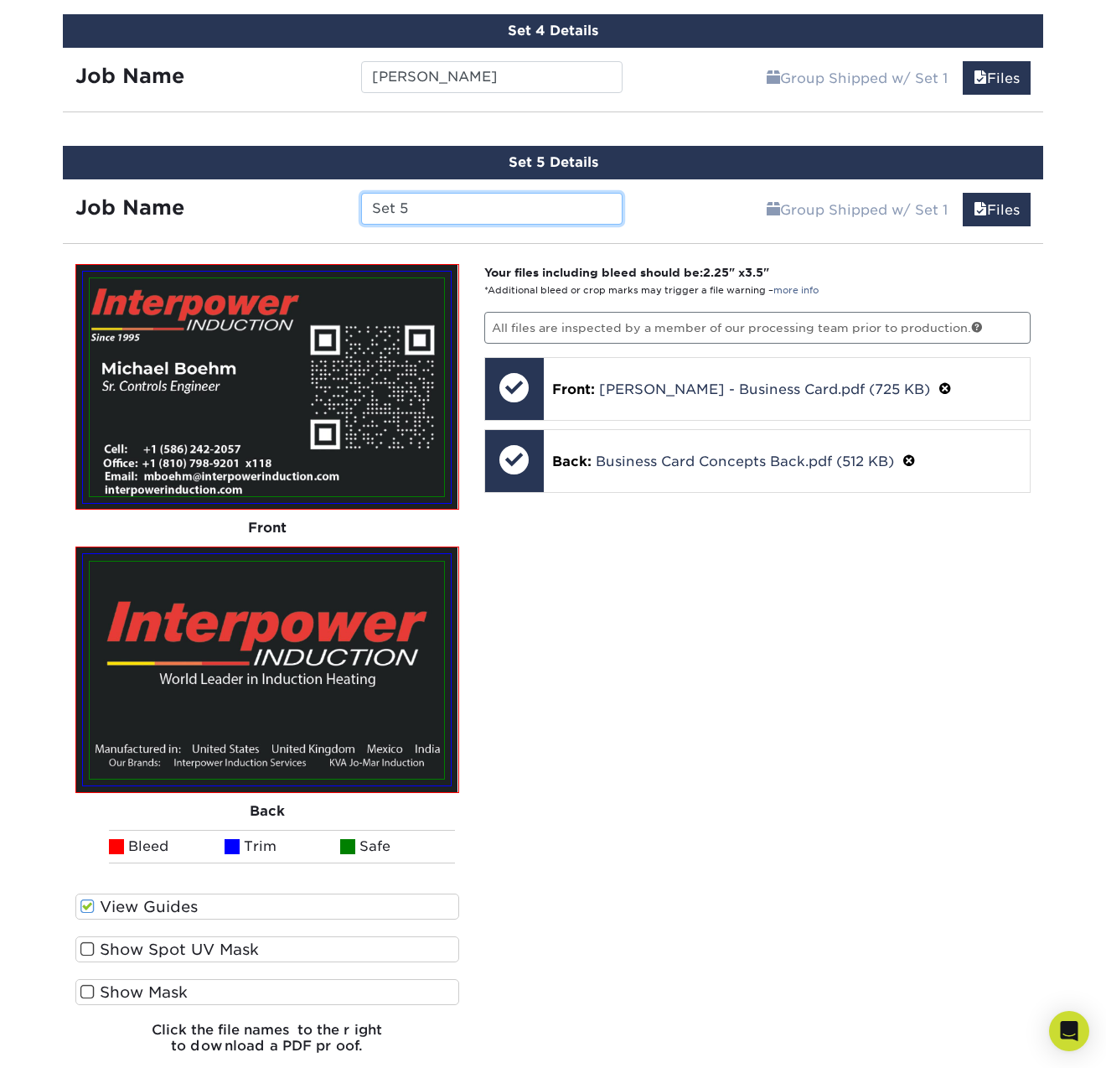
drag, startPoint x: 365, startPoint y: 204, endPoint x: 316, endPoint y: 199, distance: 48.9
click at [328, 200] on div "Job Name Set 5" at bounding box center [349, 209] width 572 height 32
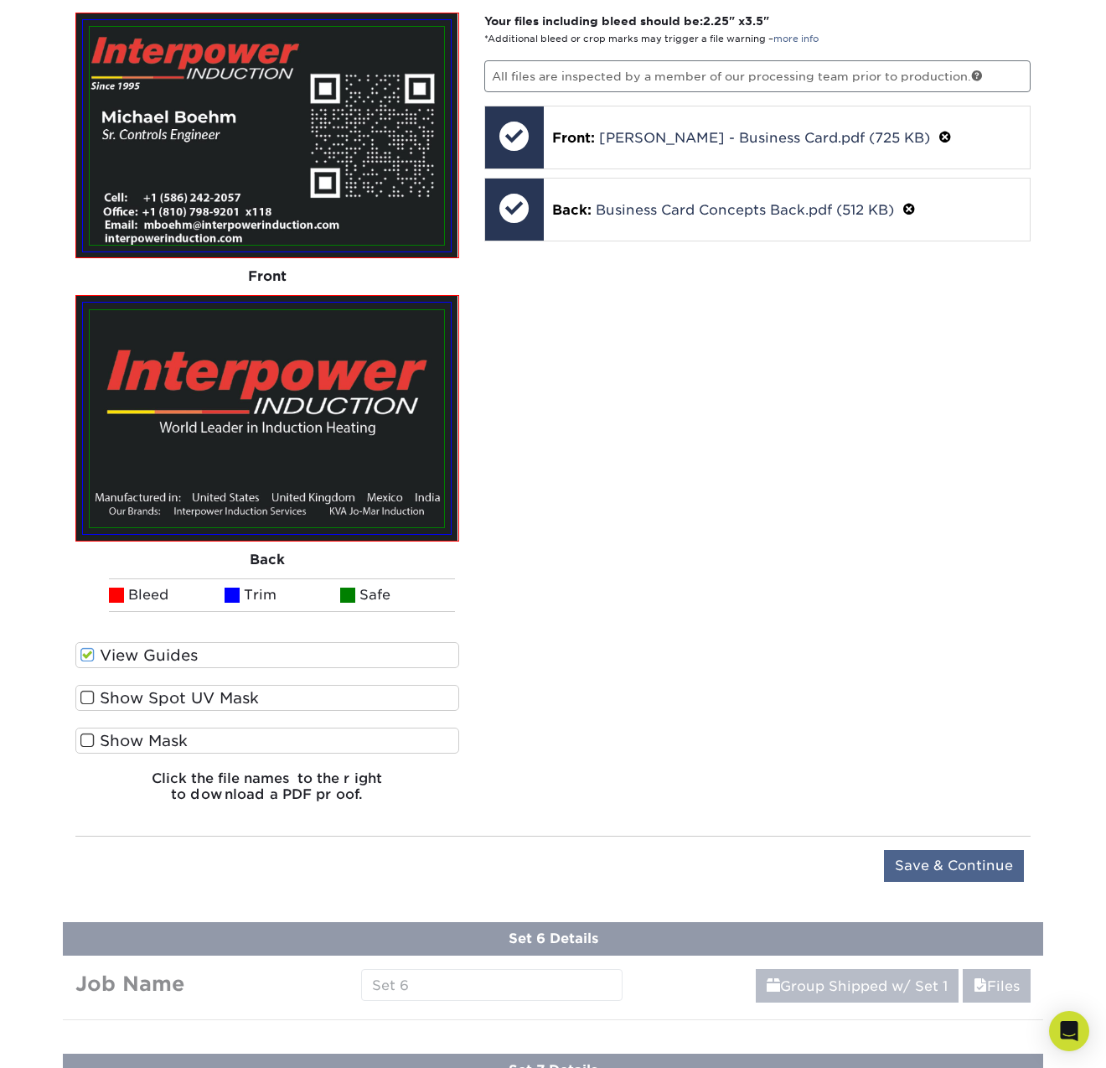
type input "[PERSON_NAME]"
click at [955, 863] on input "Save & Continue" at bounding box center [954, 866] width 140 height 32
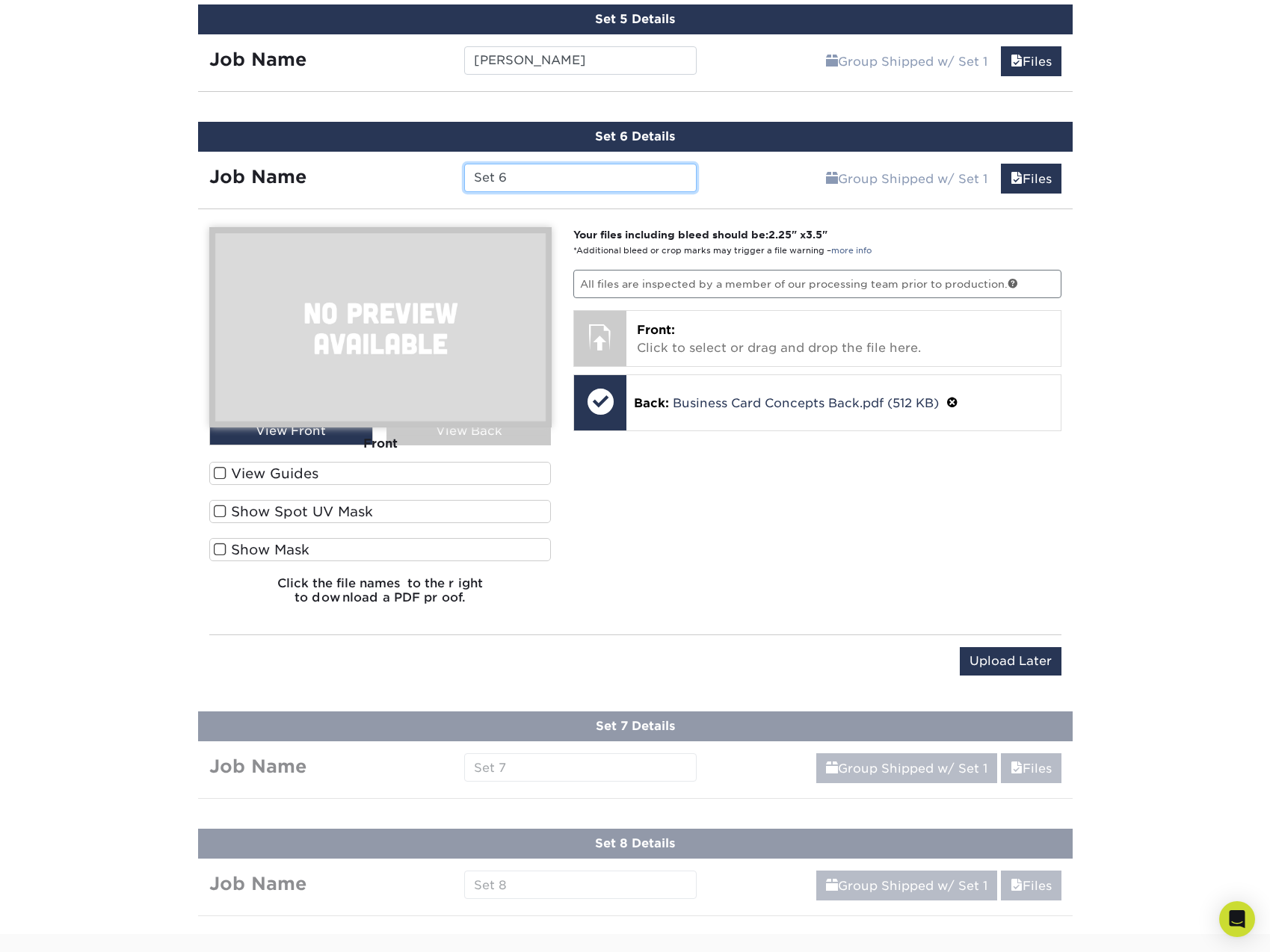
scroll to position [1437, 0]
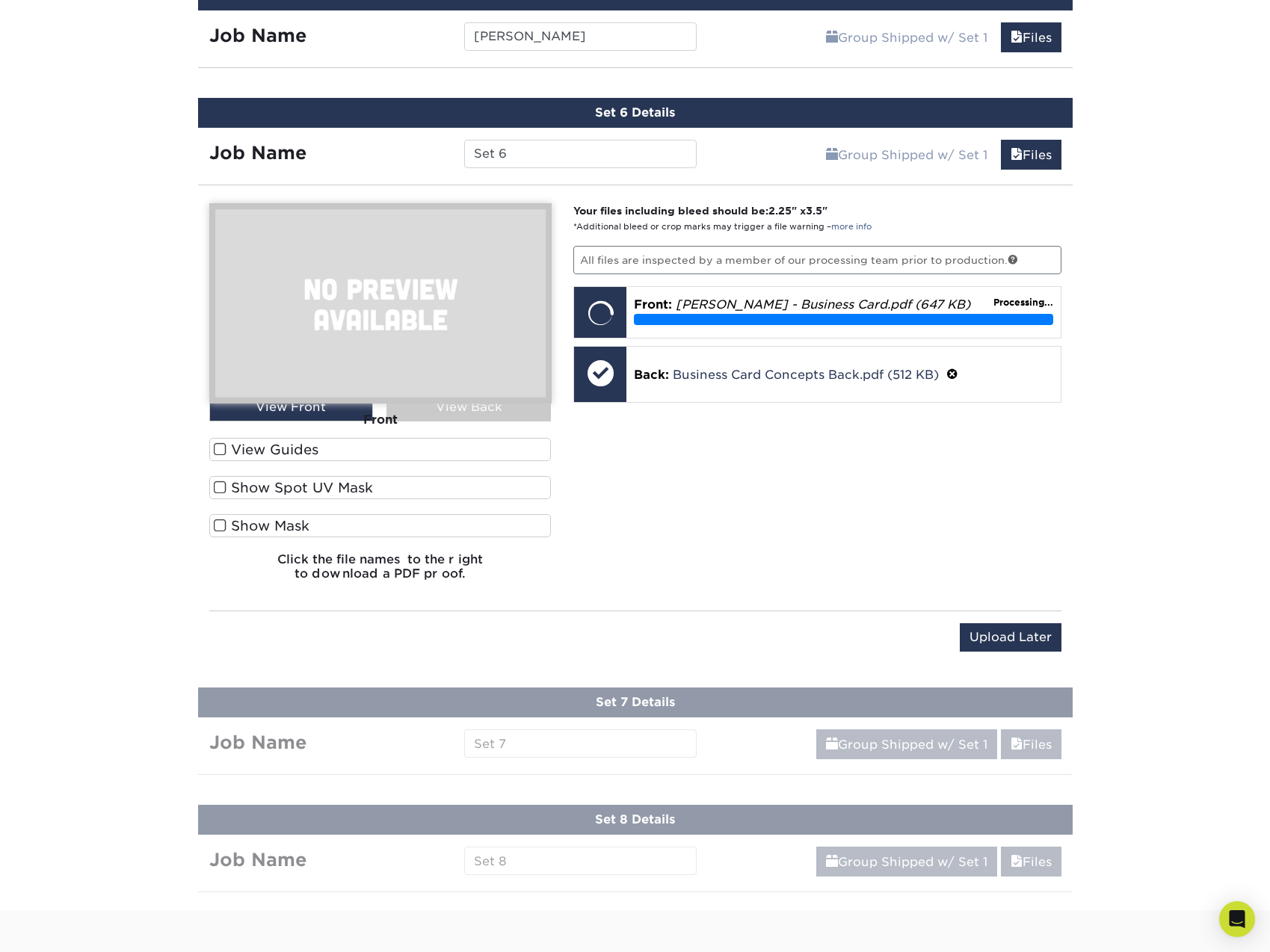
click at [219, 449] on span at bounding box center [220, 449] width 12 height 14
click at [0, 0] on input "View Guides" at bounding box center [0, 0] width 0 height 0
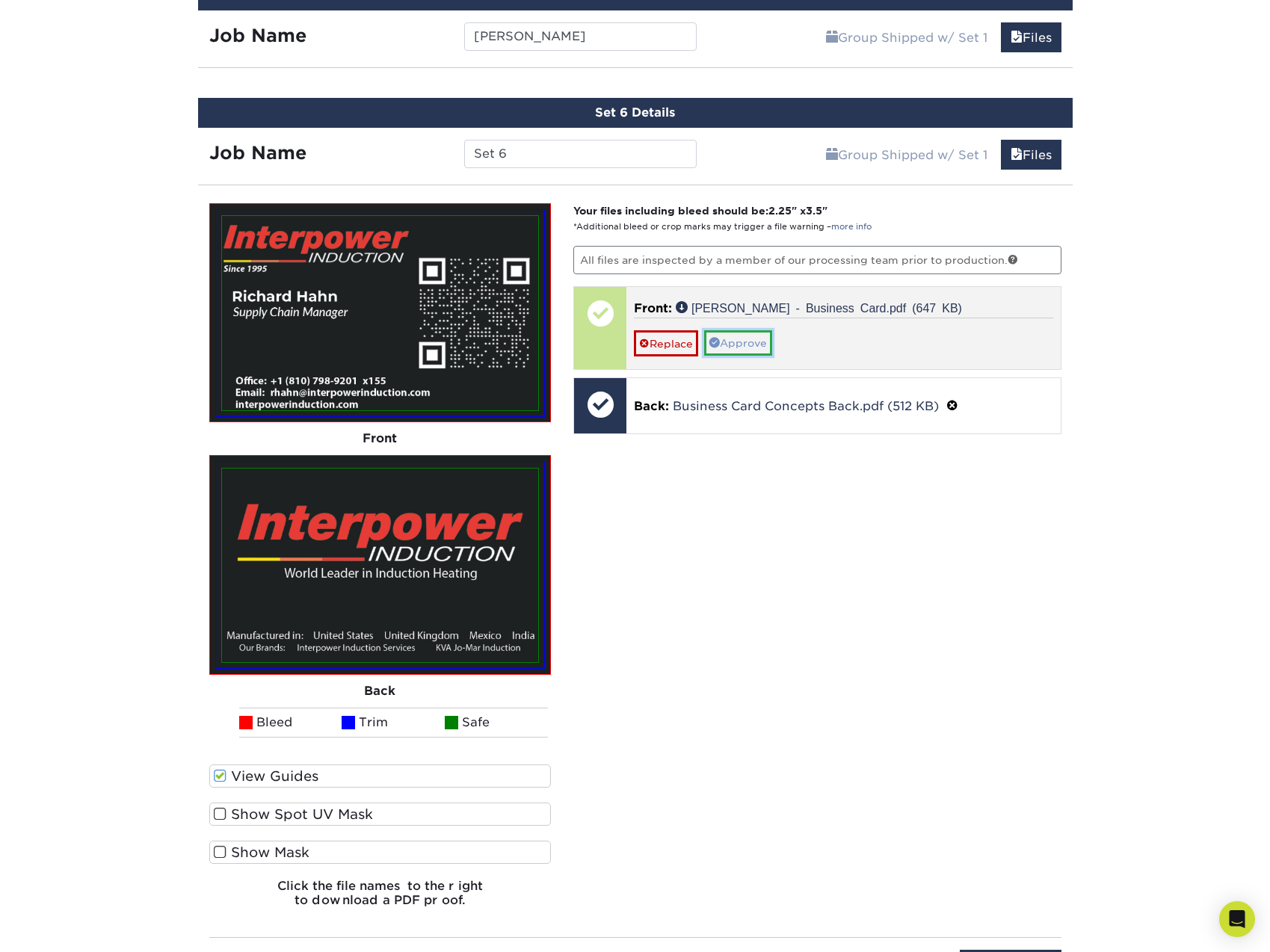
click at [752, 349] on link "Approve" at bounding box center [738, 342] width 68 height 25
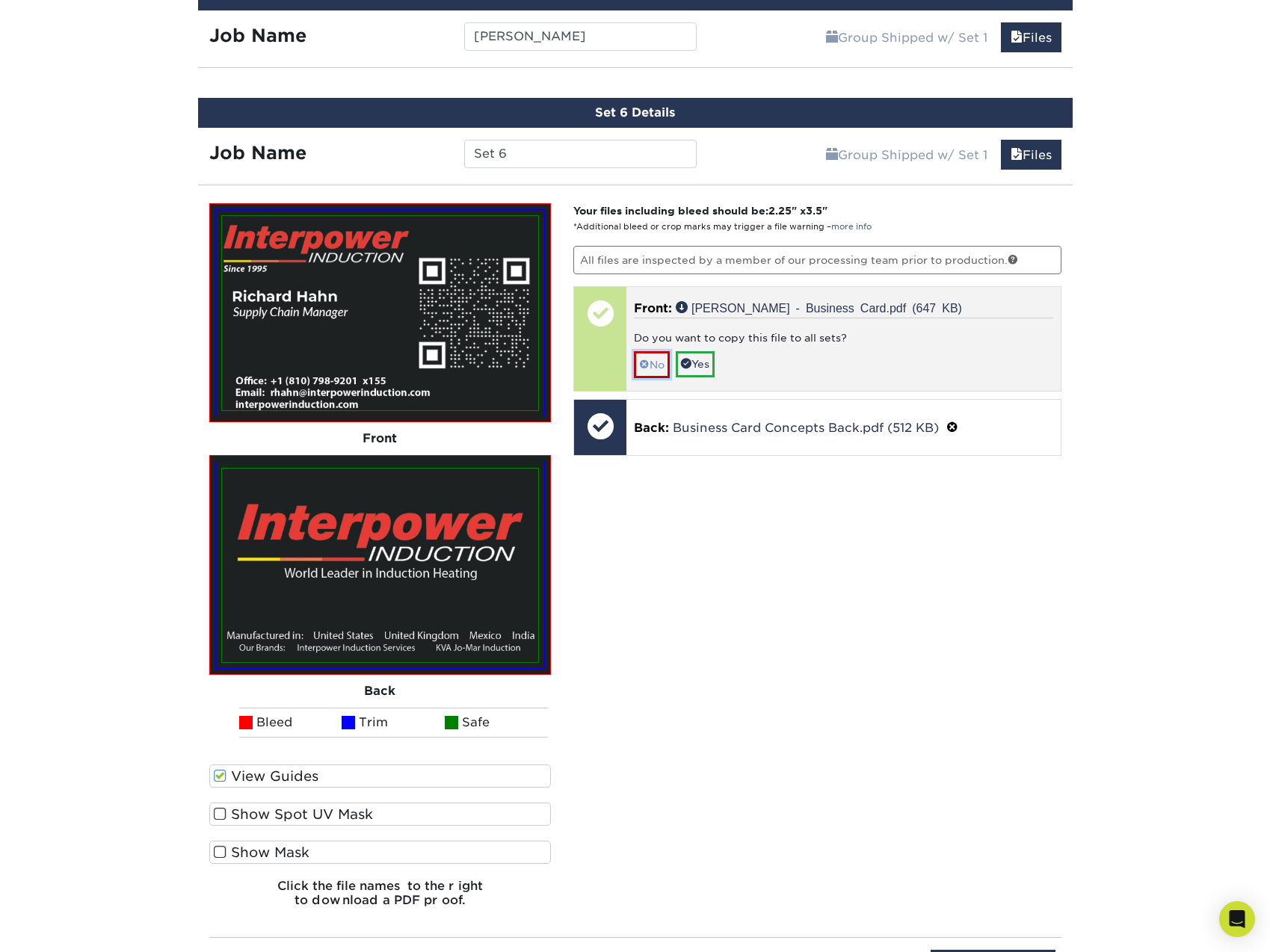
click at [652, 364] on link "No" at bounding box center [652, 364] width 36 height 26
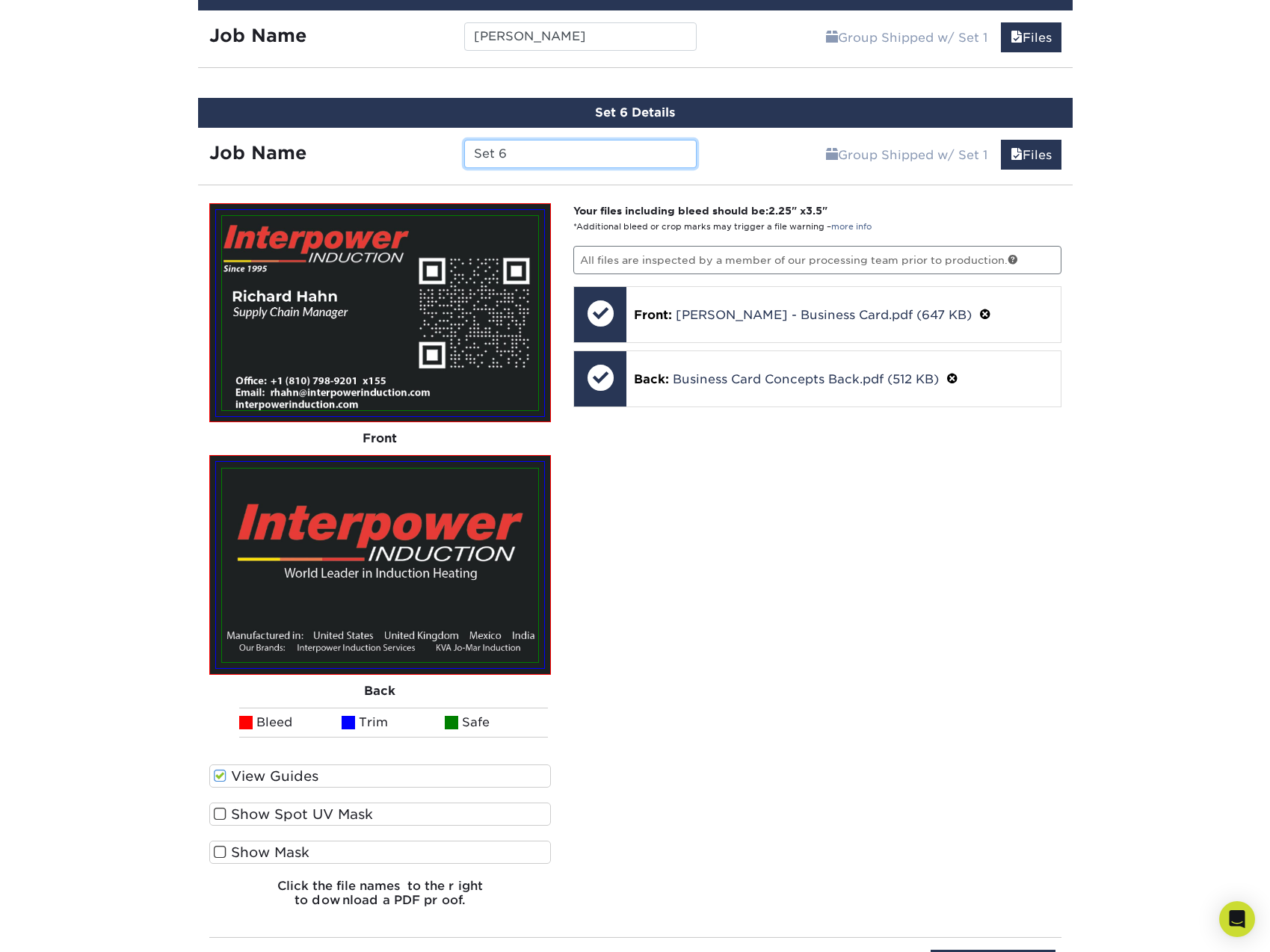
drag, startPoint x: 524, startPoint y: 153, endPoint x: 424, endPoint y: 153, distance: 100.0
click at [424, 153] on div "Job Name Set 6" at bounding box center [453, 154] width 510 height 29
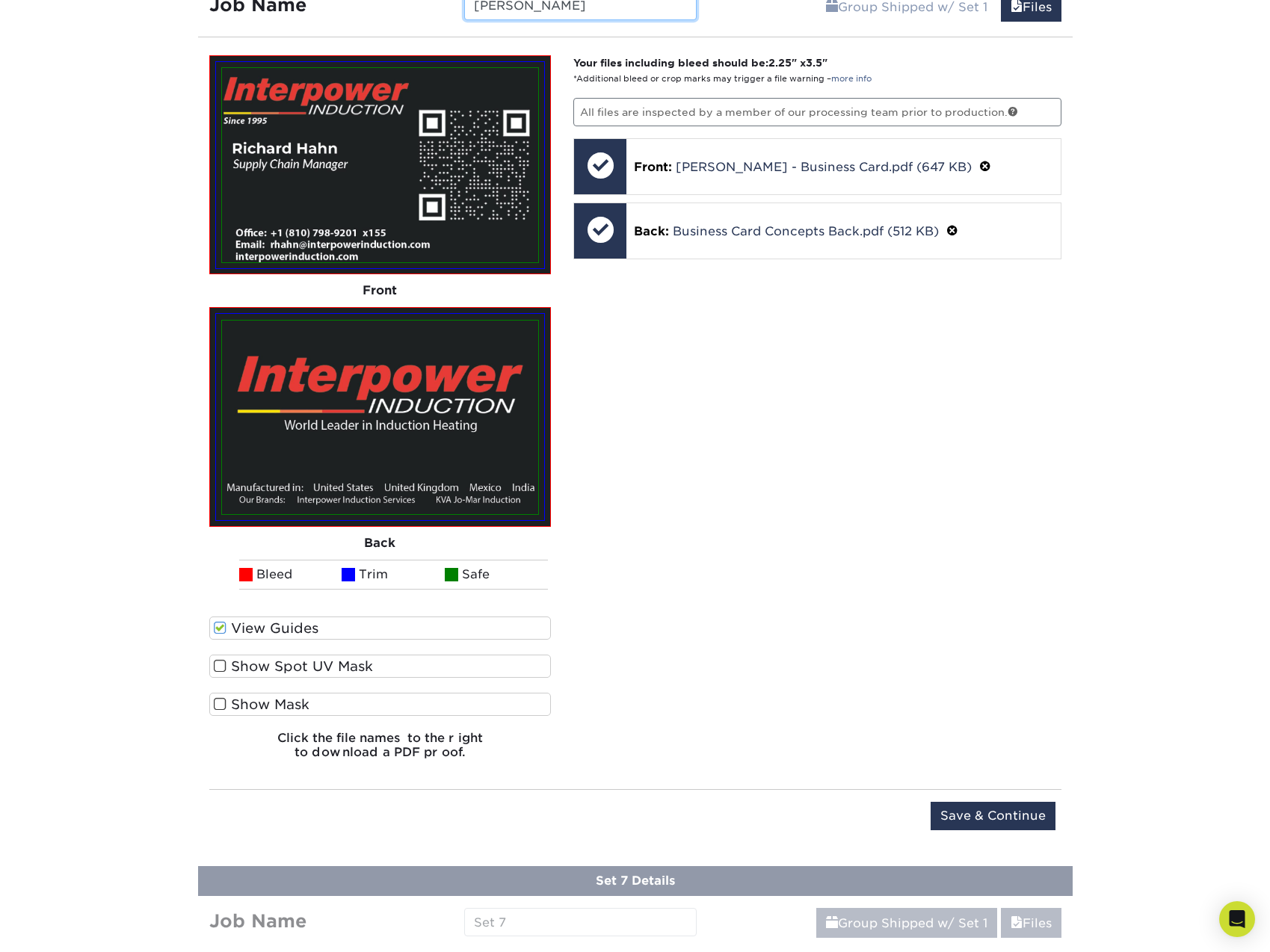
scroll to position [1586, 0]
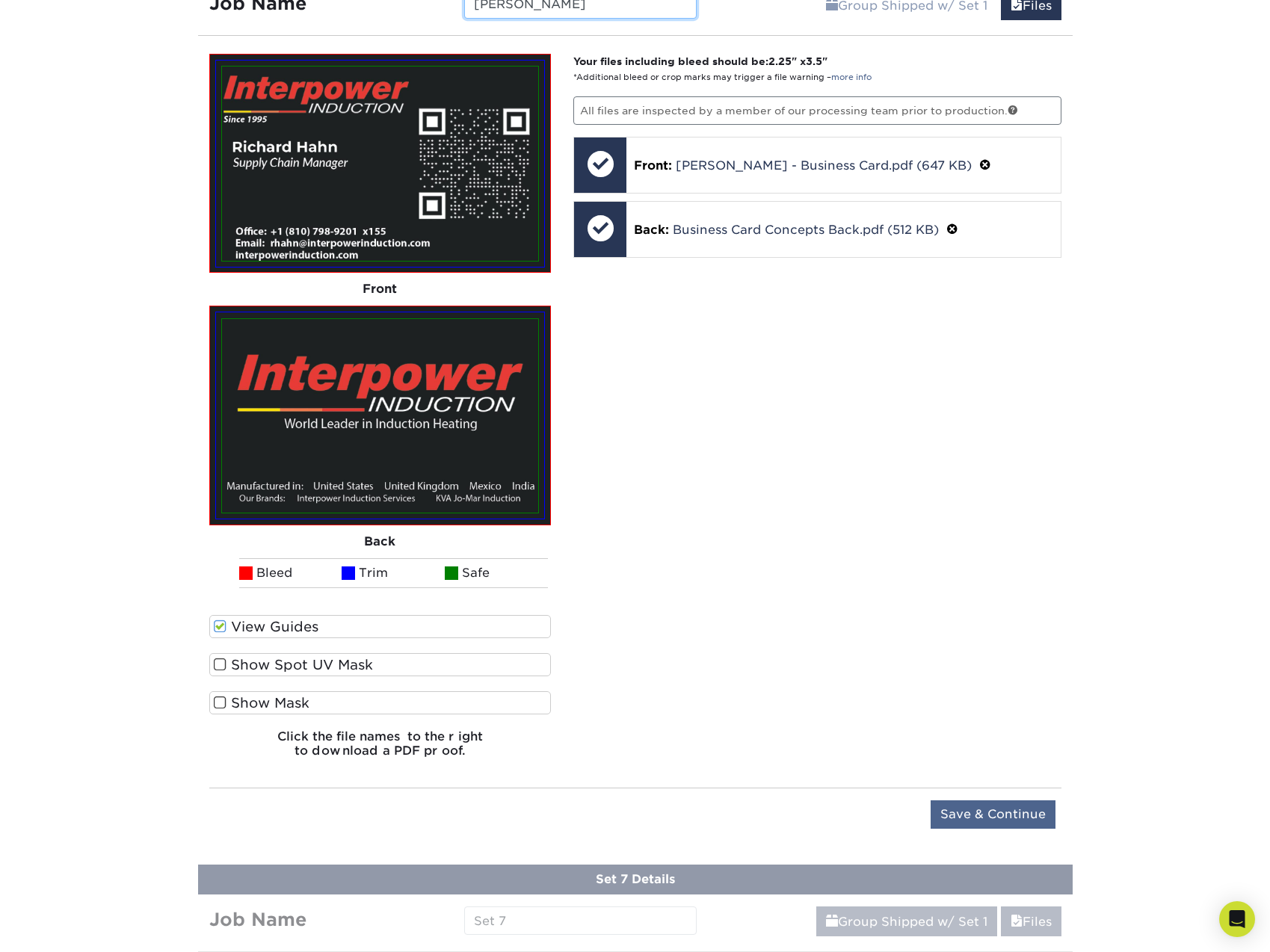
type input "[PERSON_NAME]"
click at [986, 815] on input "Save & Continue" at bounding box center [993, 815] width 125 height 29
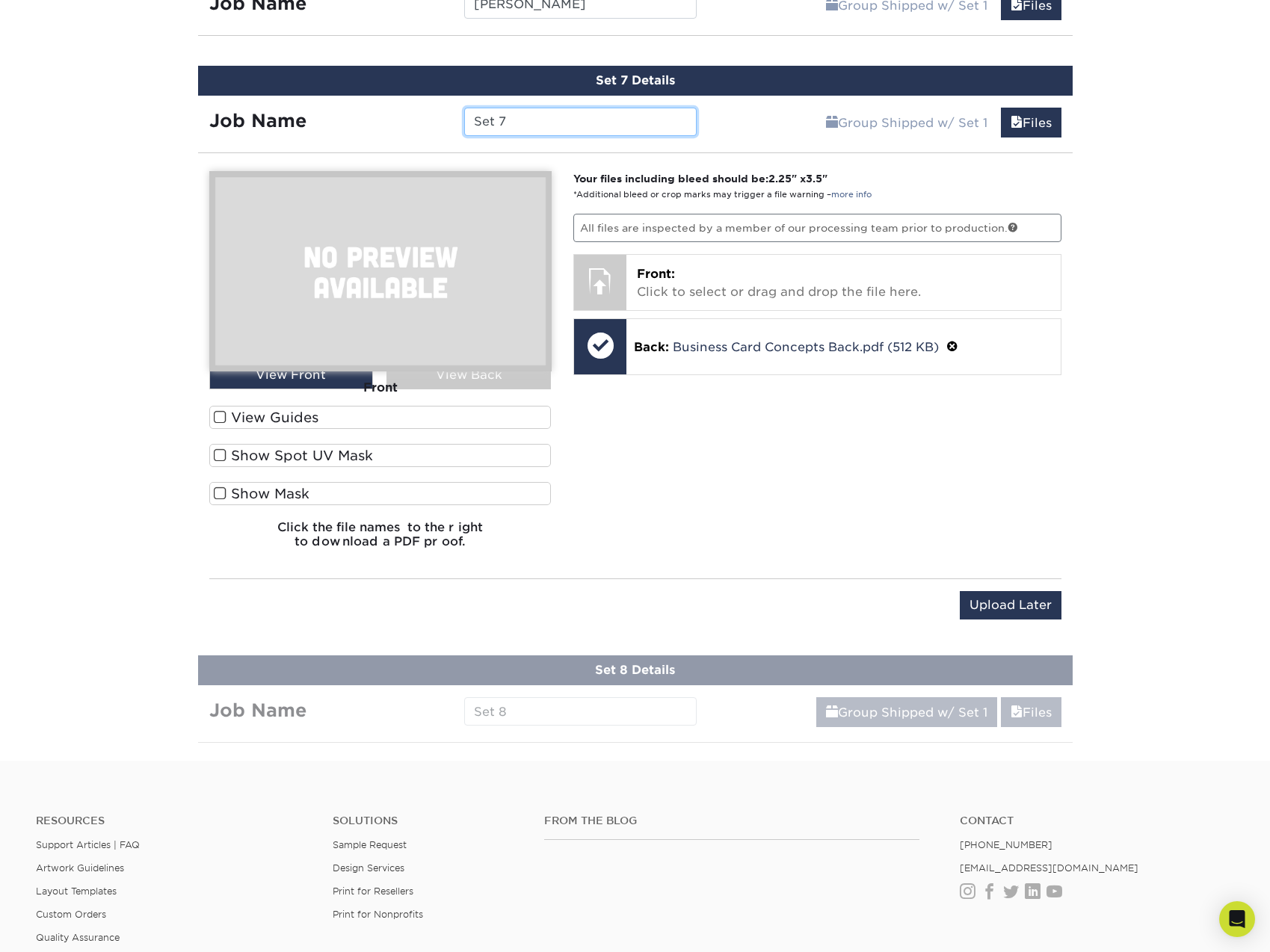
drag, startPoint x: 520, startPoint y: 113, endPoint x: 432, endPoint y: 112, distance: 88.0
click at [432, 112] on div "Job Name Set 7" at bounding box center [453, 122] width 510 height 29
drag, startPoint x: 219, startPoint y: 420, endPoint x: 219, endPoint y: 428, distance: 8.0
click at [219, 420] on span at bounding box center [220, 417] width 12 height 14
click at [0, 0] on input "View Guides" at bounding box center [0, 0] width 0 height 0
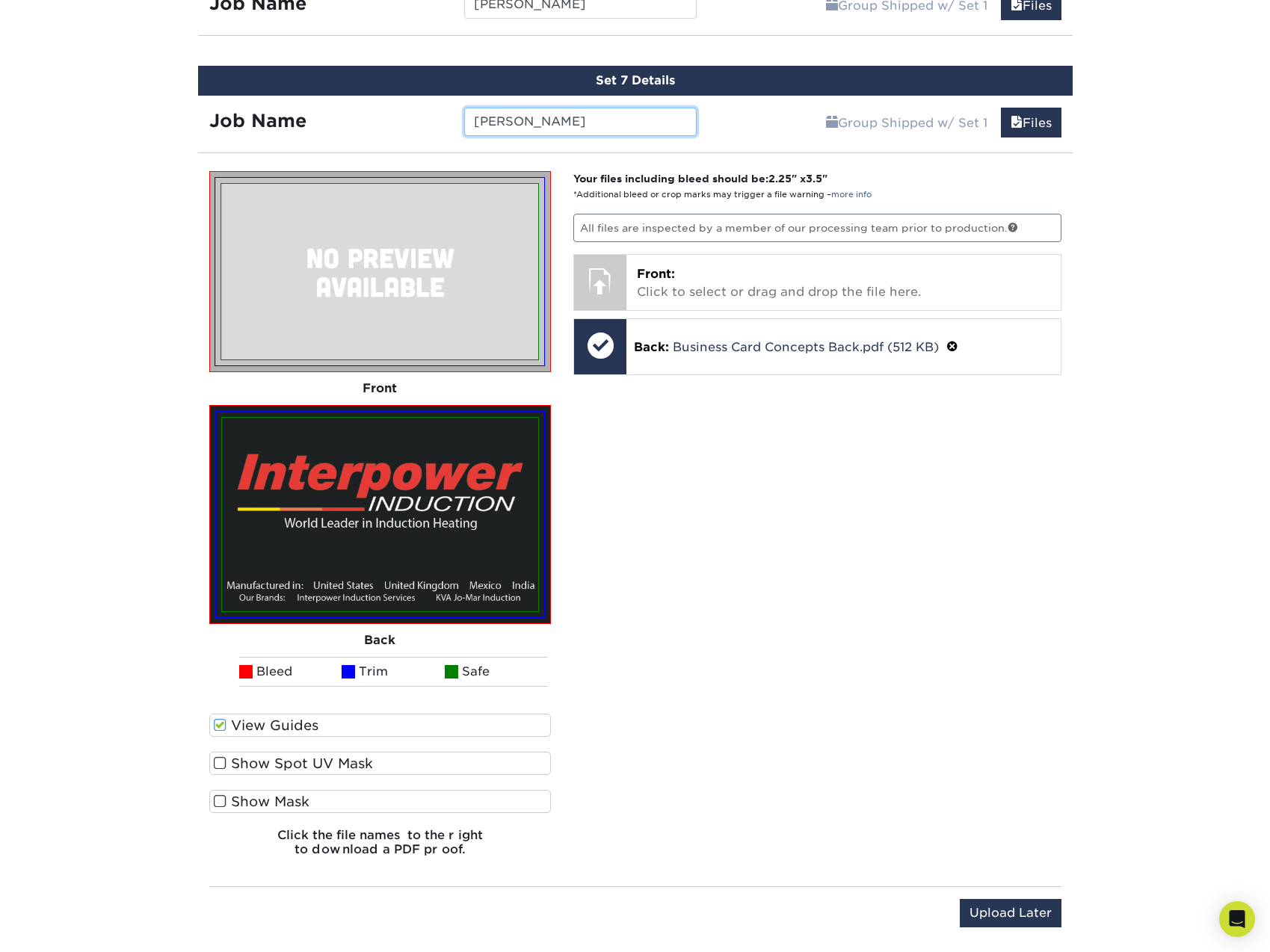
type input "[PERSON_NAME]"
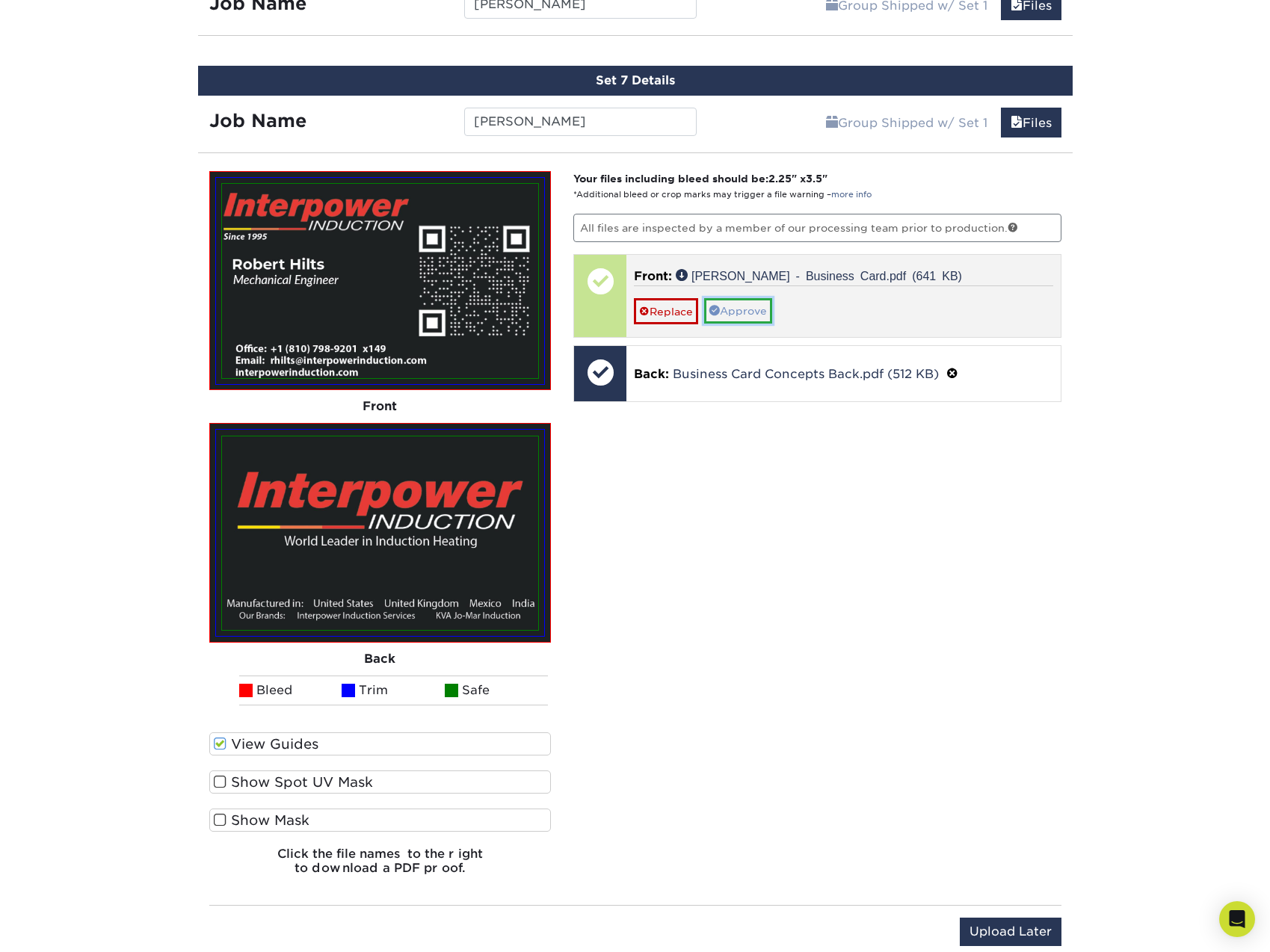
click at [752, 312] on link "Approve" at bounding box center [738, 310] width 68 height 25
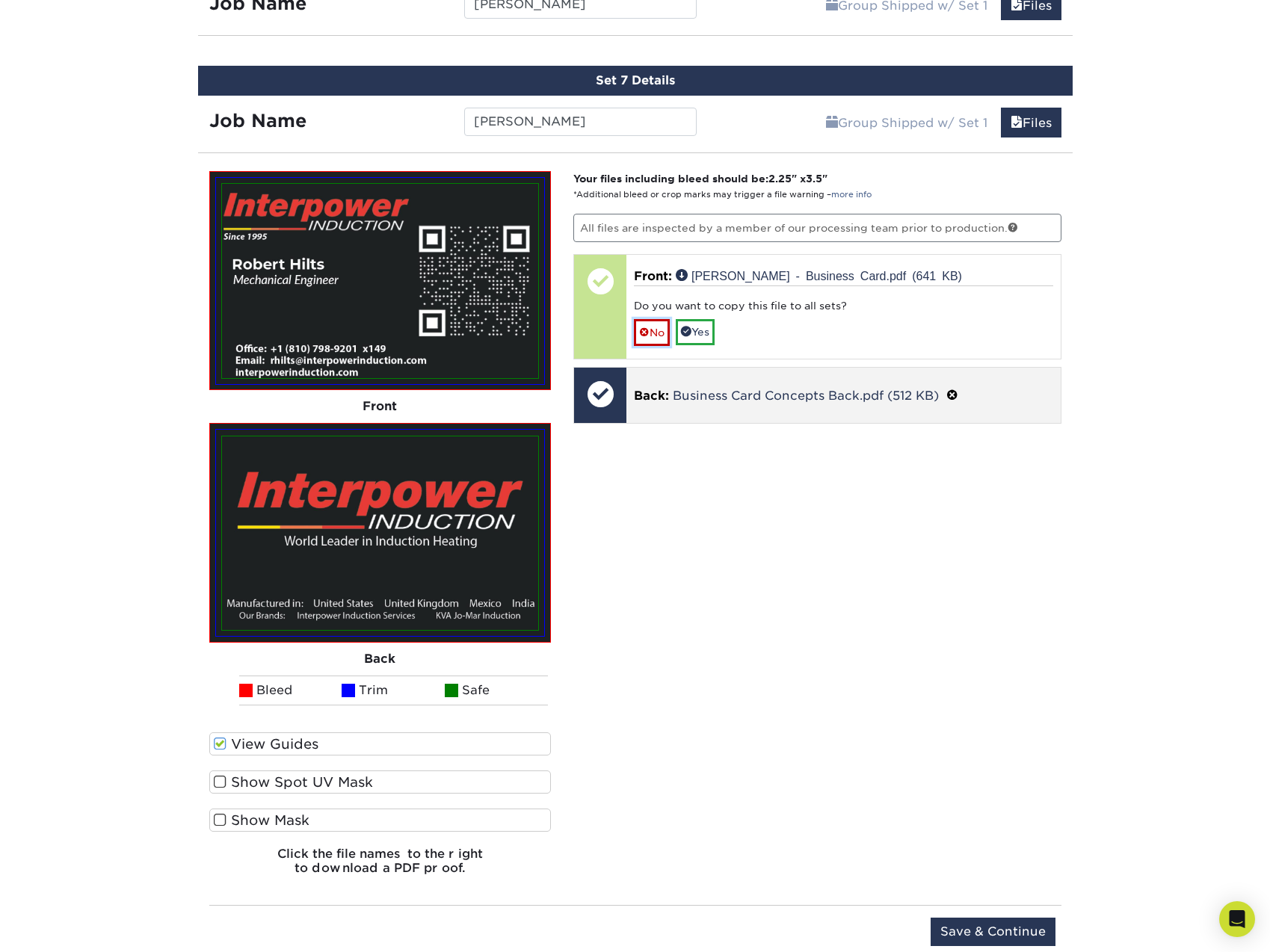
click at [644, 327] on span at bounding box center [645, 332] width 11 height 12
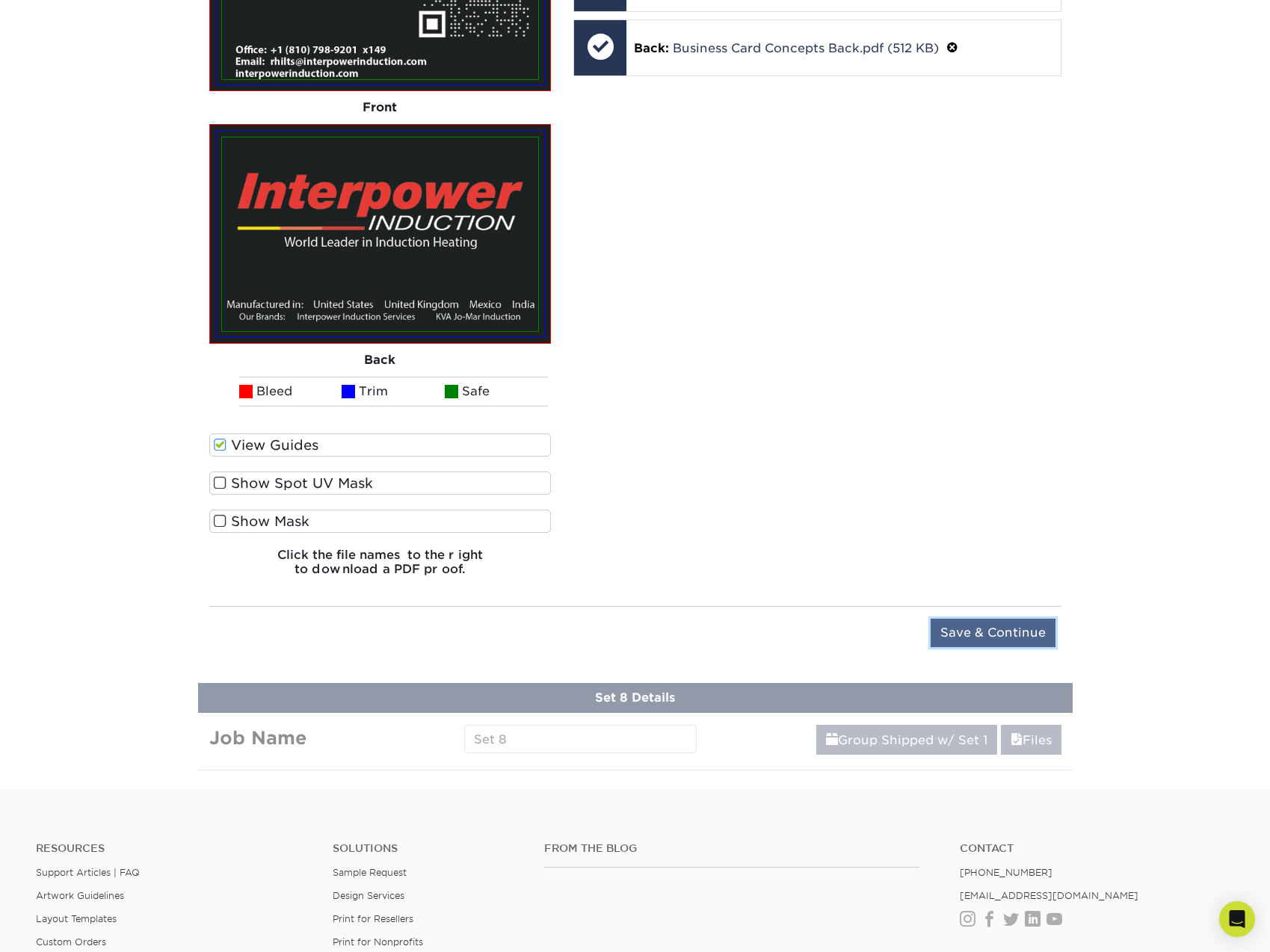
click at [986, 635] on input "Save & Continue" at bounding box center [993, 633] width 125 height 29
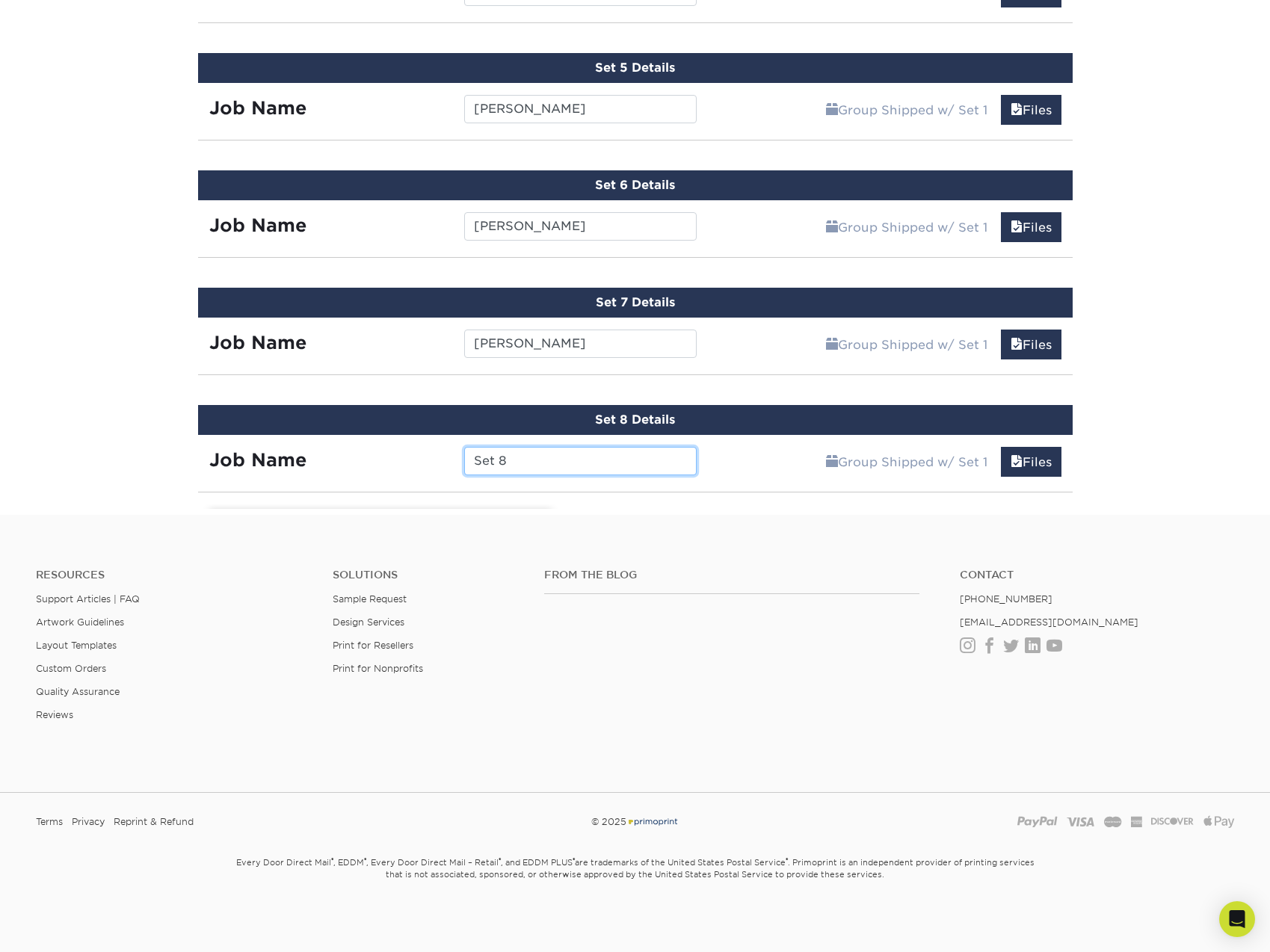
scroll to position [1759, 0]
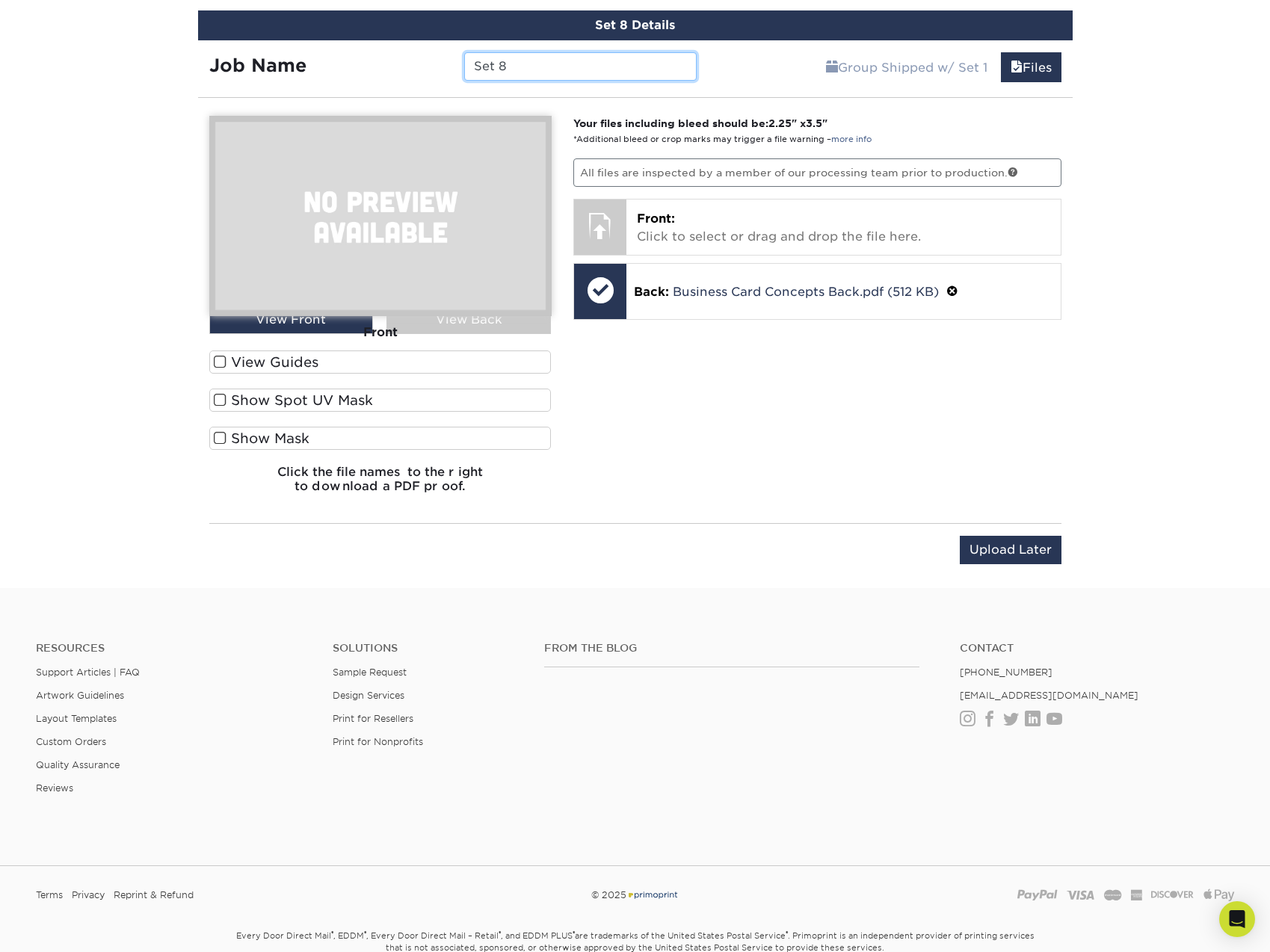
drag, startPoint x: 531, startPoint y: 67, endPoint x: 456, endPoint y: 58, distance: 75.5
click at [458, 58] on div "Set 8" at bounding box center [581, 67] width 255 height 29
type input "[PERSON_NAME]"
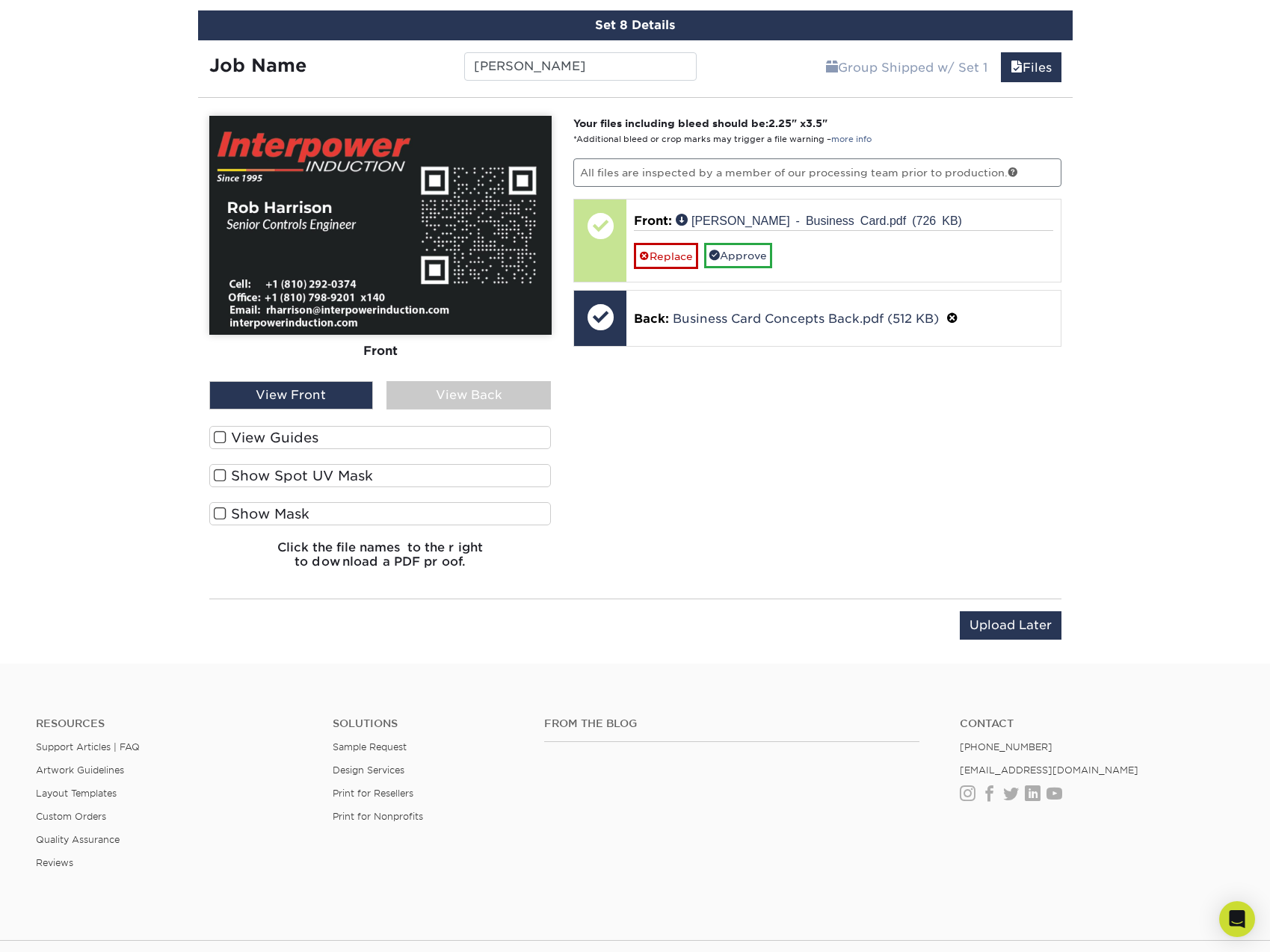
click at [215, 434] on span at bounding box center [220, 438] width 12 height 14
click at [0, 0] on input "View Guides" at bounding box center [0, 0] width 0 height 0
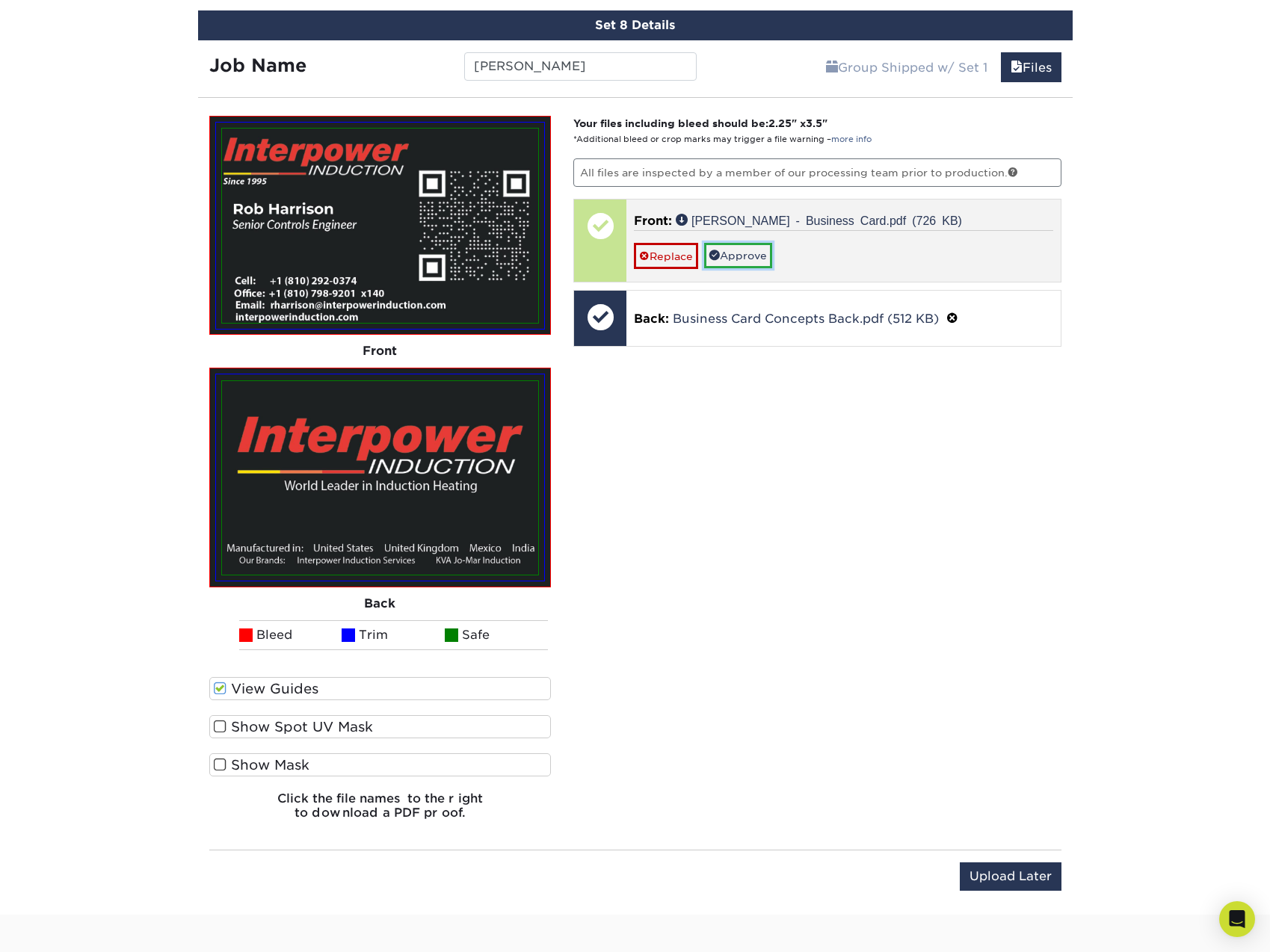
drag, startPoint x: 737, startPoint y: 261, endPoint x: 722, endPoint y: 281, distance: 25.0
click at [737, 261] on link "Approve" at bounding box center [738, 255] width 68 height 25
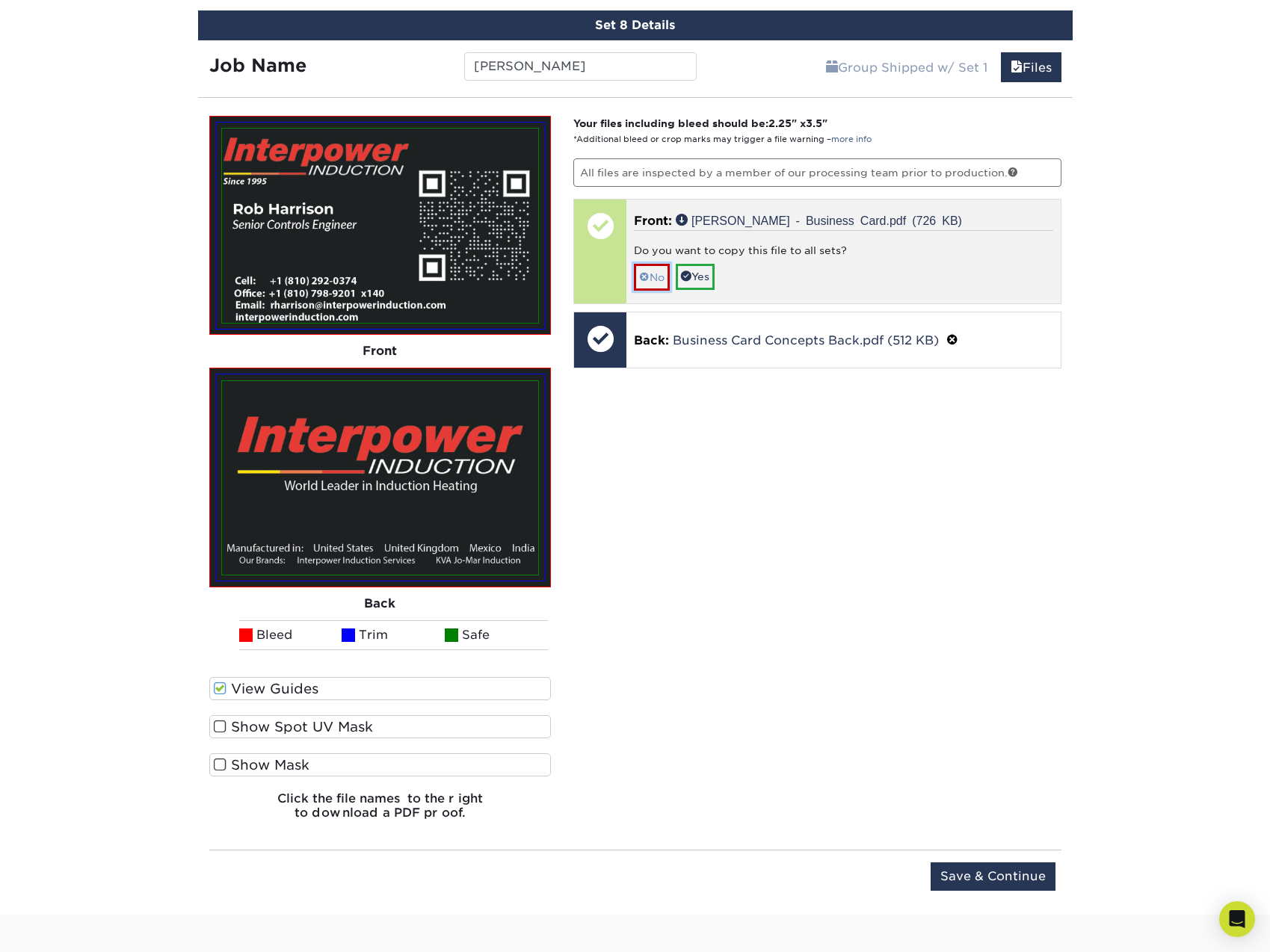
click at [664, 275] on link "No" at bounding box center [652, 276] width 36 height 26
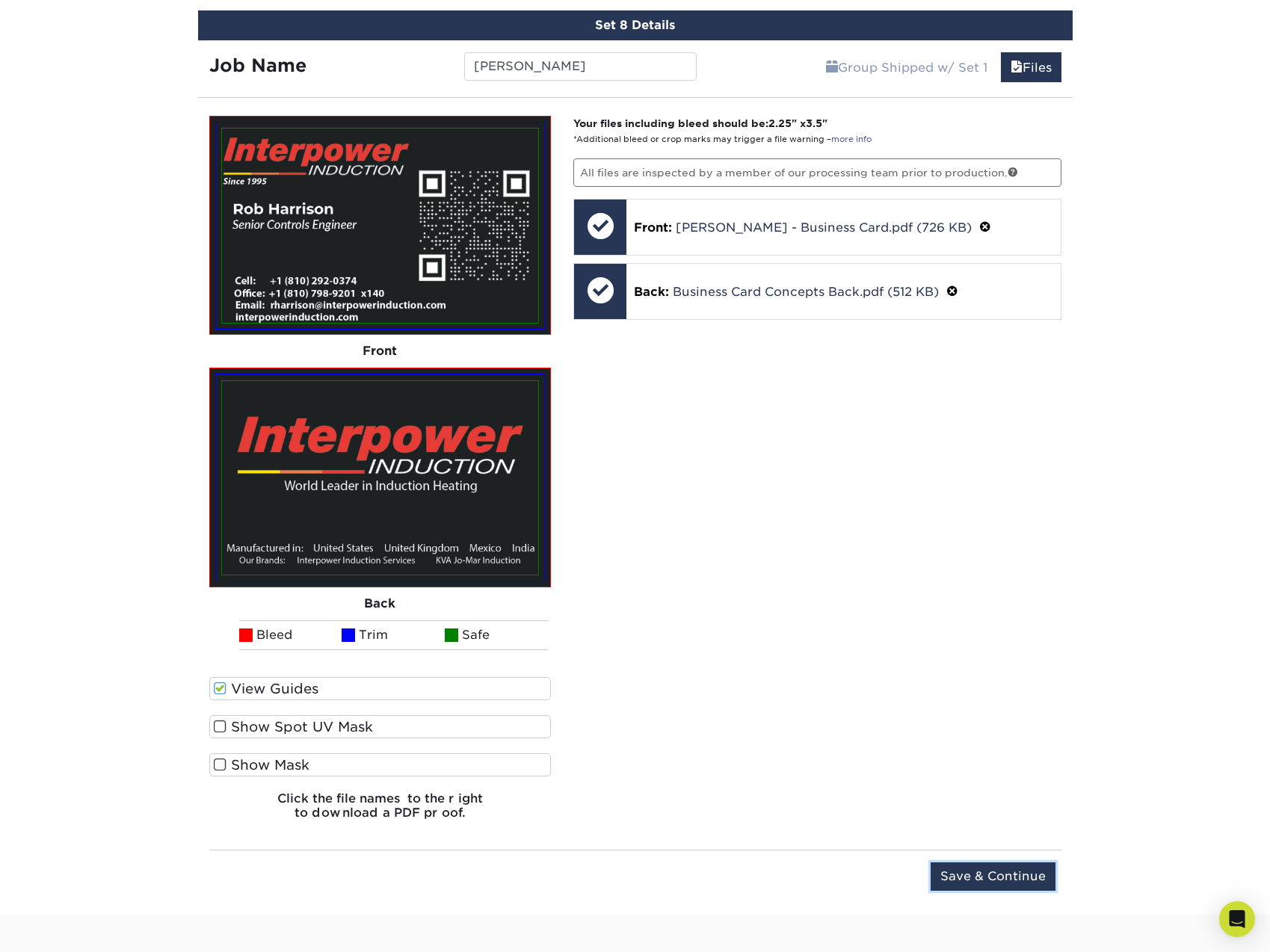
click at [968, 867] on input "Save & Continue" at bounding box center [993, 876] width 125 height 29
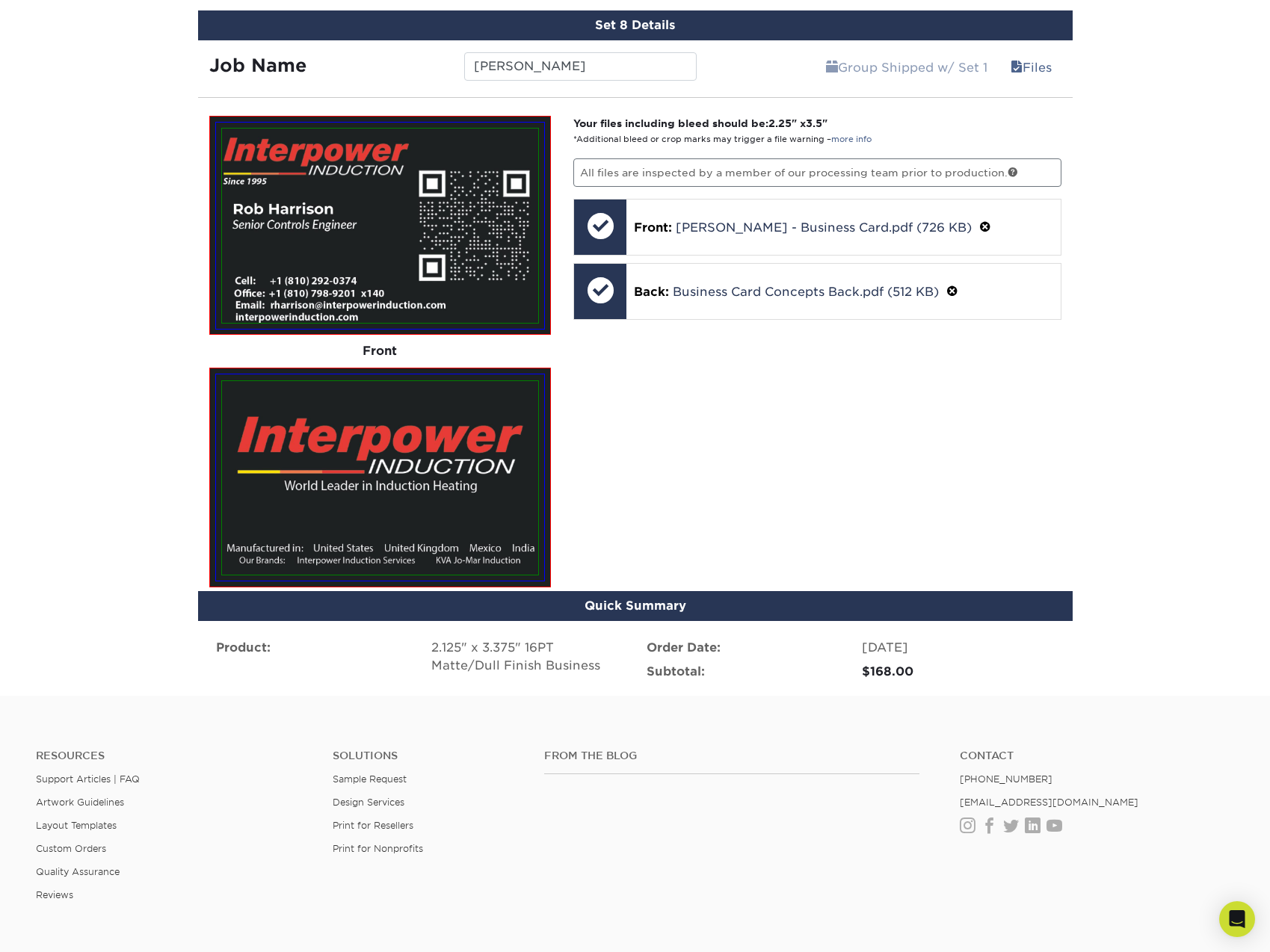
scroll to position [1616, 0]
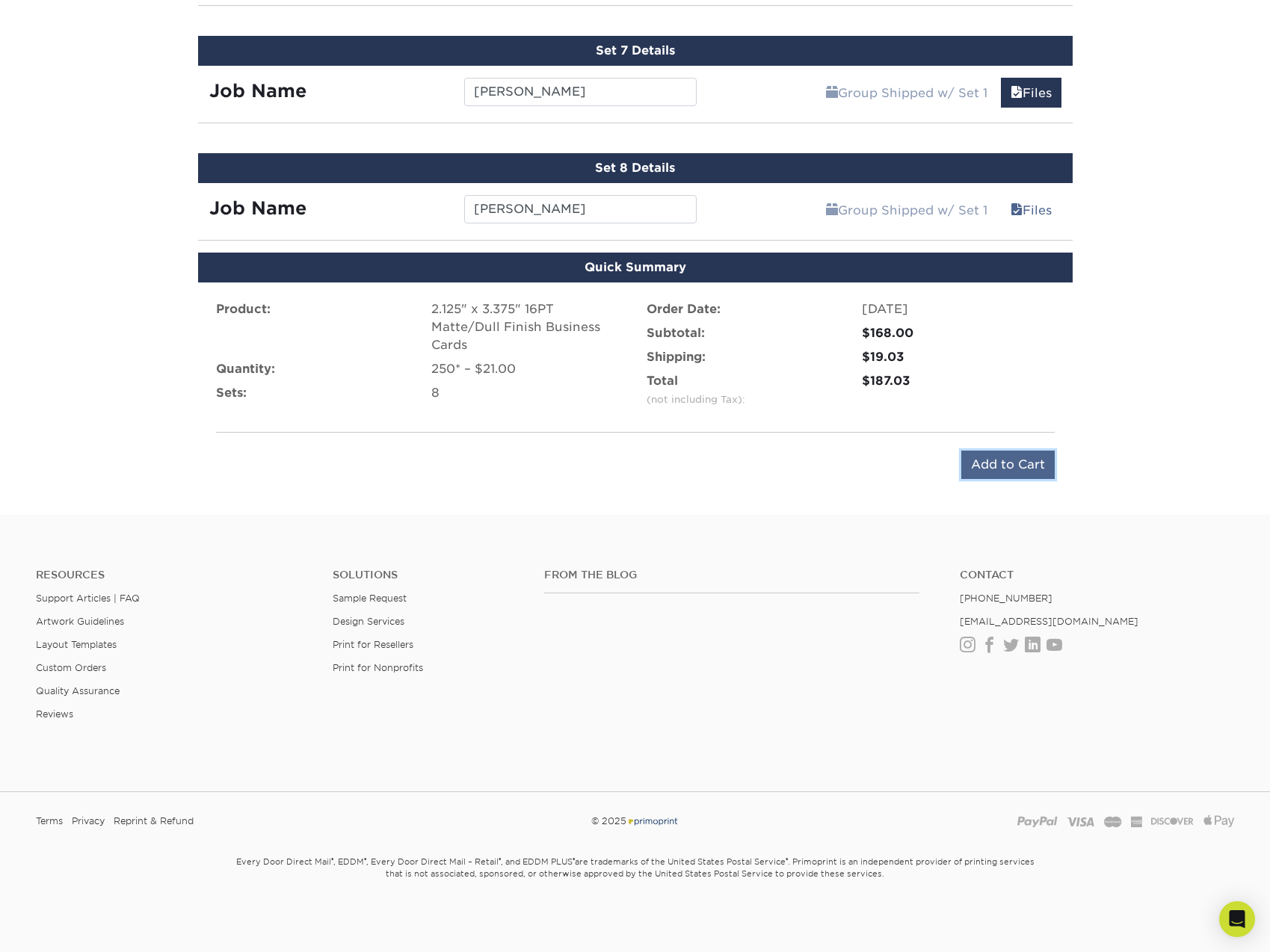
click at [986, 469] on input "Add to Cart" at bounding box center [1008, 464] width 94 height 29
